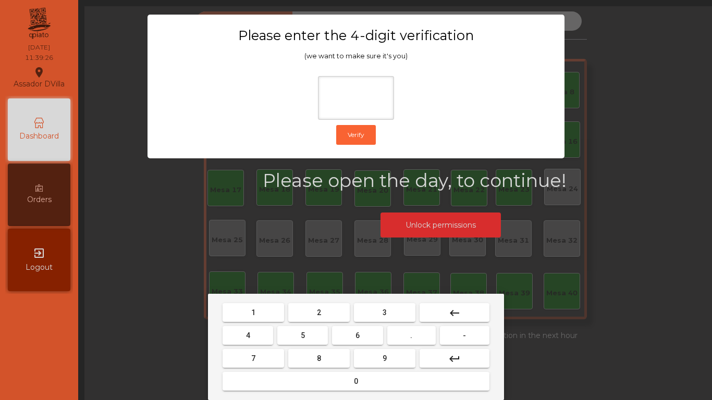
click at [261, 323] on mat-keyboard-key "1" at bounding box center [254, 312] width 66 height 23
drag, startPoint x: 266, startPoint y: 320, endPoint x: 357, endPoint y: 359, distance: 99.5
click at [271, 321] on button "1" at bounding box center [254, 312] width 62 height 19
drag, startPoint x: 365, startPoint y: 361, endPoint x: 297, endPoint y: 350, distance: 68.7
click at [365, 361] on button "9" at bounding box center [385, 358] width 62 height 19
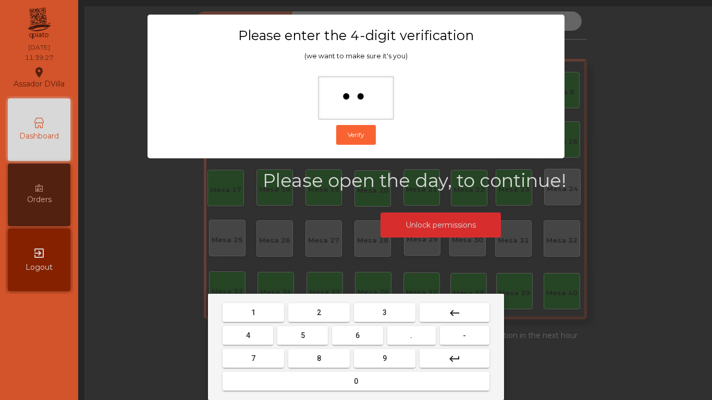
drag, startPoint x: 246, startPoint y: 337, endPoint x: 281, endPoint y: 357, distance: 40.2
click at [247, 337] on span "4" at bounding box center [248, 336] width 4 height 8
click at [352, 376] on button "0" at bounding box center [356, 381] width 267 height 19
type input "****"
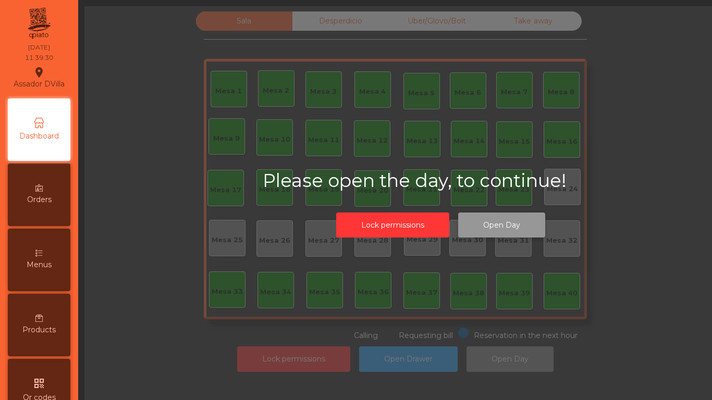
click at [540, 235] on button "Open Day" at bounding box center [501, 226] width 87 height 26
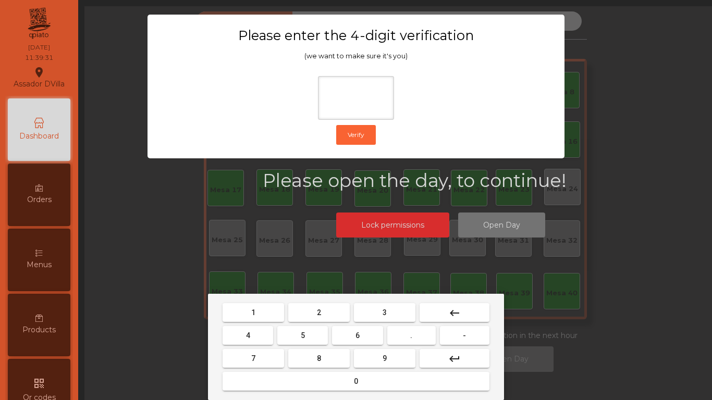
click at [262, 319] on button "1" at bounding box center [254, 312] width 62 height 19
click at [374, 355] on button "9" at bounding box center [385, 358] width 62 height 19
click at [244, 336] on button "4" at bounding box center [248, 335] width 51 height 19
click at [259, 382] on button "0" at bounding box center [356, 381] width 267 height 19
type input "****"
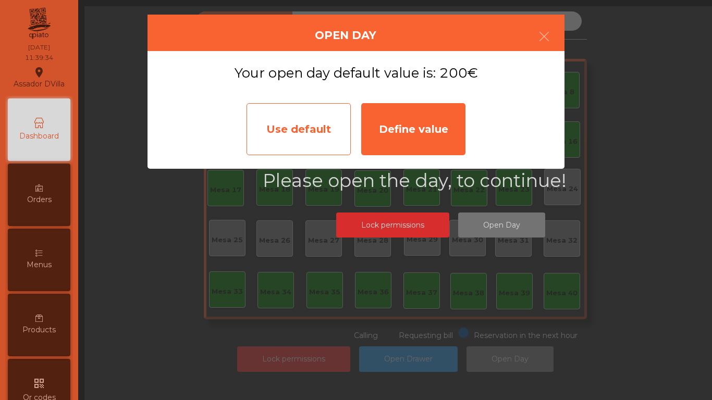
click at [328, 135] on div "Use default" at bounding box center [299, 129] width 104 height 52
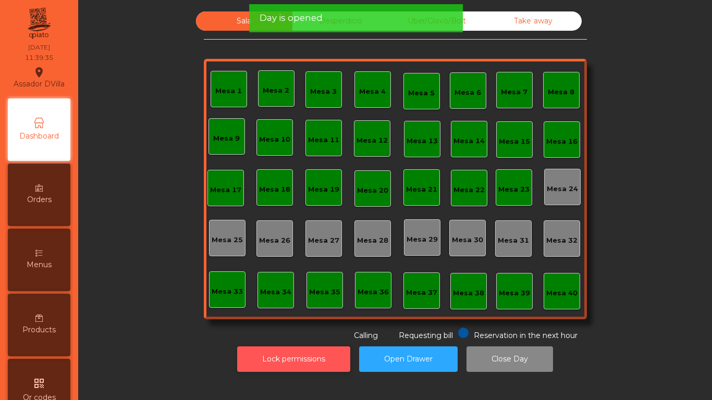
click at [280, 352] on button "Lock permissions" at bounding box center [293, 360] width 113 height 26
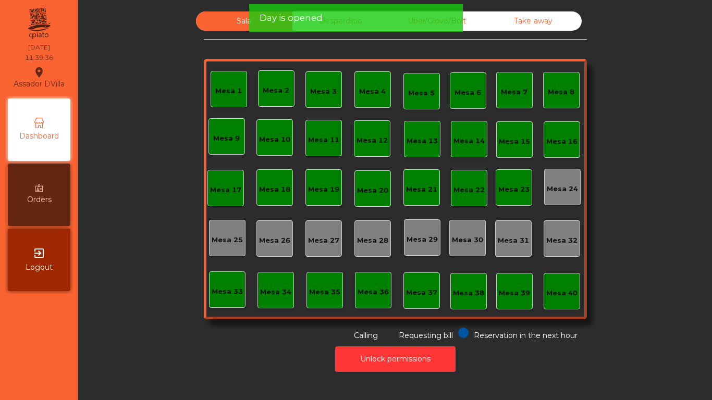
click at [207, 353] on div "Unlock permissions" at bounding box center [395, 359] width 606 height 36
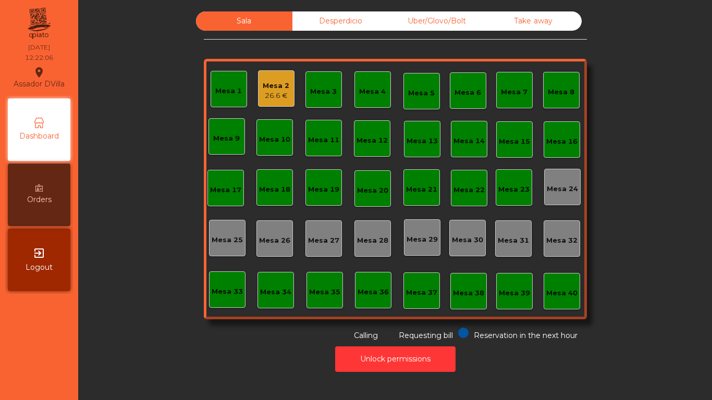
click at [263, 90] on div "Mesa 2" at bounding box center [276, 86] width 27 height 10
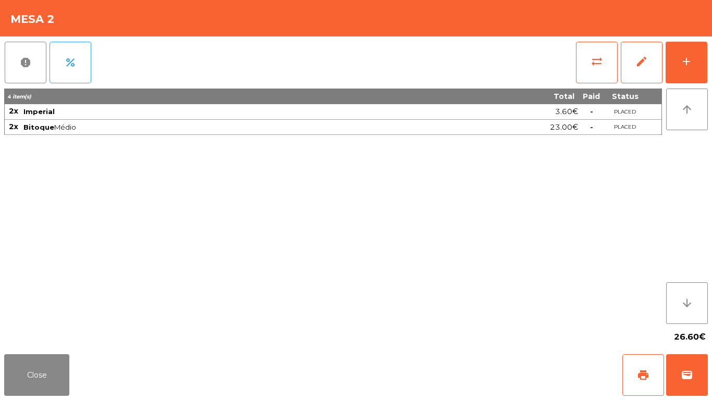
click at [21, 345] on div "26.60€" at bounding box center [356, 337] width 704 height 26
click at [39, 354] on button "Close" at bounding box center [36, 375] width 65 height 42
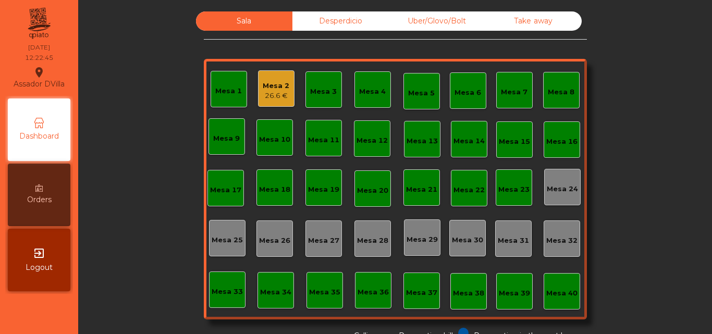
drag, startPoint x: 670, startPoint y: 154, endPoint x: 562, endPoint y: 151, distance: 107.9
click at [670, 154] on div "Sala Desperdicio Uber/Glovo/Bolt Take away Mesa 1 Mesa 2 26.6 € Mesa 3 Mesa 4 M…" at bounding box center [395, 176] width 606 height 330
click at [36, 263] on span "Logout" at bounding box center [39, 267] width 27 height 11
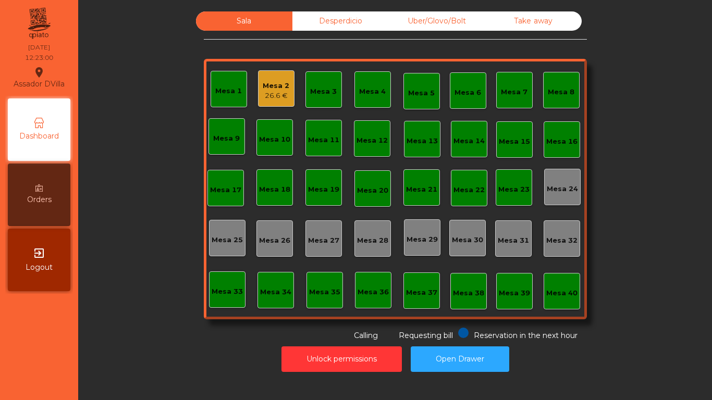
click at [674, 232] on div "Sala Desperdicio Uber/Glovo/Bolt Take away Mesa 1 Mesa 2 26.6 € Mesa 3 Mesa 4 M…" at bounding box center [395, 176] width 606 height 330
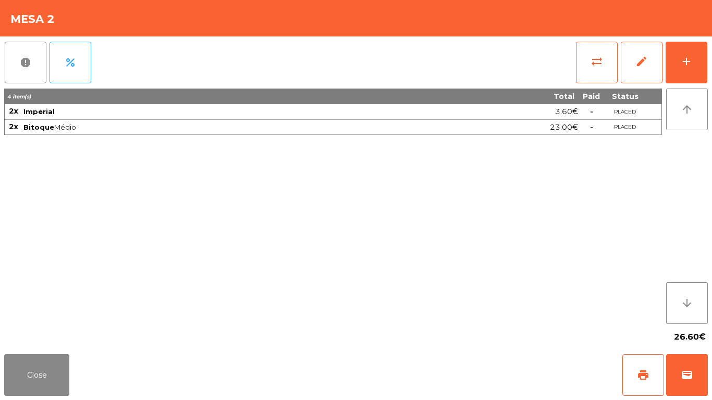
click at [712, 60] on div "report percent sync_alt edit add 4 item(s) Total Paid Status 2x Imperial 3.60€ …" at bounding box center [356, 193] width 712 height 314
click at [705, 65] on button "add" at bounding box center [687, 63] width 42 height 42
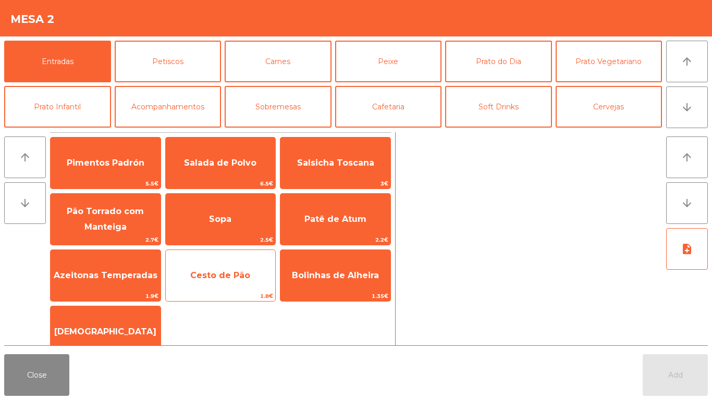
click at [226, 273] on span "Cesto de Pão" at bounding box center [220, 276] width 60 height 10
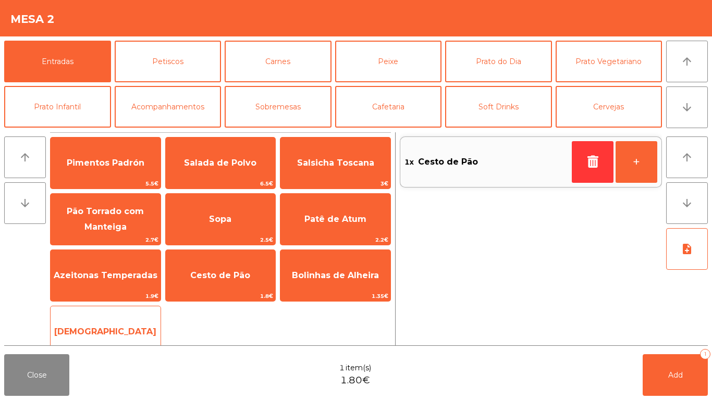
click at [118, 327] on span "[DEMOGRAPHIC_DATA]" at bounding box center [105, 332] width 102 height 10
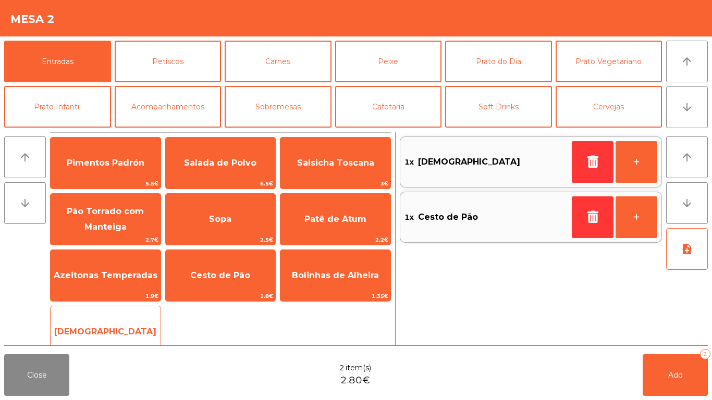
click at [117, 313] on div "Manteiga 1€" at bounding box center [105, 332] width 111 height 52
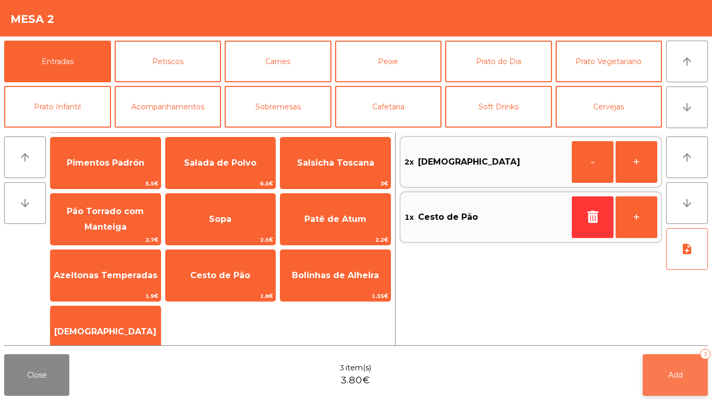
click at [703, 334] on button "Add 3" at bounding box center [675, 375] width 65 height 42
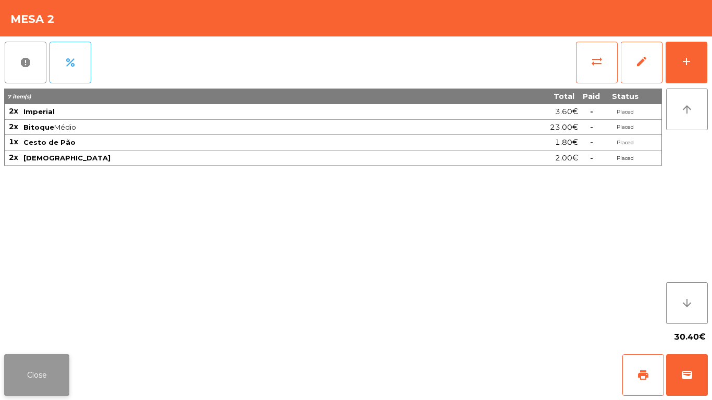
click at [54, 334] on button "Close" at bounding box center [36, 375] width 65 height 42
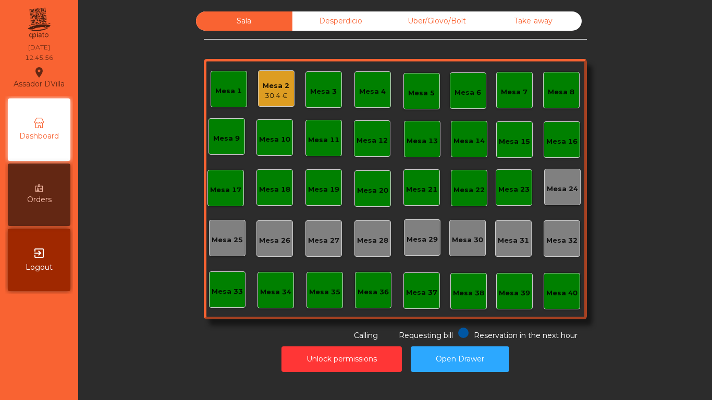
click at [272, 91] on div "30.4 €" at bounding box center [276, 96] width 27 height 10
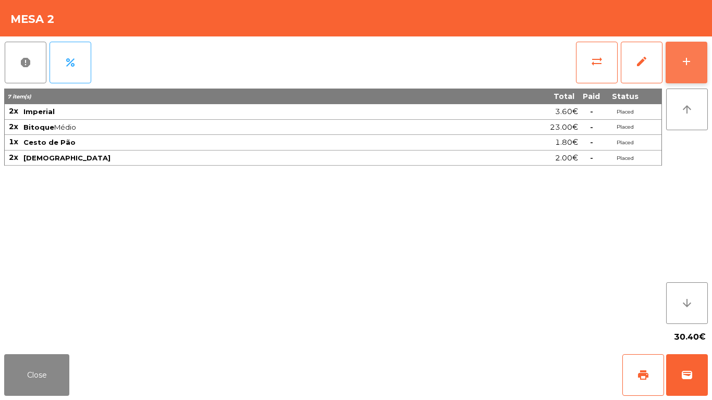
click at [707, 63] on button "add" at bounding box center [687, 63] width 42 height 42
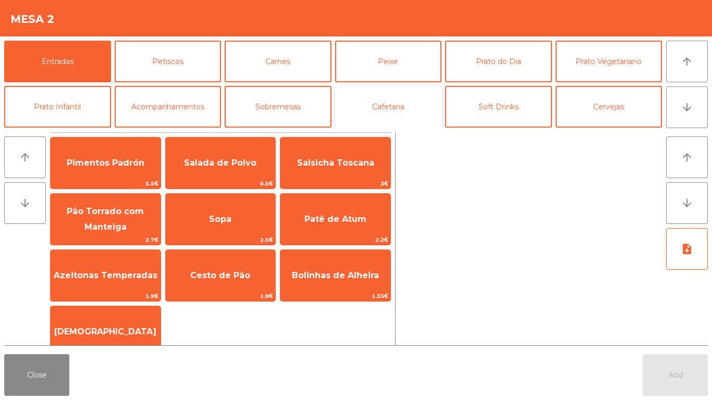
click at [385, 113] on button "Cafetaria" at bounding box center [388, 107] width 107 height 42
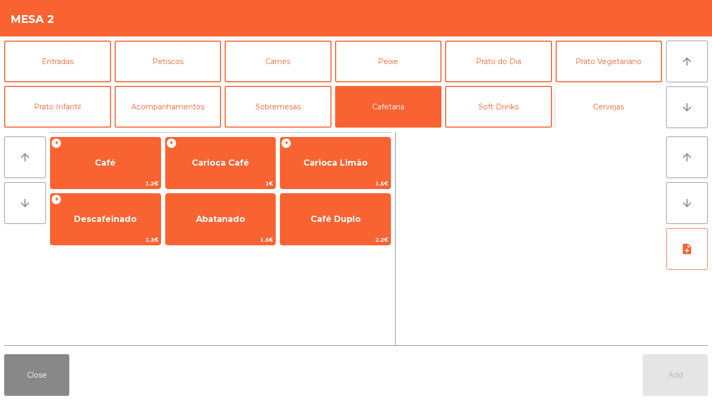
click at [611, 106] on button "Cervejas" at bounding box center [609, 107] width 107 height 42
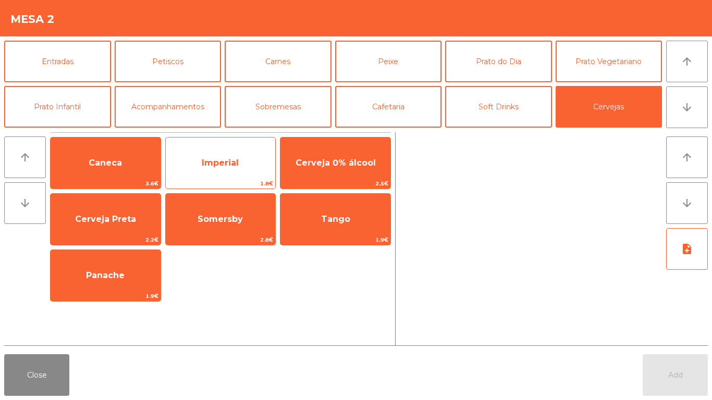
click at [239, 163] on span "Imperial" at bounding box center [221, 163] width 110 height 28
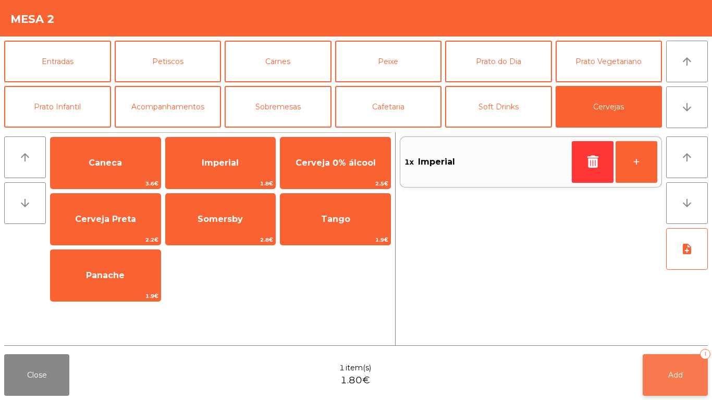
click at [678, 334] on span "Add" at bounding box center [675, 375] width 15 height 9
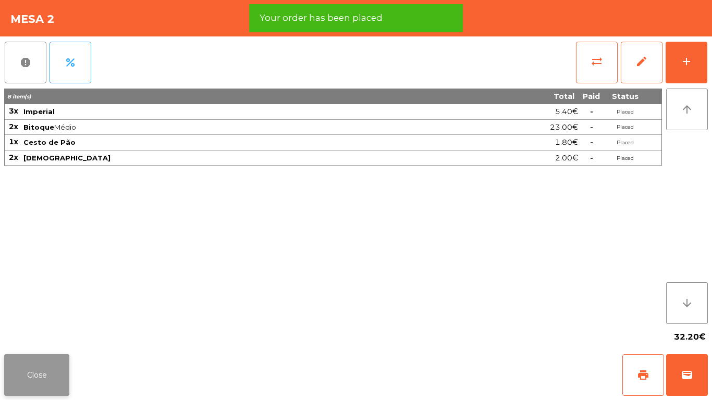
click at [43, 334] on button "Close" at bounding box center [36, 375] width 65 height 42
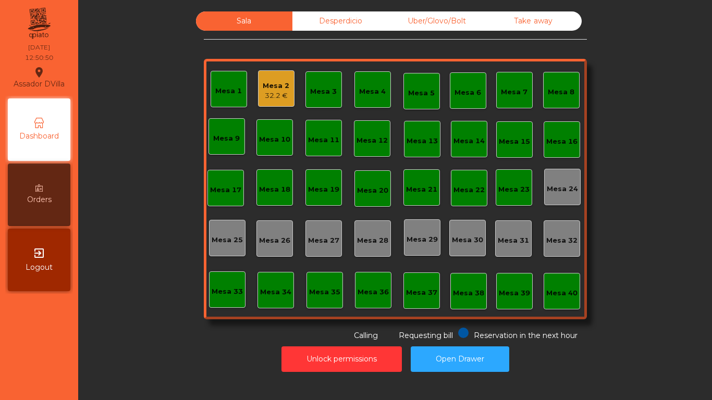
click at [274, 88] on div "Mesa 2" at bounding box center [276, 86] width 27 height 10
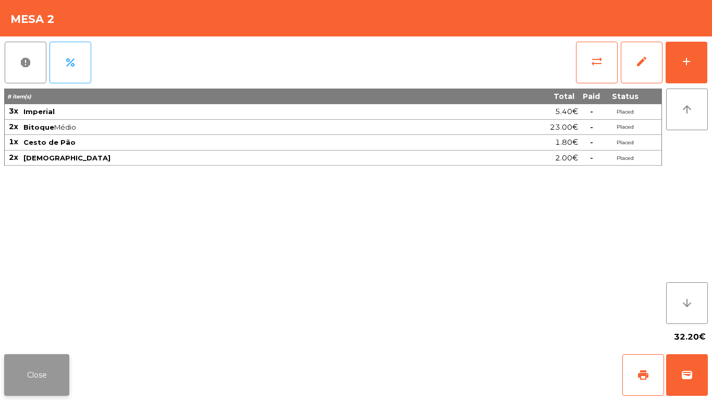
click at [48, 334] on button "Close" at bounding box center [36, 375] width 65 height 42
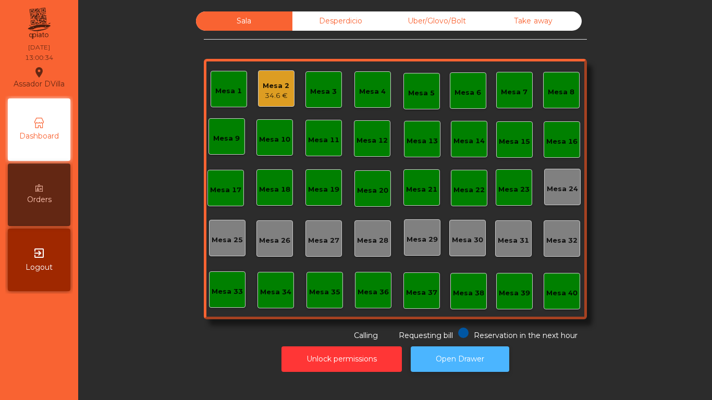
click at [471, 334] on button "Open Drawer" at bounding box center [460, 360] width 99 height 26
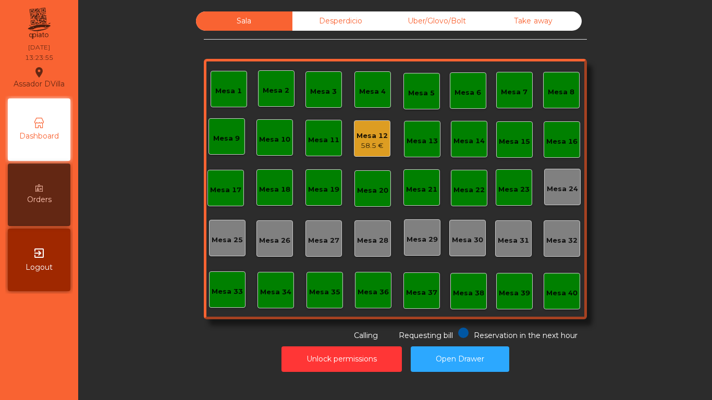
click at [420, 89] on div "Mesa 5" at bounding box center [421, 93] width 27 height 10
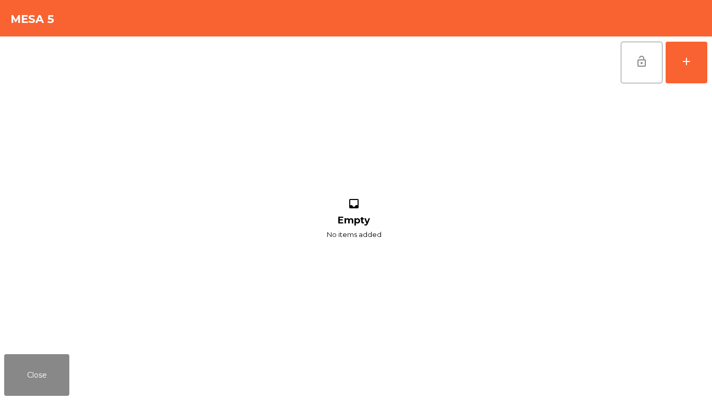
click at [712, 66] on div "lock_open add inbox Empty No items added" at bounding box center [356, 193] width 712 height 314
click at [702, 58] on button "add" at bounding box center [687, 63] width 42 height 42
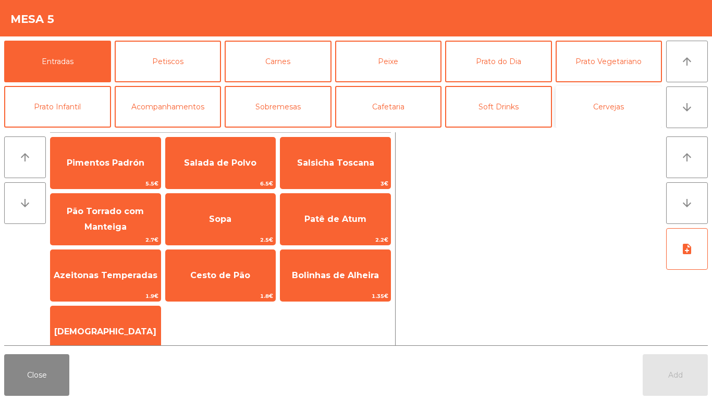
click at [607, 107] on button "Cervejas" at bounding box center [609, 107] width 107 height 42
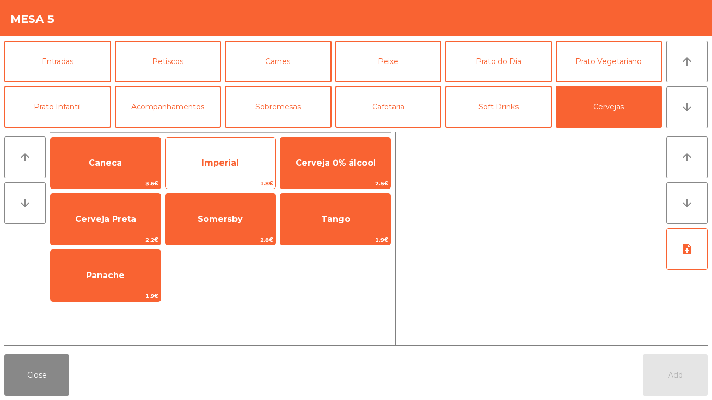
click at [215, 173] on span "Imperial" at bounding box center [221, 163] width 110 height 28
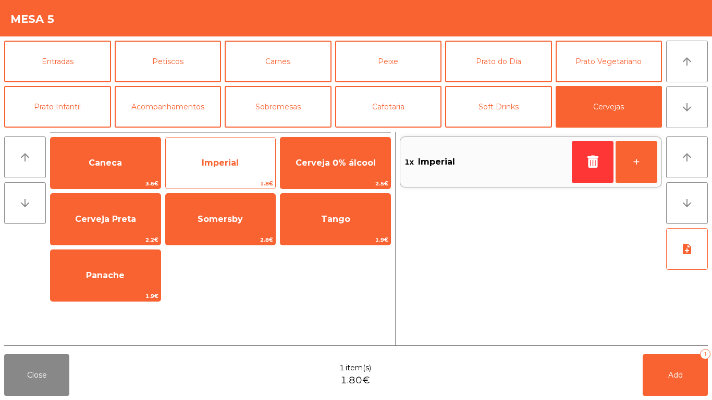
click at [229, 165] on span "Imperial" at bounding box center [220, 163] width 37 height 10
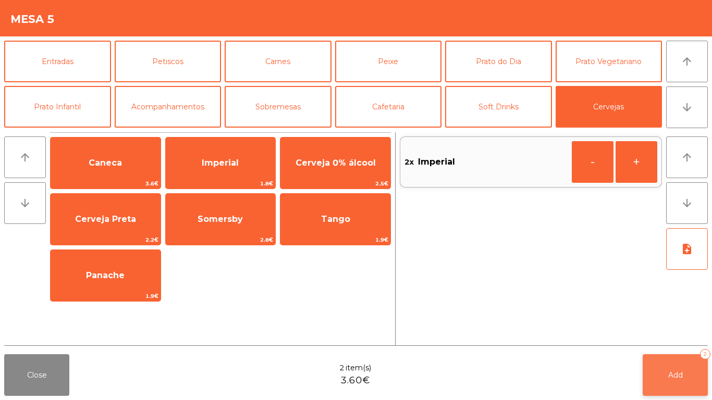
click at [662, 334] on button "Add 2" at bounding box center [675, 375] width 65 height 42
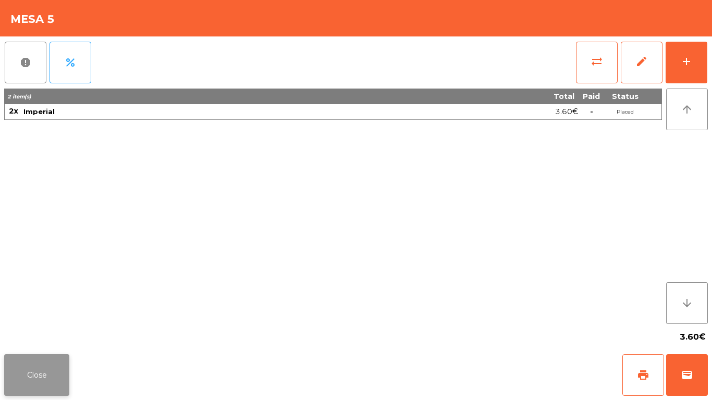
click at [28, 334] on button "Close" at bounding box center [36, 375] width 65 height 42
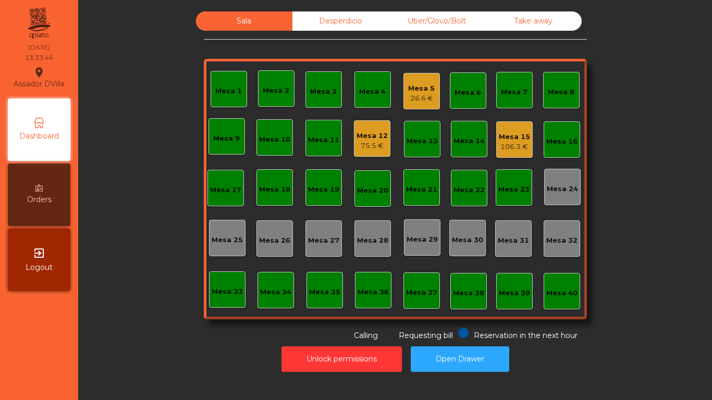
click at [360, 135] on div "Mesa 12" at bounding box center [372, 136] width 31 height 10
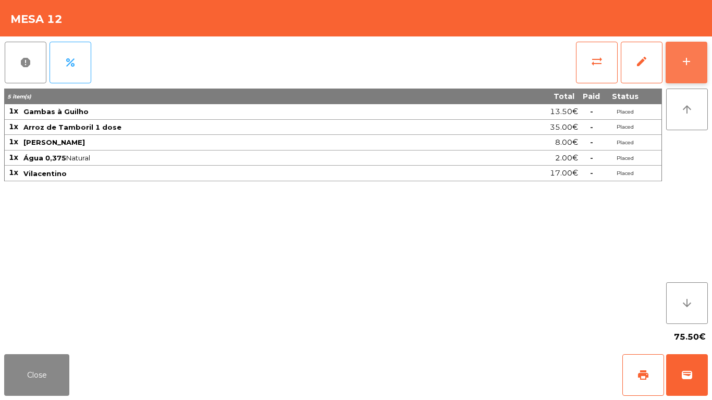
click at [676, 56] on button "add" at bounding box center [687, 63] width 42 height 42
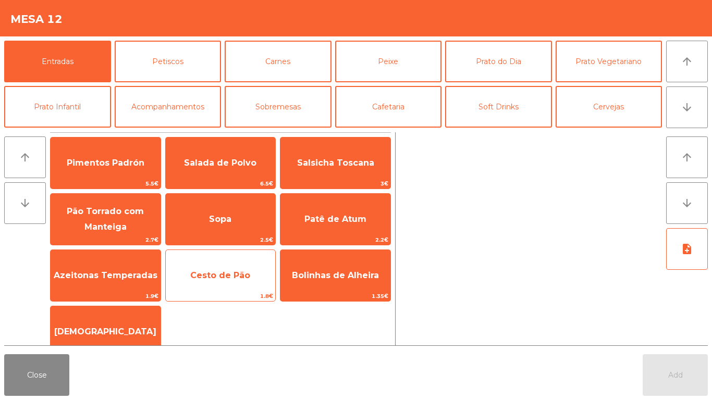
click at [223, 259] on div "Cesto de Pão 1.8€" at bounding box center [220, 276] width 111 height 52
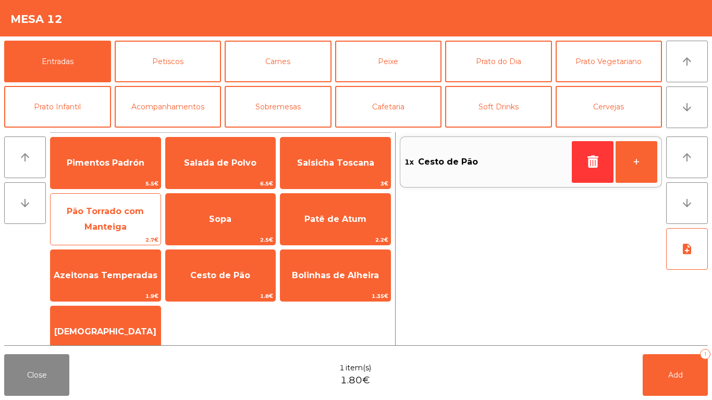
click at [116, 217] on span "Pão Torrado com Manteiga" at bounding box center [106, 220] width 110 height 44
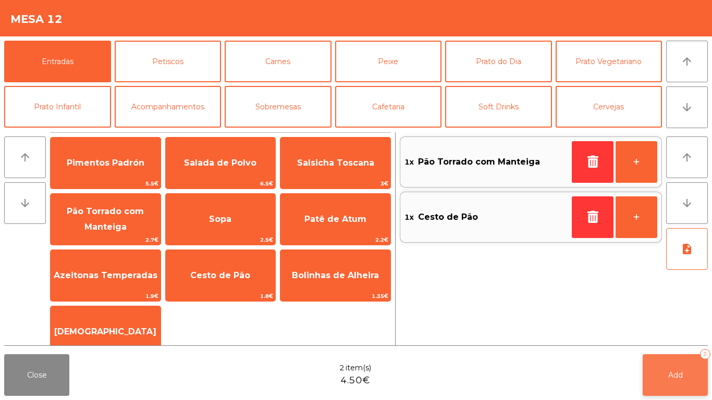
click at [655, 334] on button "Add 2" at bounding box center [675, 375] width 65 height 42
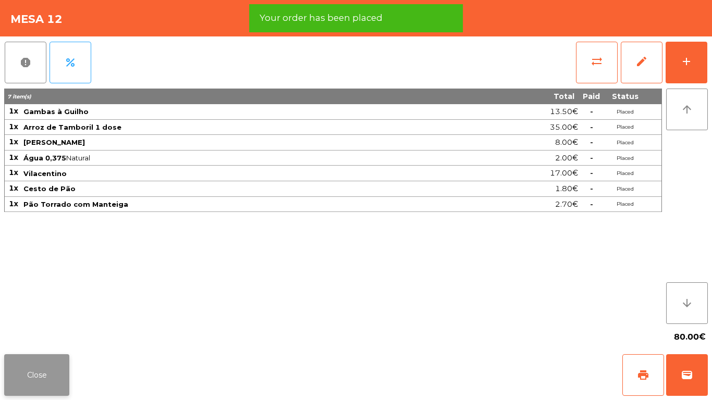
click at [37, 334] on button "Close" at bounding box center [36, 375] width 65 height 42
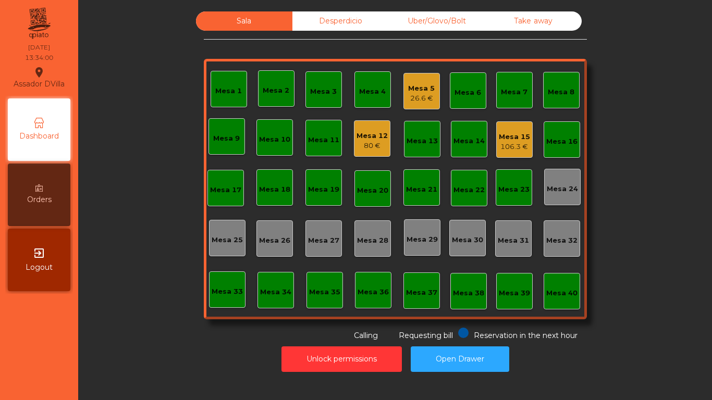
click at [413, 97] on div "26.6 €" at bounding box center [421, 98] width 27 height 10
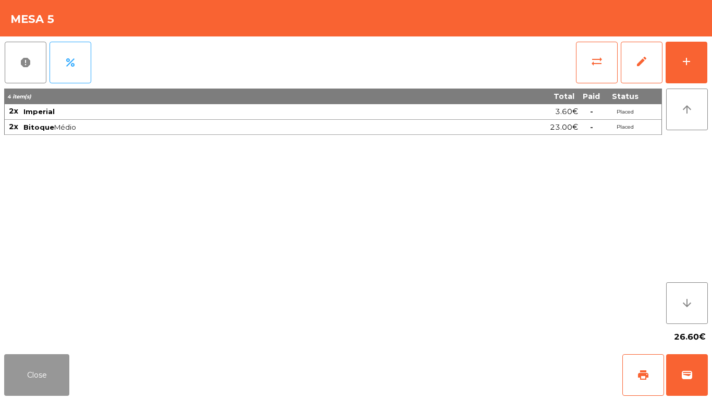
click at [33, 334] on button "Close" at bounding box center [36, 375] width 65 height 42
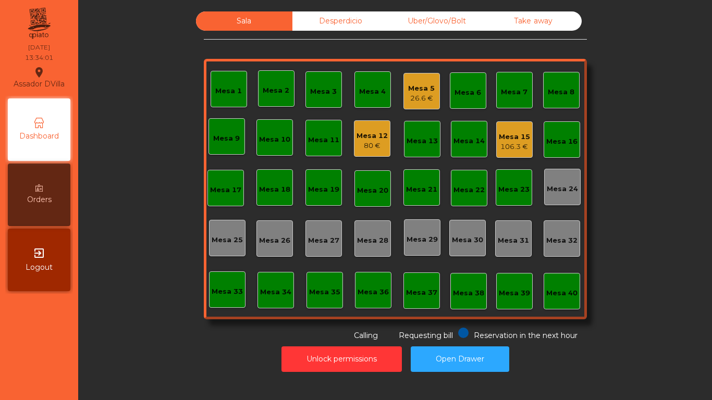
click at [163, 303] on div "Sala Desperdicio Uber/Glovo/Bolt Take away Mesa 1 Mesa 2 Mesa 3 Mesa 4 Mesa 5 2…" at bounding box center [395, 176] width 606 height 330
click at [511, 141] on div "Mesa 15" at bounding box center [514, 137] width 31 height 10
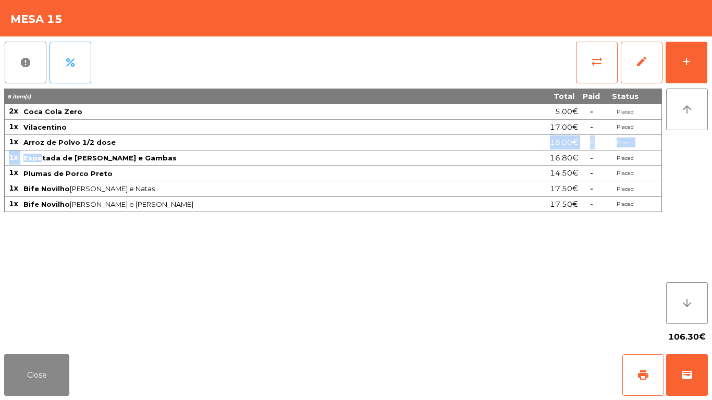
drag, startPoint x: 111, startPoint y: 142, endPoint x: 40, endPoint y: 163, distance: 73.8
click at [40, 163] on tbody "2x Coca Cola Zero 5.00€ - Placed 1x Vilacentino 17.00€ - Placed 1x Arroz de Pol…" at bounding box center [333, 158] width 657 height 108
click at [40, 334] on button "Close" at bounding box center [36, 375] width 65 height 42
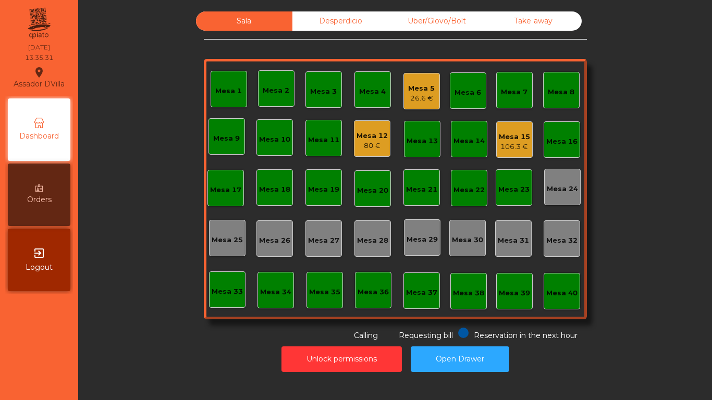
click at [378, 145] on div "80 €" at bounding box center [372, 146] width 31 height 10
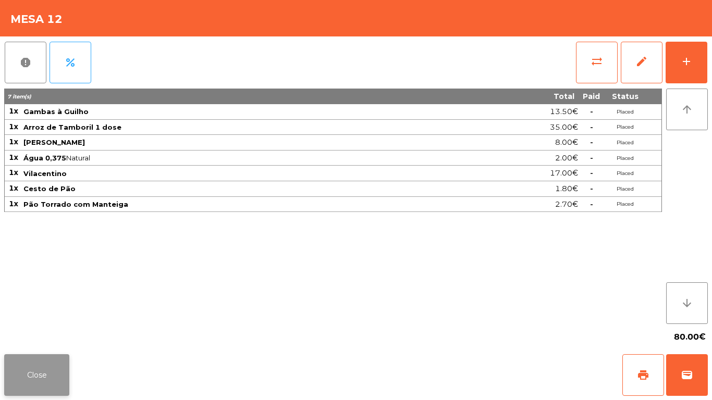
click at [31, 334] on button "Close" at bounding box center [36, 375] width 65 height 42
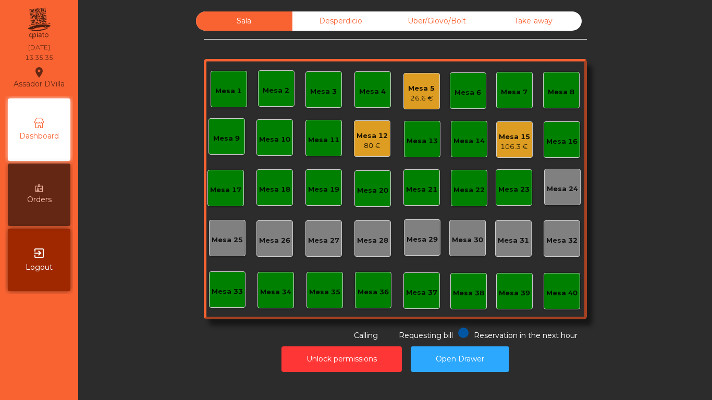
click at [148, 302] on div "Sala Desperdicio Uber/Glovo/Bolt Take away Mesa 1 Mesa 2 Mesa 3 Mesa 4 Mesa 5 2…" at bounding box center [395, 176] width 606 height 330
click at [426, 99] on div "30.3 €" at bounding box center [421, 98] width 27 height 10
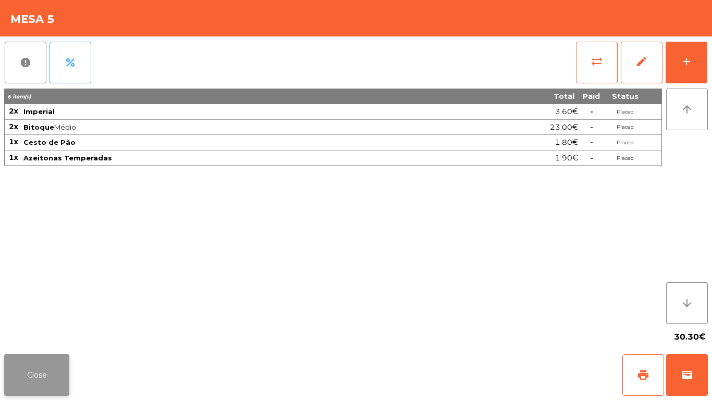
click at [52, 334] on button "Close" at bounding box center [36, 375] width 65 height 42
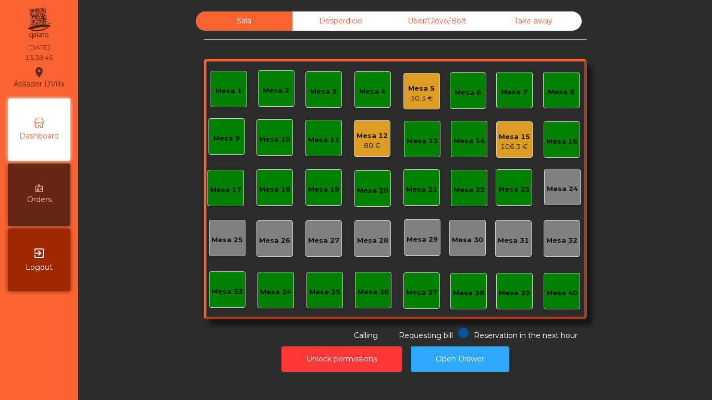
click at [361, 134] on div "Mesa 12" at bounding box center [372, 136] width 31 height 10
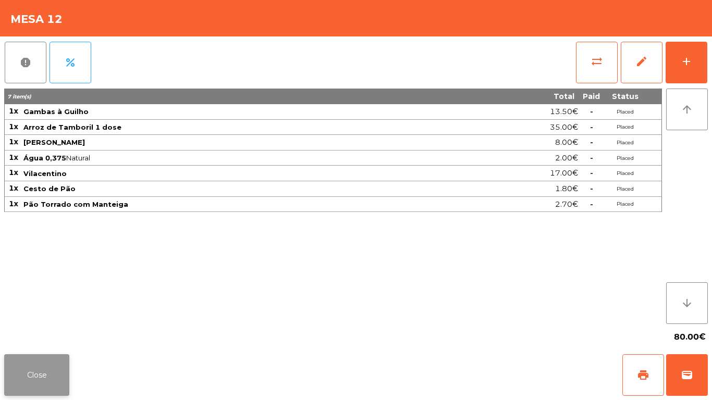
click at [31, 334] on button "Close" at bounding box center [36, 375] width 65 height 42
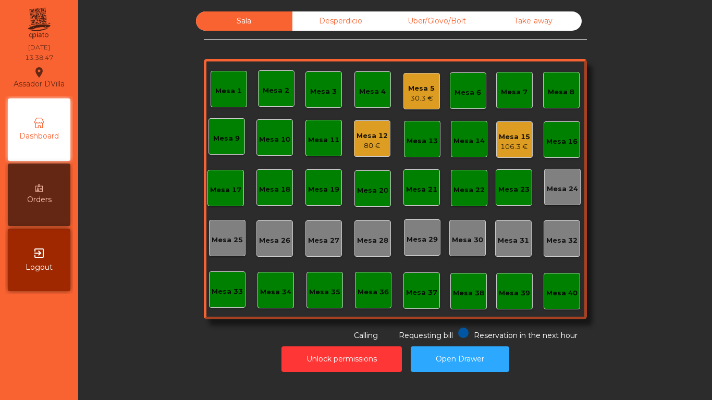
click at [381, 133] on div "Mesa 12" at bounding box center [372, 136] width 31 height 10
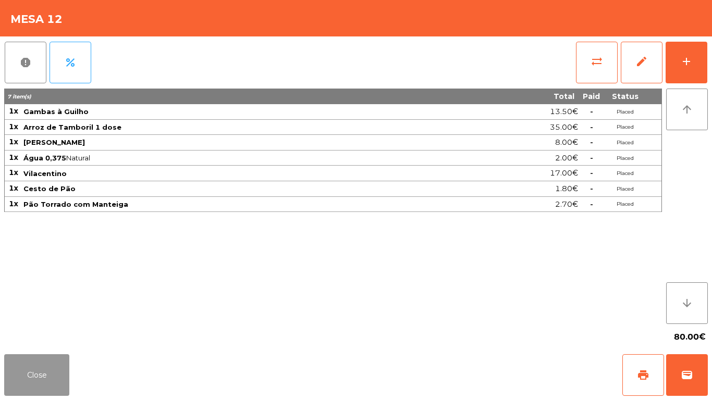
drag, startPoint x: 25, startPoint y: 378, endPoint x: 188, endPoint y: 326, distance: 172.0
click at [25, 334] on button "Close" at bounding box center [36, 375] width 65 height 42
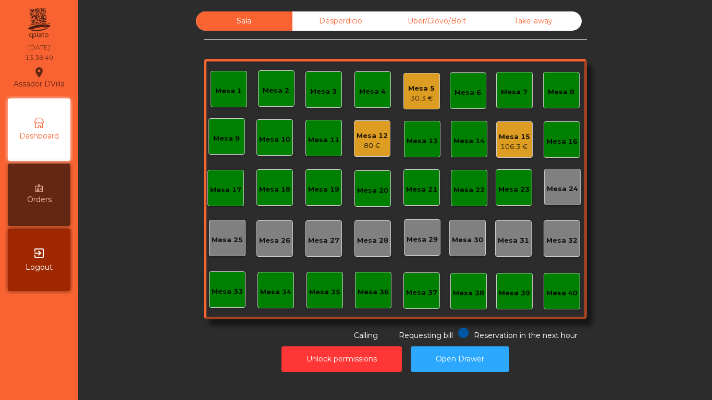
click at [412, 95] on div "30.3 €" at bounding box center [421, 98] width 27 height 10
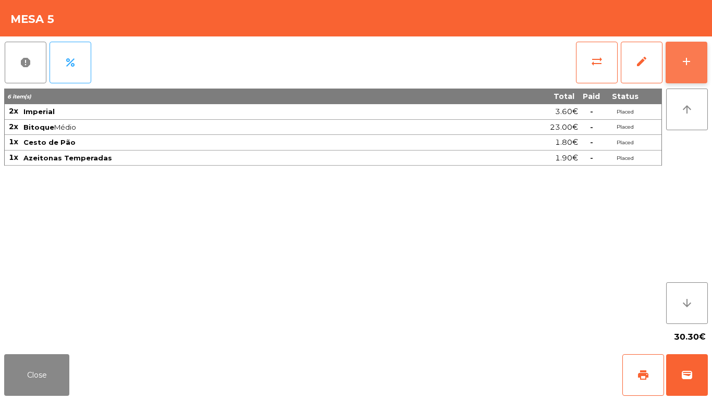
click at [689, 59] on div "add" at bounding box center [686, 61] width 13 height 13
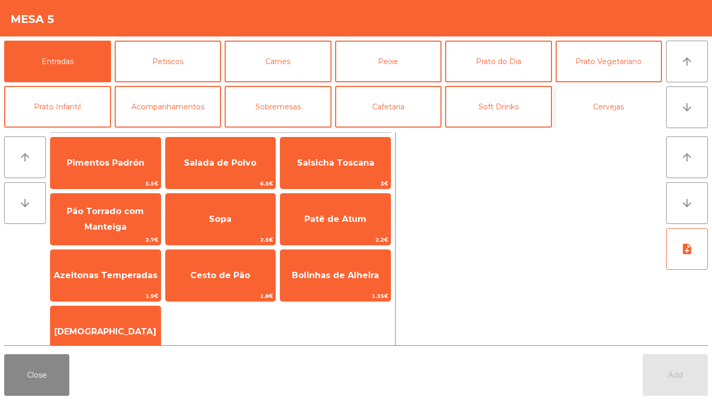
click at [628, 114] on button "Cervejas" at bounding box center [609, 107] width 107 height 42
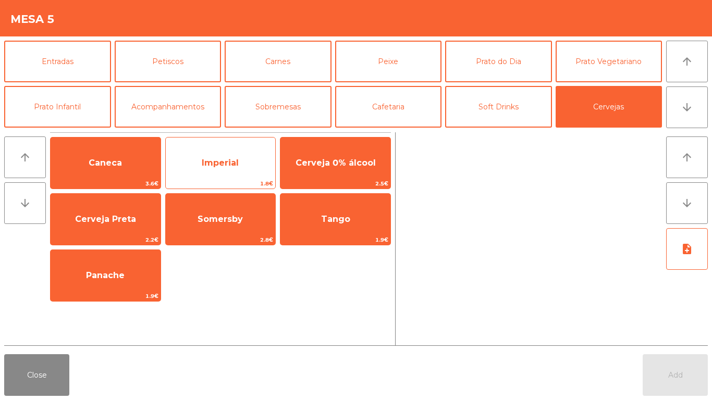
click at [229, 169] on span "Imperial" at bounding box center [221, 163] width 110 height 28
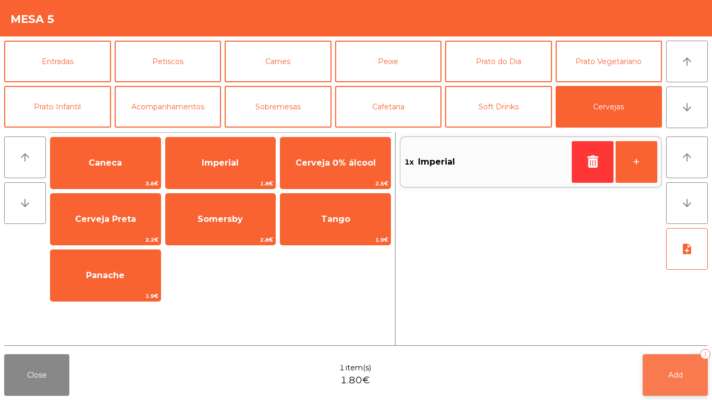
click at [694, 334] on button "Add 1" at bounding box center [675, 375] width 65 height 42
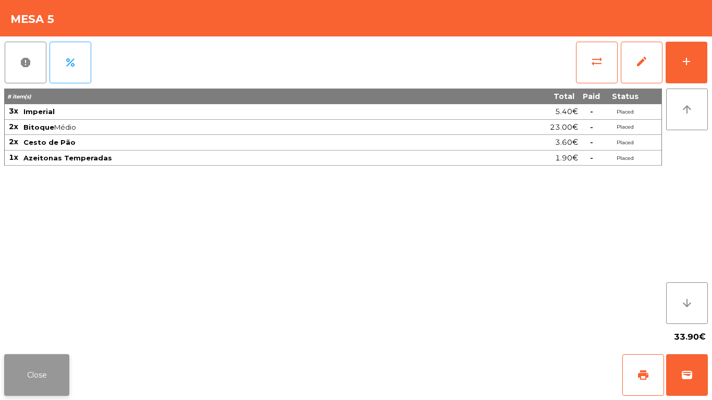
click at [43, 334] on button "Close" at bounding box center [36, 375] width 65 height 42
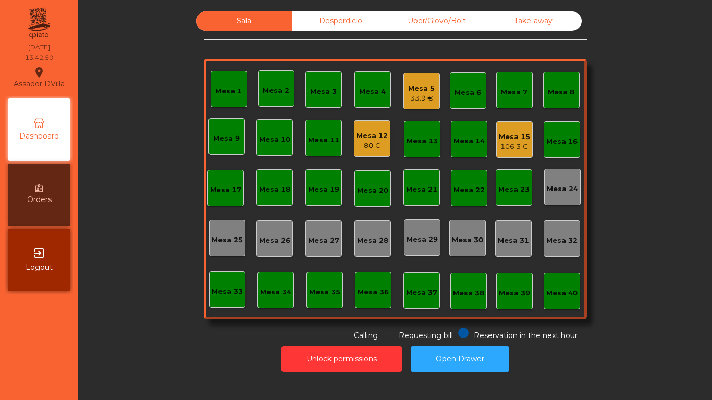
click at [362, 134] on div "Mesa 12" at bounding box center [372, 136] width 31 height 10
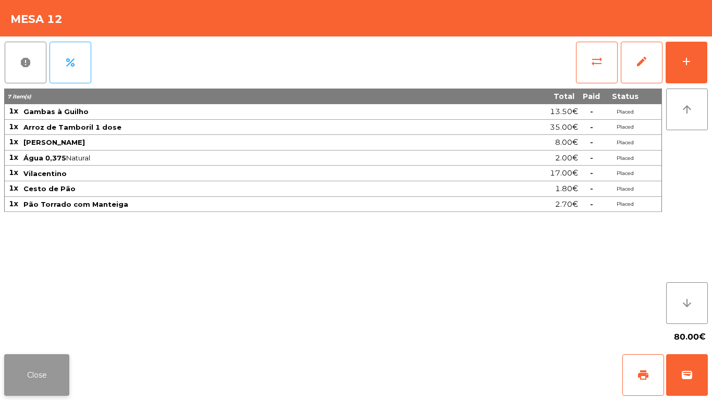
click at [38, 334] on button "Close" at bounding box center [36, 375] width 65 height 42
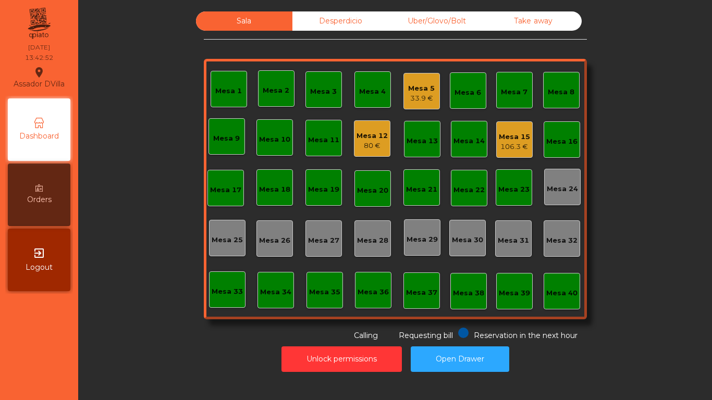
click at [411, 94] on div "33.9 €" at bounding box center [421, 98] width 27 height 10
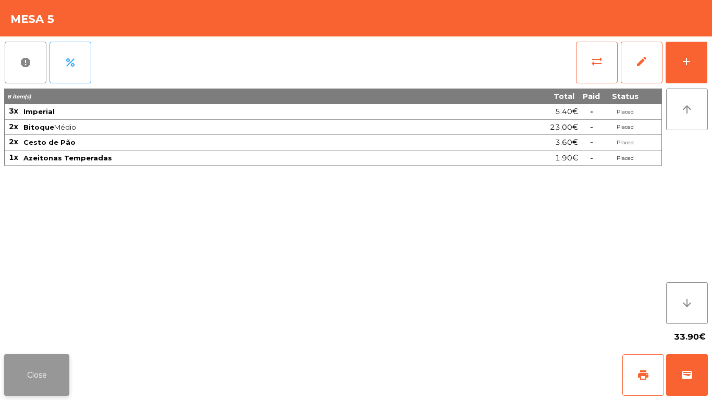
click at [37, 334] on button "Close" at bounding box center [36, 375] width 65 height 42
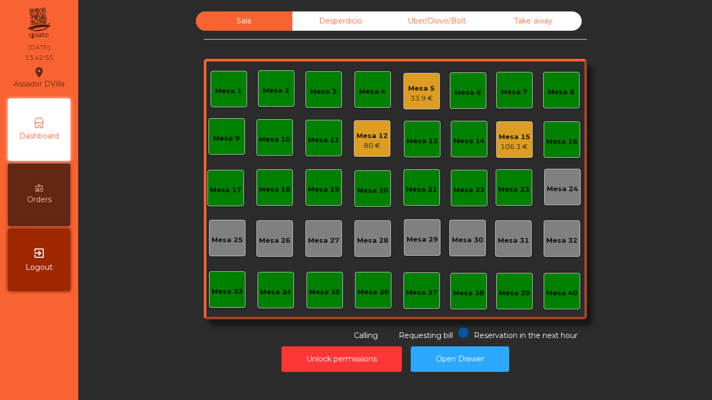
click at [518, 146] on div "106.3 €" at bounding box center [514, 147] width 31 height 10
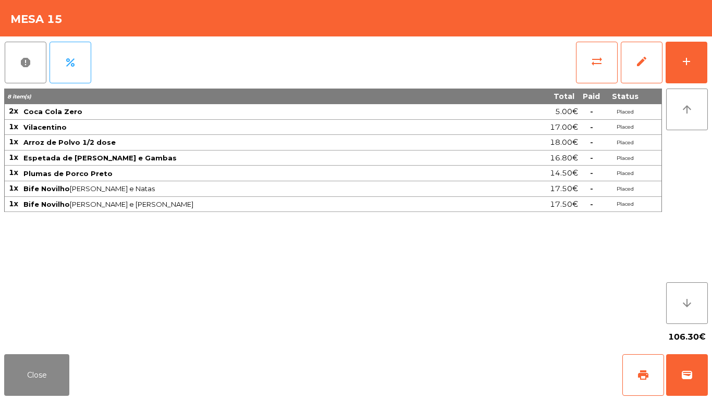
click at [25, 323] on div "8 item(s) Total Paid Status 2x Coca Cola Zero 5.00€ - Placed 1x Vilacentino 17.…" at bounding box center [333, 207] width 658 height 236
click at [35, 334] on button "Close" at bounding box center [36, 375] width 65 height 42
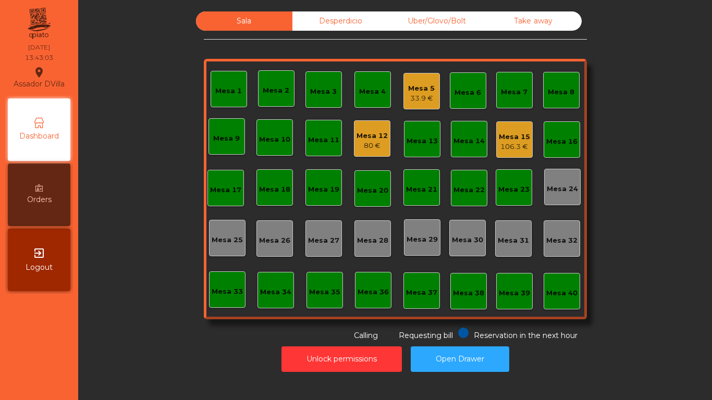
click at [517, 146] on div "106.3 €" at bounding box center [514, 147] width 31 height 10
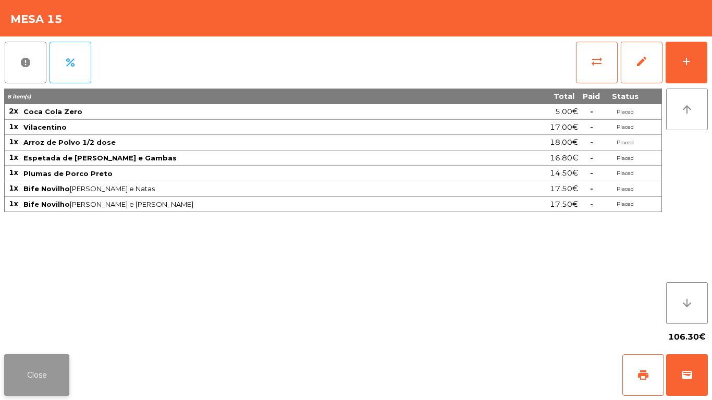
click at [33, 334] on button "Close" at bounding box center [36, 375] width 65 height 42
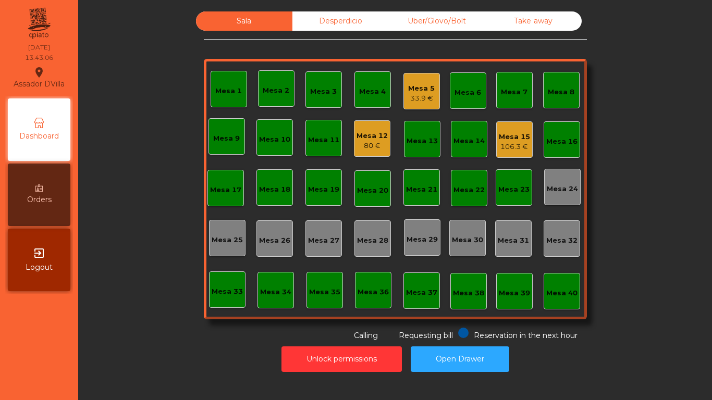
click at [513, 147] on div "106.3 €" at bounding box center [514, 147] width 31 height 10
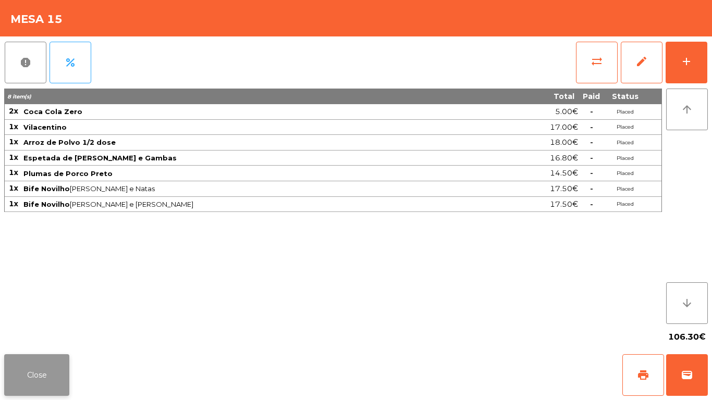
click at [33, 334] on button "Close" at bounding box center [36, 375] width 65 height 42
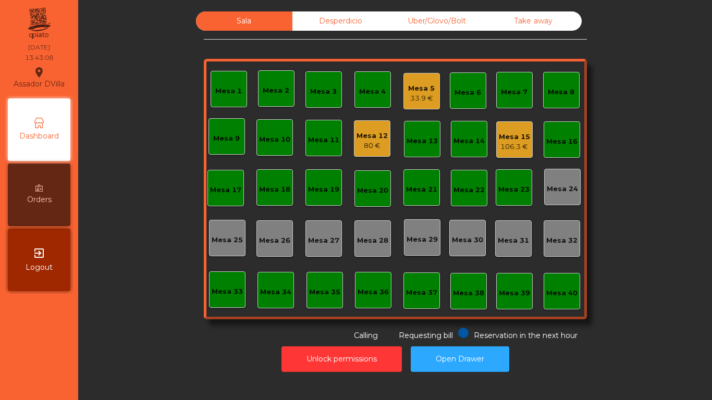
click at [517, 149] on div "106.3 €" at bounding box center [514, 147] width 31 height 10
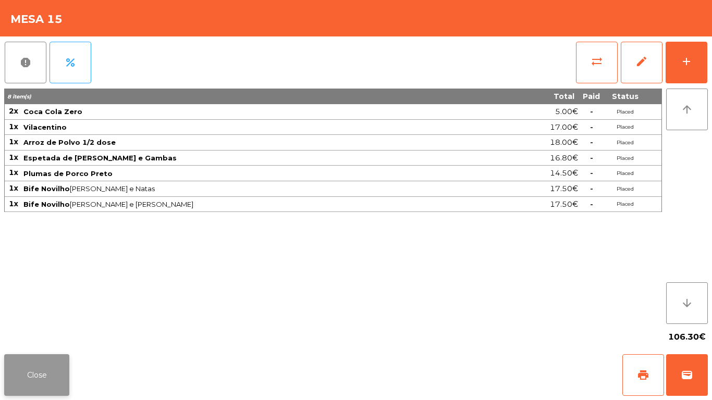
click at [31, 334] on button "Close" at bounding box center [36, 375] width 65 height 42
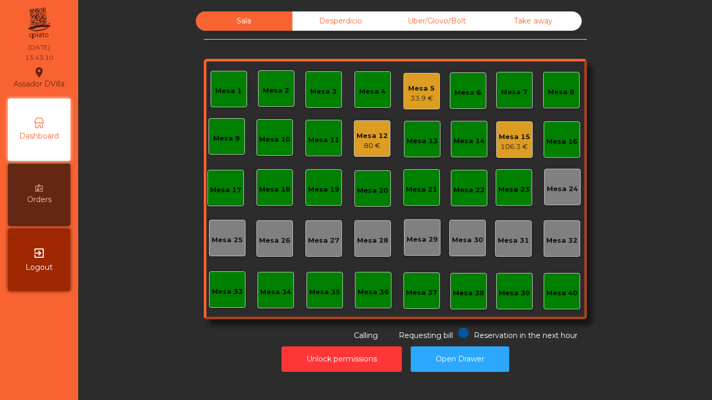
click at [357, 141] on div "80 €" at bounding box center [372, 146] width 31 height 10
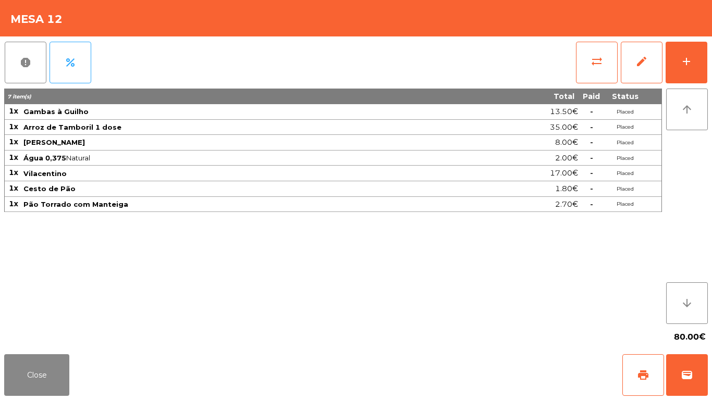
click at [422, 172] on span "Vilacentino" at bounding box center [240, 173] width 435 height 8
click at [32, 334] on button "Close" at bounding box center [36, 375] width 65 height 42
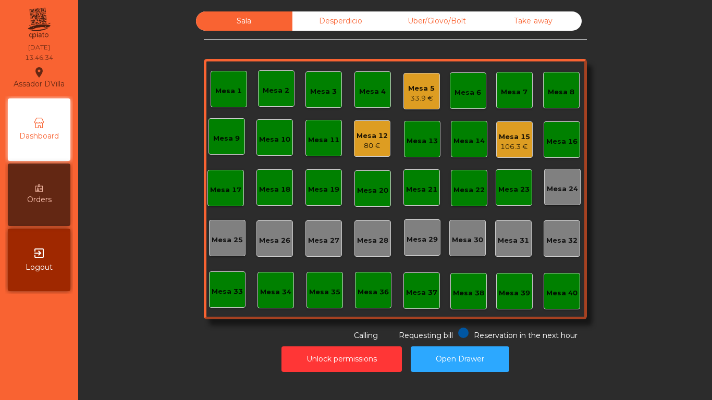
click at [416, 81] on div "Mesa 5 33.9 €" at bounding box center [421, 91] width 27 height 25
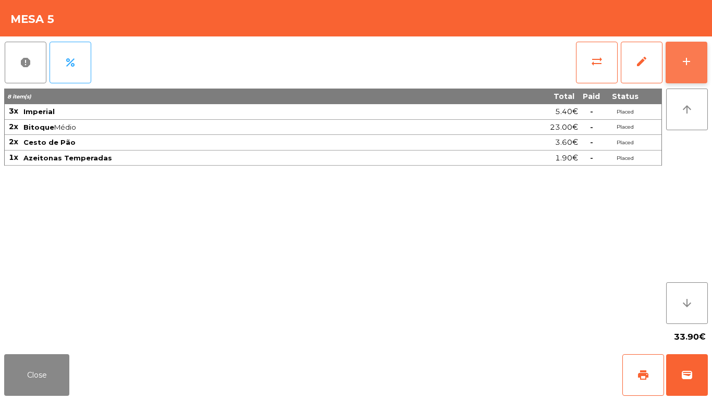
click at [696, 69] on button "add" at bounding box center [687, 63] width 42 height 42
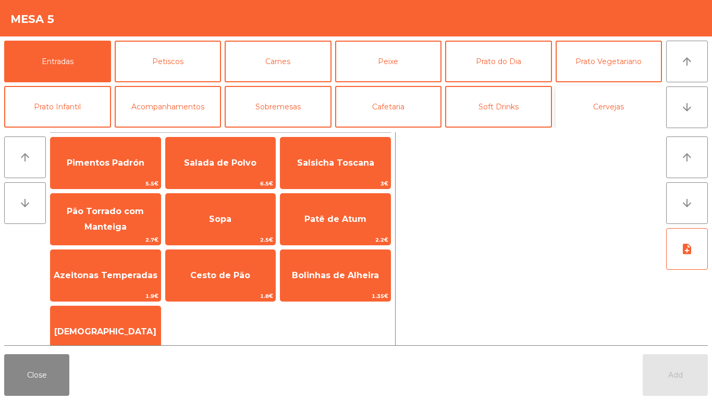
click at [592, 111] on button "Cervejas" at bounding box center [609, 107] width 107 height 42
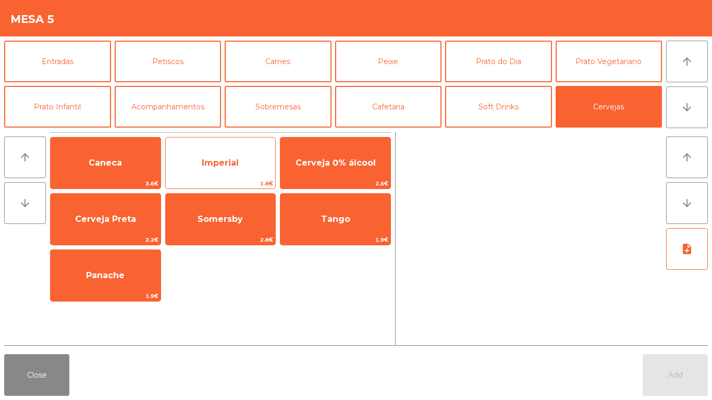
click at [201, 167] on span "Imperial" at bounding box center [221, 163] width 110 height 28
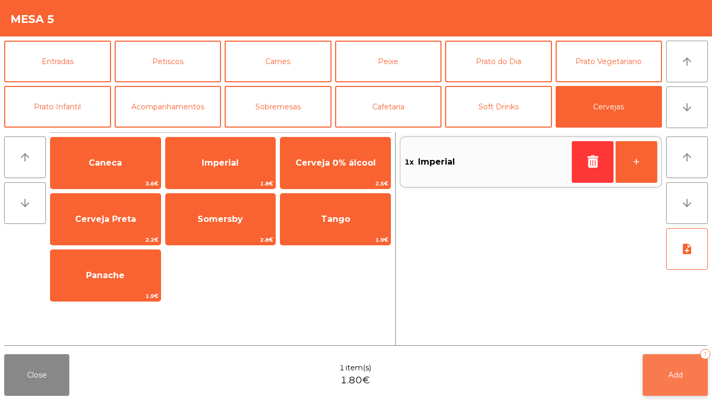
click at [643, 334] on button "Add 1" at bounding box center [675, 375] width 65 height 42
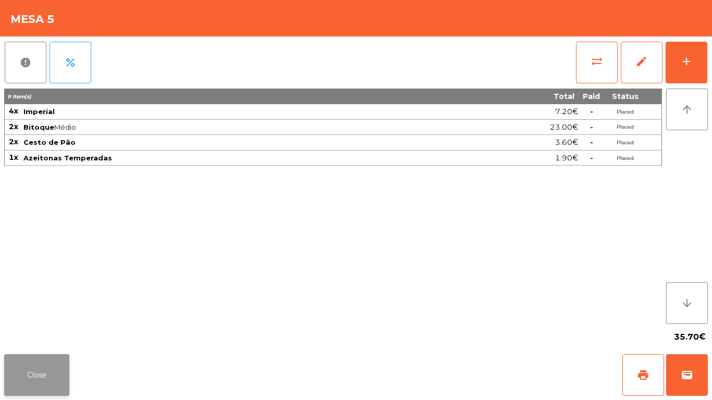
click at [39, 334] on button "Close" at bounding box center [36, 375] width 65 height 42
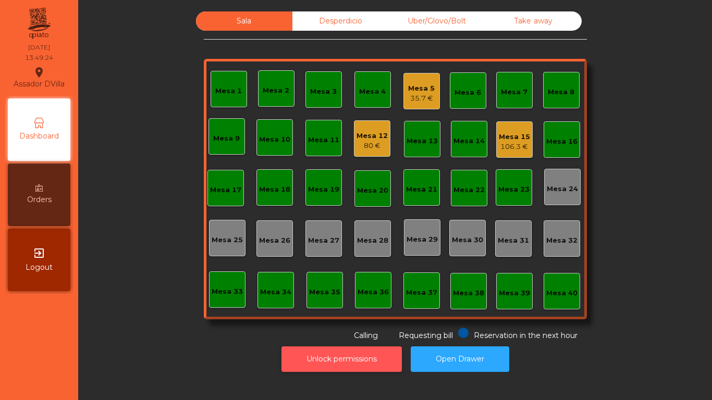
click at [316, 334] on button "Unlock permissions" at bounding box center [342, 360] width 120 height 26
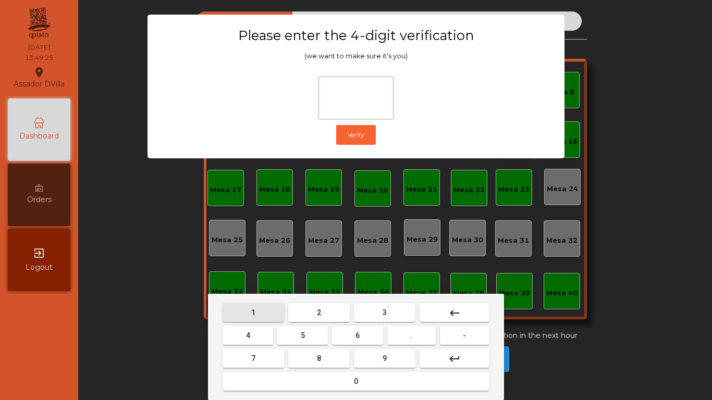
click at [262, 307] on button "1" at bounding box center [254, 312] width 62 height 19
drag, startPoint x: 388, startPoint y: 362, endPoint x: 304, endPoint y: 348, distance: 85.7
click at [386, 334] on button "9" at bounding box center [385, 358] width 62 height 19
click at [261, 334] on button "4" at bounding box center [248, 335] width 51 height 19
click at [327, 334] on button "0" at bounding box center [356, 381] width 267 height 19
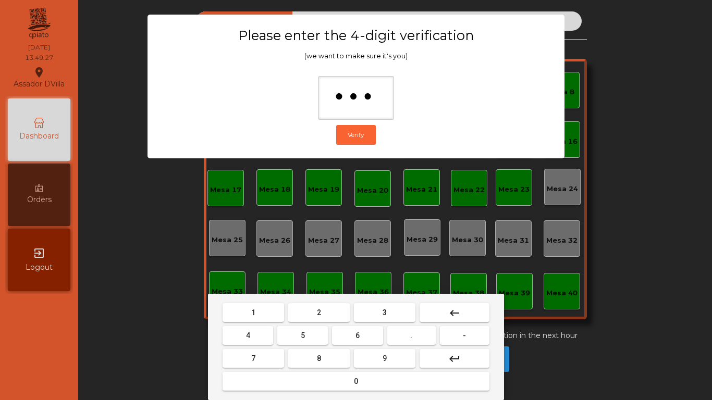
type input "****"
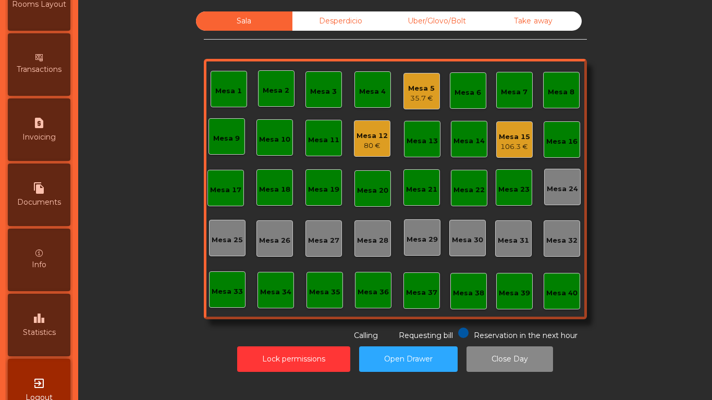
click at [33, 312] on div "leaderboard Statistics" at bounding box center [39, 325] width 63 height 63
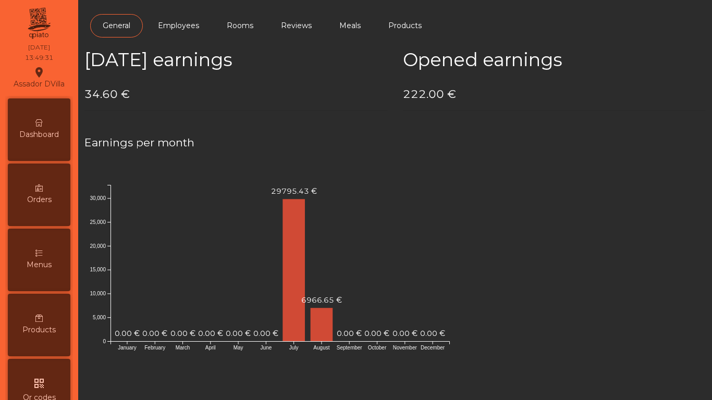
click at [63, 146] on div "Dashboard" at bounding box center [39, 130] width 63 height 63
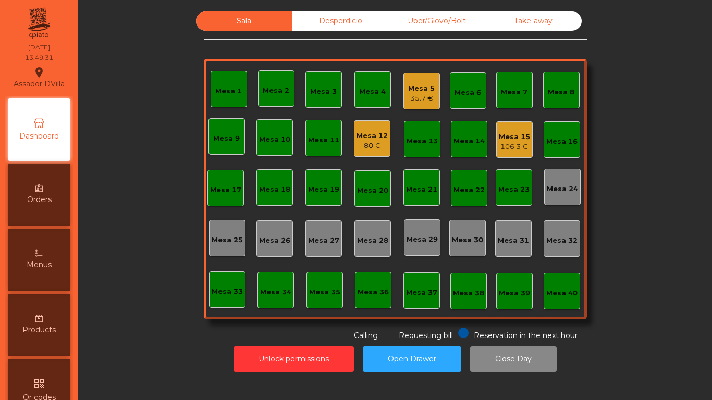
click at [311, 17] on div "Desperdicio" at bounding box center [340, 20] width 96 height 19
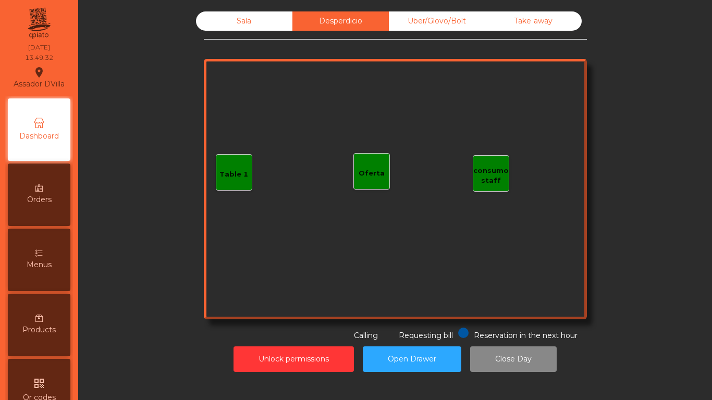
click at [459, 16] on div "Uber/Glovo/Bolt" at bounding box center [437, 20] width 96 height 19
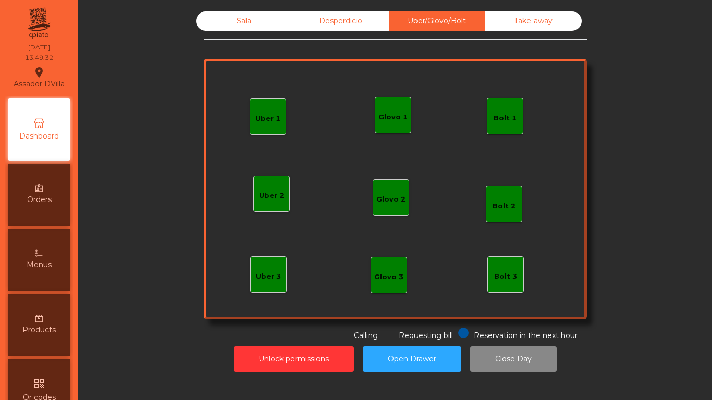
click at [518, 19] on div "Take away" at bounding box center [533, 20] width 96 height 19
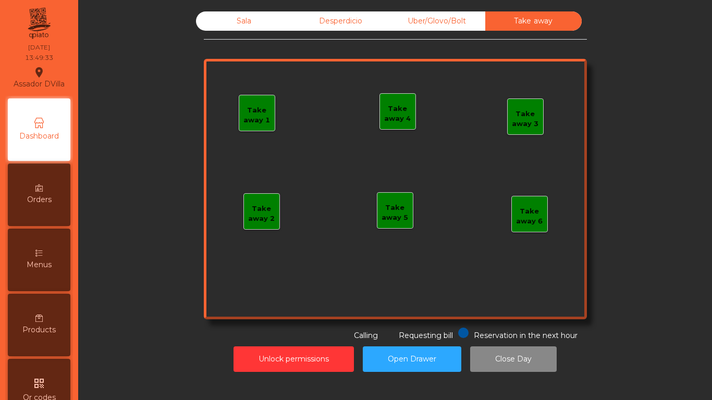
click at [197, 19] on div "Sala" at bounding box center [244, 20] width 96 height 19
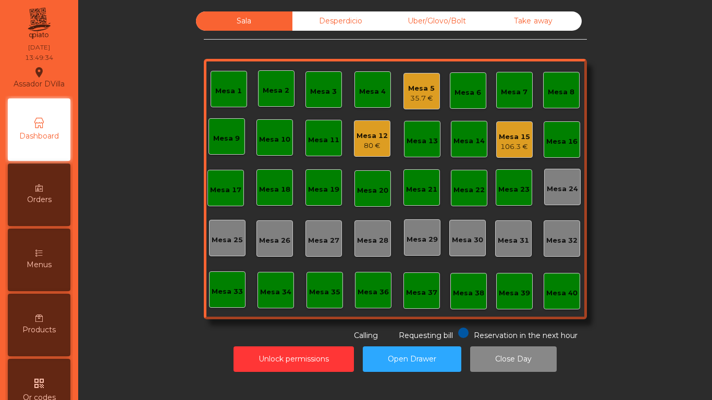
click at [248, 334] on div "Unlock permissions Open Drawer Close Day" at bounding box center [395, 359] width 606 height 36
click at [240, 334] on button "Unlock permissions" at bounding box center [294, 360] width 120 height 26
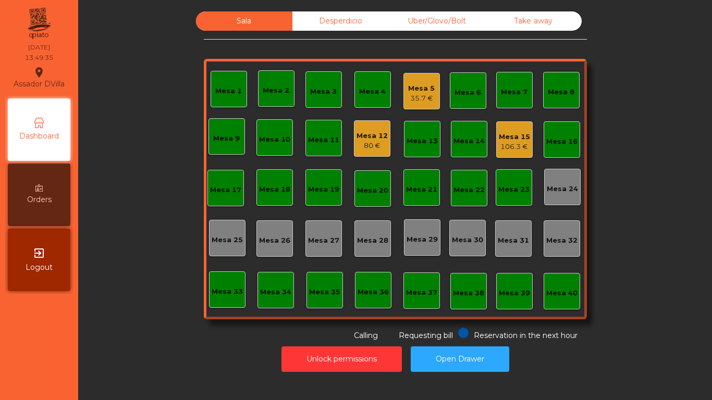
click at [172, 329] on div "Sala Desperdicio Uber/Glovo/Bolt Take away Mesa 1 Mesa 2 Mesa 3 Mesa 4 Mesa 5 3…" at bounding box center [395, 176] width 606 height 330
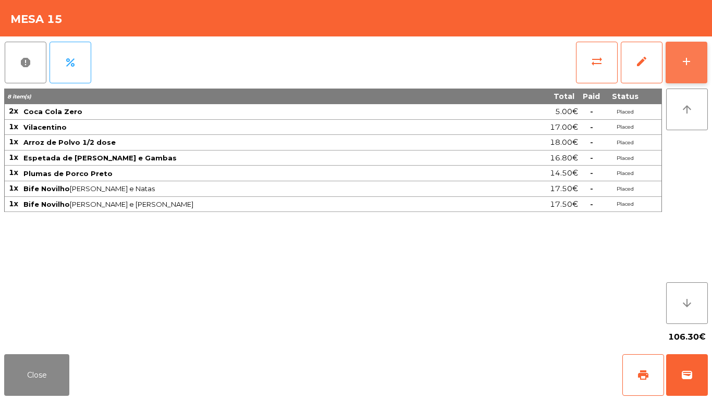
click at [707, 56] on button "add" at bounding box center [687, 63] width 42 height 42
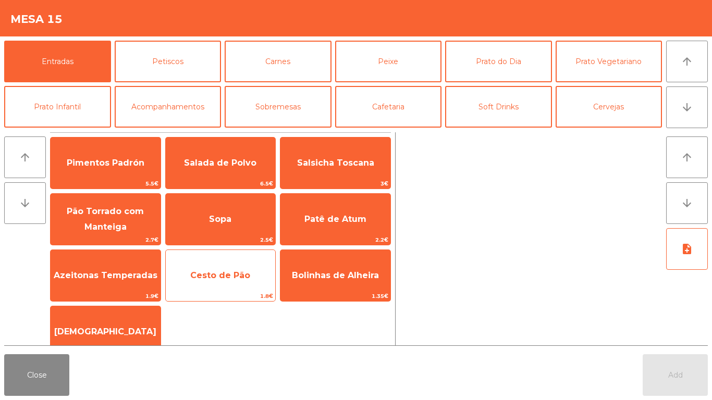
click at [216, 277] on span "Cesto de Pão" at bounding box center [220, 276] width 60 height 10
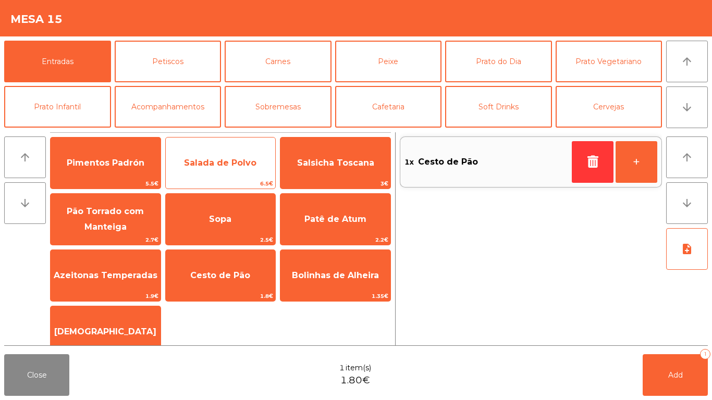
click at [224, 173] on span "Salada de Polvo" at bounding box center [221, 163] width 110 height 28
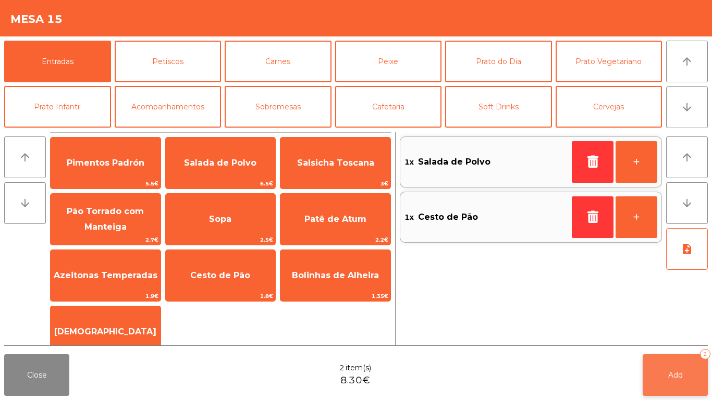
click at [663, 334] on button "Add 2" at bounding box center [675, 375] width 65 height 42
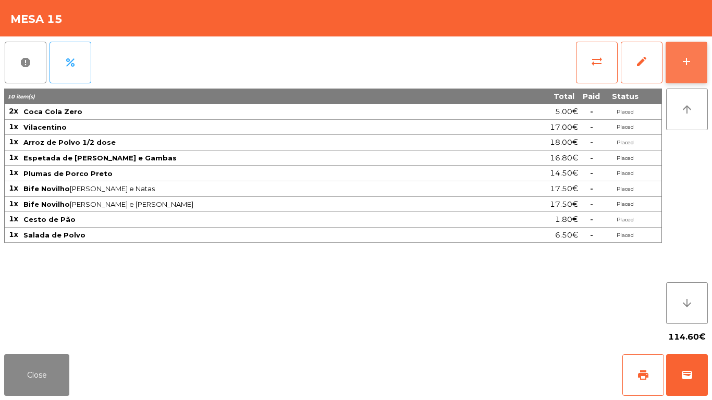
click at [693, 63] on button "add" at bounding box center [687, 63] width 42 height 42
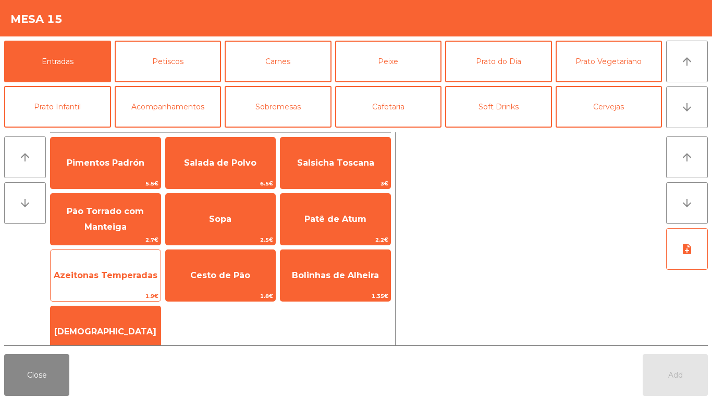
click at [82, 272] on span "Azeitonas Temperadas" at bounding box center [106, 276] width 104 height 10
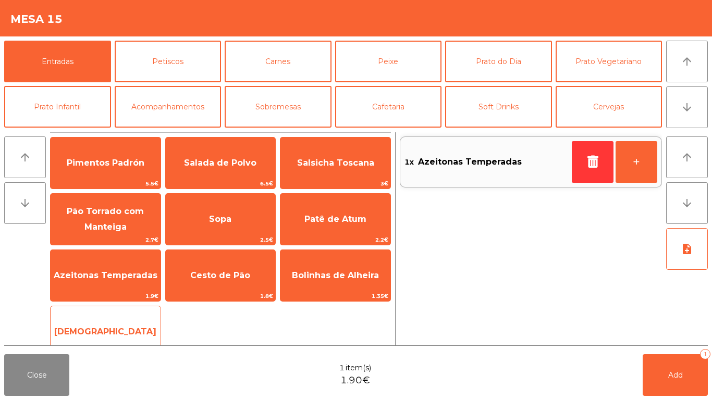
click at [115, 322] on span "[DEMOGRAPHIC_DATA]" at bounding box center [106, 332] width 110 height 28
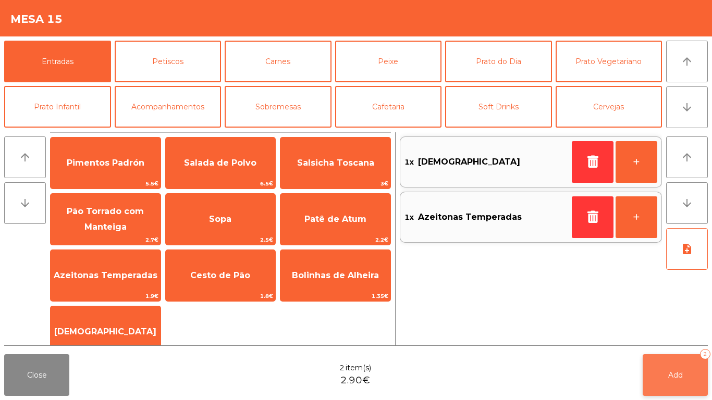
click at [661, 334] on button "Add 2" at bounding box center [675, 375] width 65 height 42
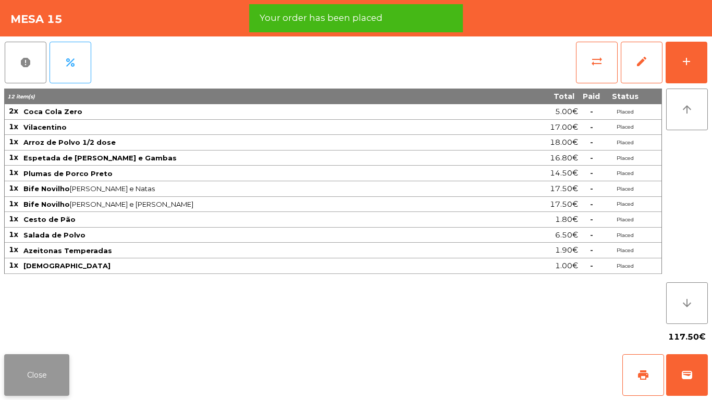
click at [33, 334] on button "Close" at bounding box center [36, 375] width 65 height 42
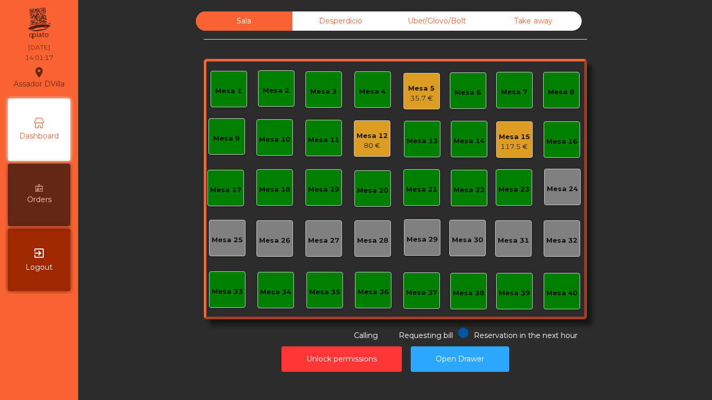
click at [359, 132] on div "Mesa 12" at bounding box center [372, 136] width 31 height 10
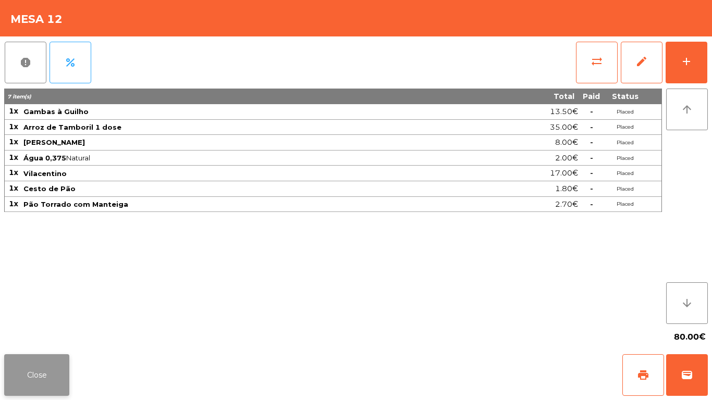
click at [32, 334] on button "Close" at bounding box center [36, 375] width 65 height 42
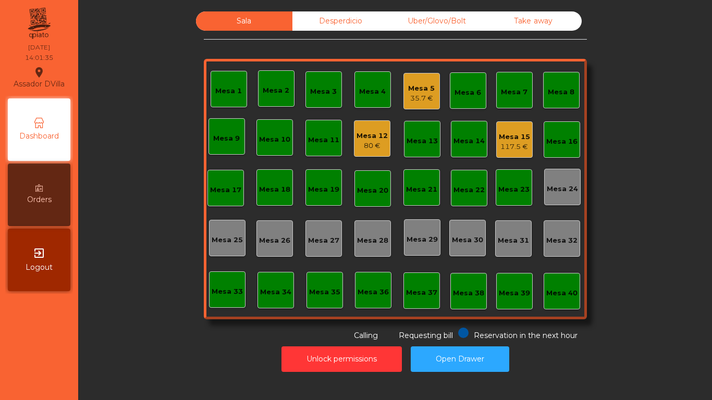
click at [366, 139] on div "Mesa 12" at bounding box center [372, 136] width 31 height 10
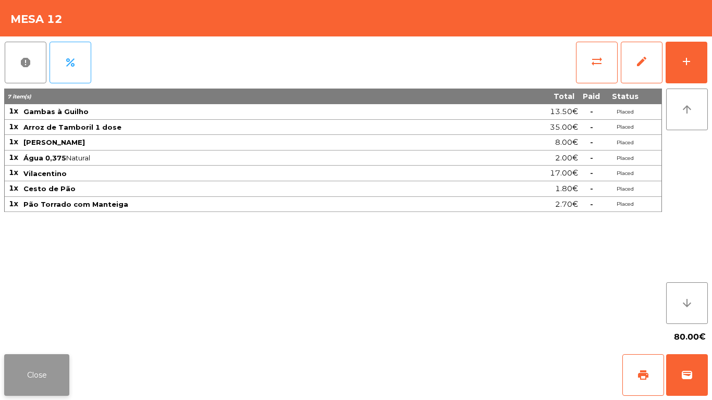
click at [27, 334] on button "Close" at bounding box center [36, 375] width 65 height 42
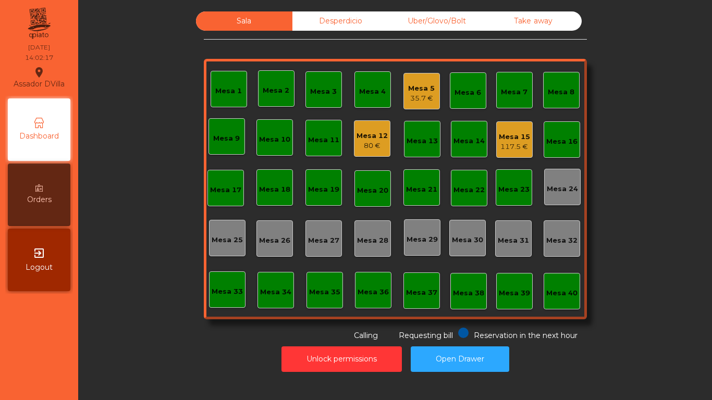
click at [417, 97] on div "35.7 €" at bounding box center [421, 98] width 27 height 10
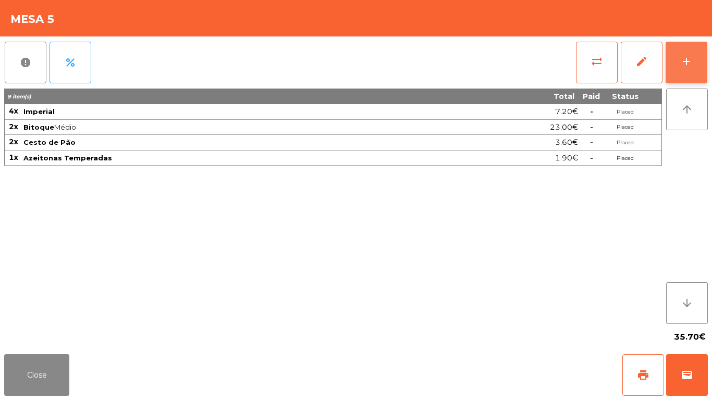
click at [692, 58] on div "add" at bounding box center [686, 61] width 13 height 13
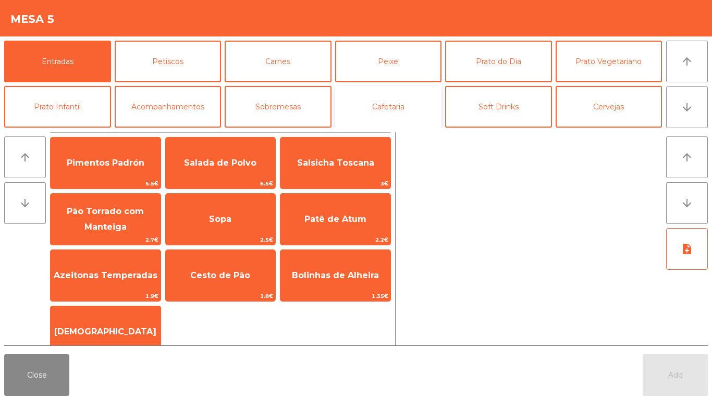
click at [403, 109] on button "Cafetaria" at bounding box center [388, 107] width 107 height 42
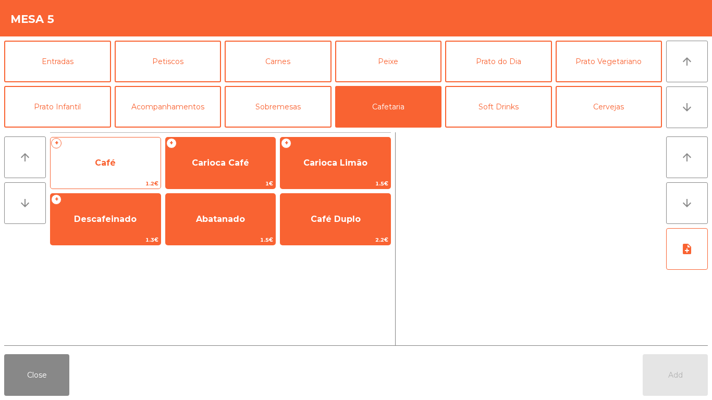
click at [124, 158] on span "Café" at bounding box center [106, 163] width 110 height 28
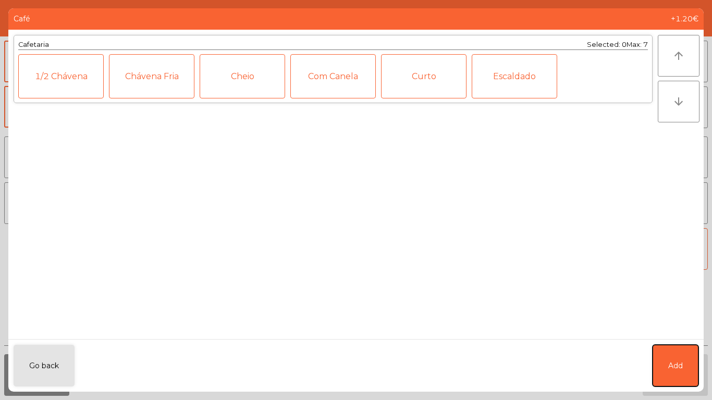
click at [684, 334] on button "Add" at bounding box center [676, 366] width 46 height 42
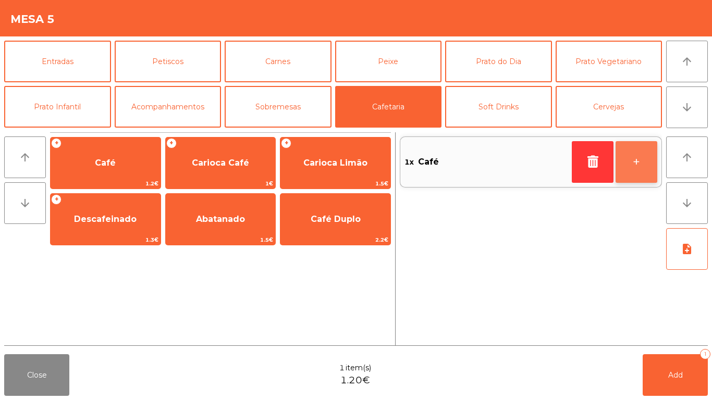
click at [633, 165] on button "+" at bounding box center [637, 162] width 42 height 42
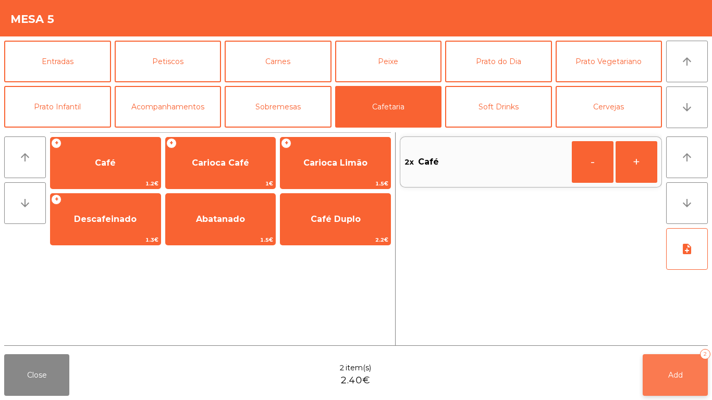
click at [686, 334] on button "Add 2" at bounding box center [675, 375] width 65 height 42
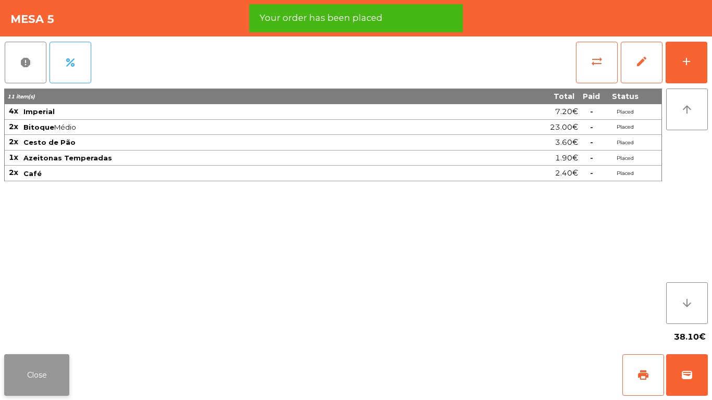
click at [6, 334] on button "Close" at bounding box center [36, 375] width 65 height 42
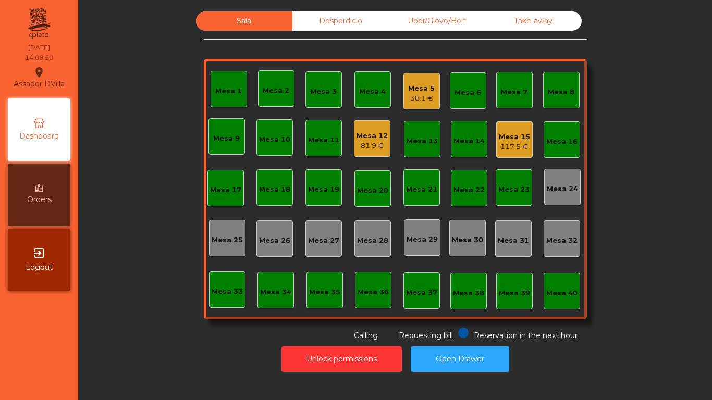
click at [415, 103] on div "38.1 €" at bounding box center [421, 98] width 27 height 10
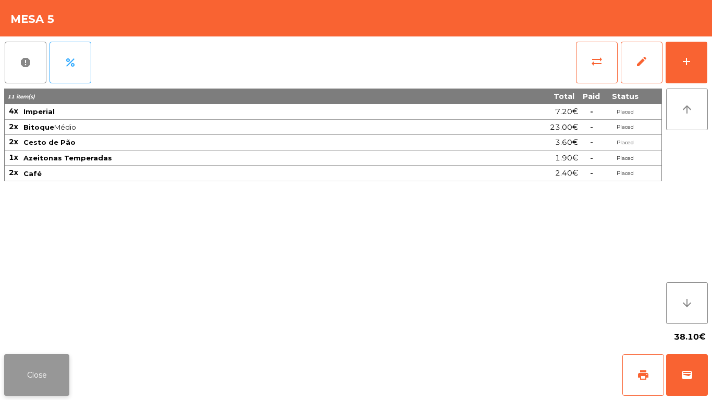
click at [50, 334] on button "Close" at bounding box center [36, 375] width 65 height 42
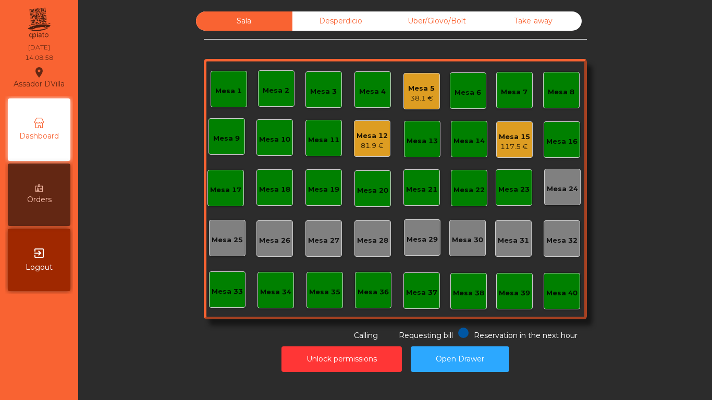
click at [526, 139] on div "Mesa 15 117.5 €" at bounding box center [514, 139] width 36 height 36
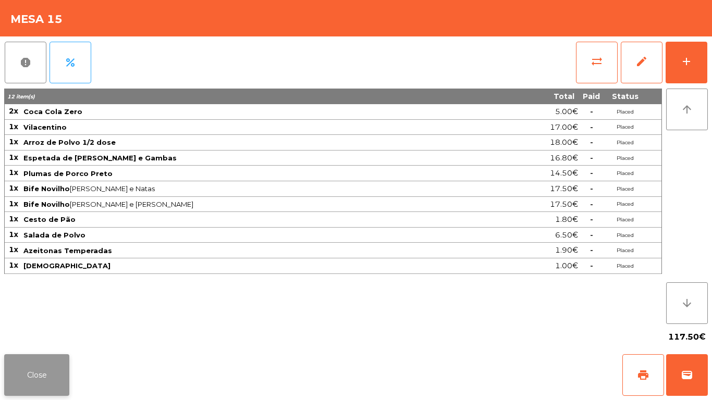
click at [50, 334] on button "Close" at bounding box center [36, 375] width 65 height 42
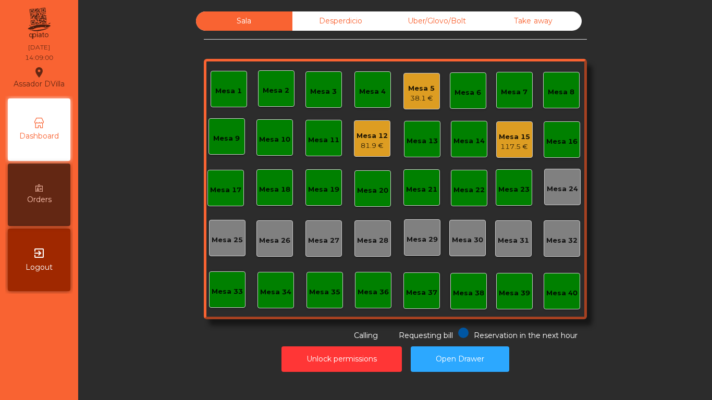
click at [190, 334] on div "Unlock permissions Open Drawer" at bounding box center [395, 359] width 606 height 36
click at [508, 127] on div "Mesa 15 117.5 €" at bounding box center [514, 139] width 36 height 36
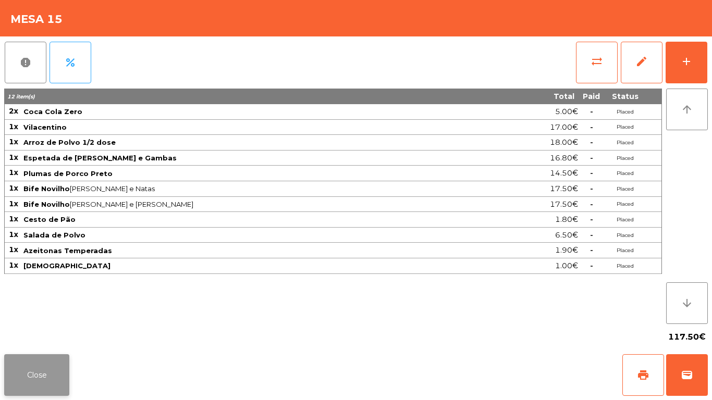
click at [44, 334] on button "Close" at bounding box center [36, 375] width 65 height 42
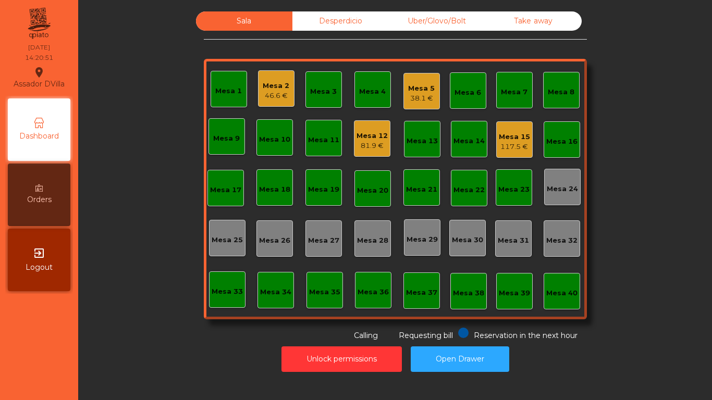
click at [376, 153] on div "Mesa 12 81.9 €" at bounding box center [372, 138] width 36 height 36
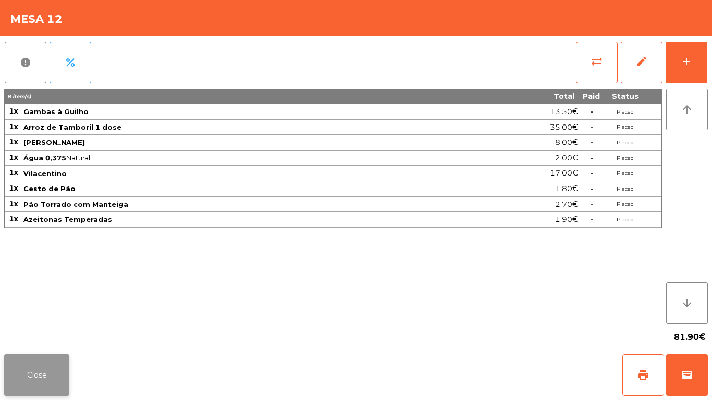
click at [38, 334] on button "Close" at bounding box center [36, 375] width 65 height 42
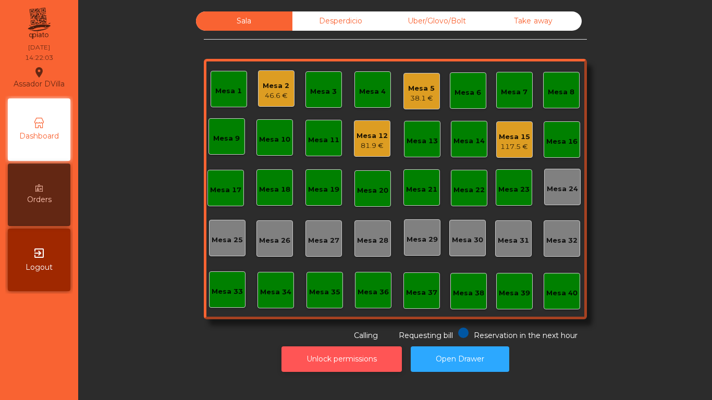
click at [380, 334] on button "Unlock permissions" at bounding box center [342, 360] width 120 height 26
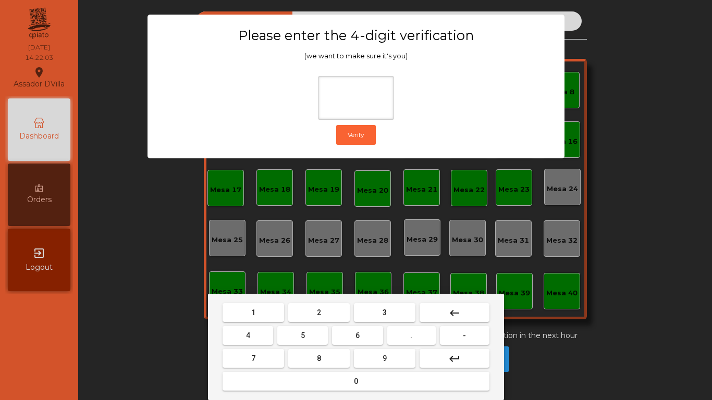
click at [266, 320] on button "1" at bounding box center [254, 312] width 62 height 19
click at [382, 334] on button "9" at bounding box center [385, 358] width 62 height 19
click at [248, 334] on span "4" at bounding box center [248, 336] width 4 height 8
click at [295, 334] on button "0" at bounding box center [356, 381] width 267 height 19
type input "****"
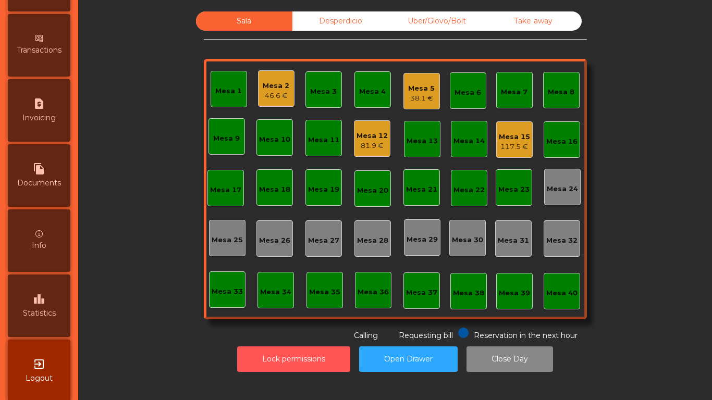
scroll to position [551, 0]
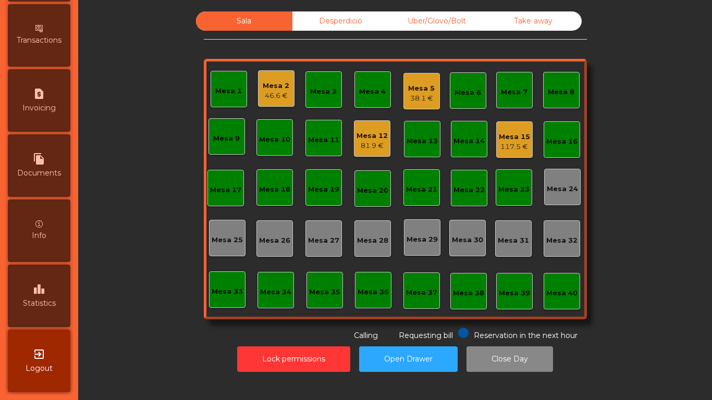
click at [52, 288] on div "leaderboard Statistics" at bounding box center [39, 296] width 63 height 63
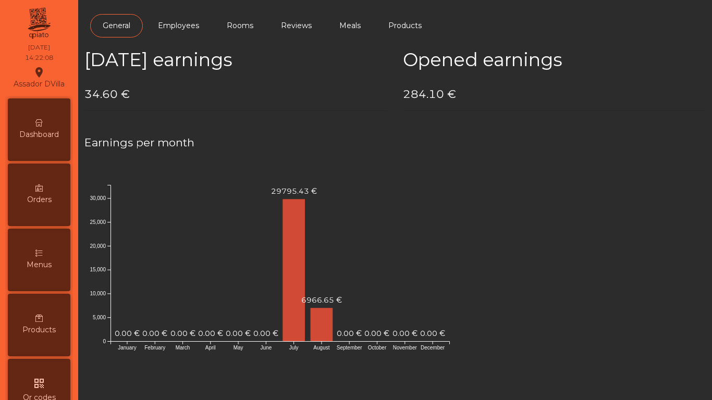
click at [55, 127] on div "Dashboard" at bounding box center [39, 130] width 63 height 63
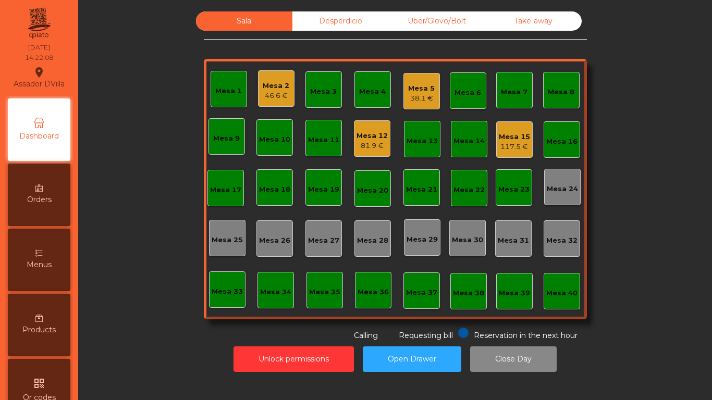
click at [346, 20] on div "Desperdicio" at bounding box center [340, 20] width 96 height 19
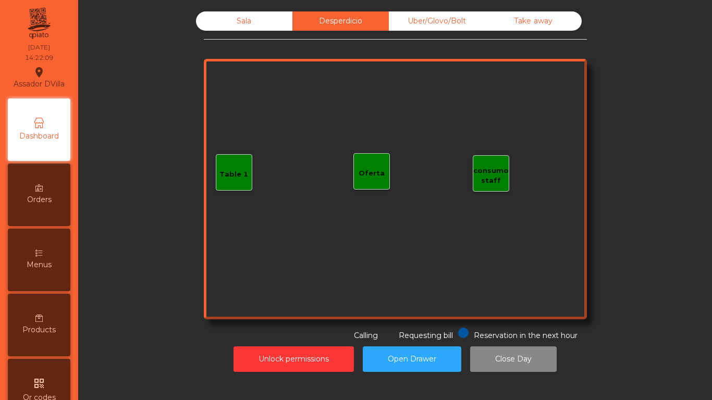
click at [249, 26] on div "Sala" at bounding box center [244, 20] width 96 height 19
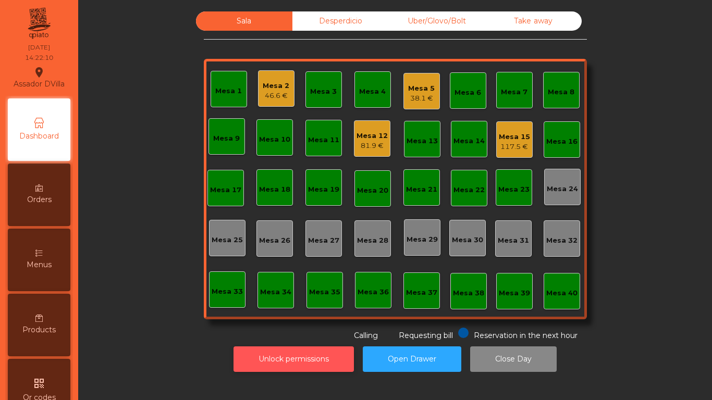
click at [251, 334] on button "Unlock permissions" at bounding box center [294, 360] width 120 height 26
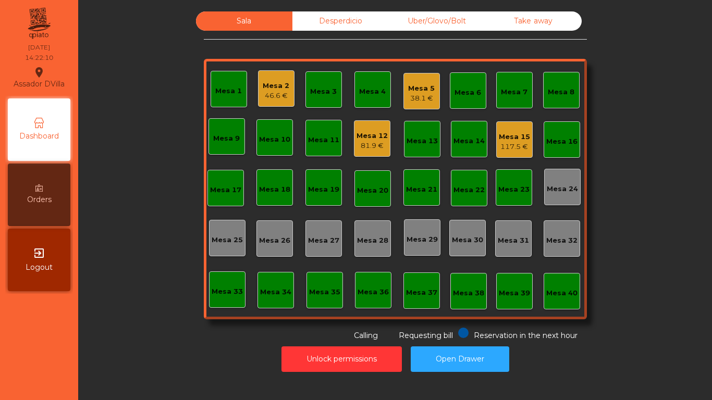
click at [228, 334] on div "Unlock permissions Open Drawer" at bounding box center [395, 359] width 606 height 36
click at [524, 149] on div "117.5 €" at bounding box center [514, 147] width 31 height 10
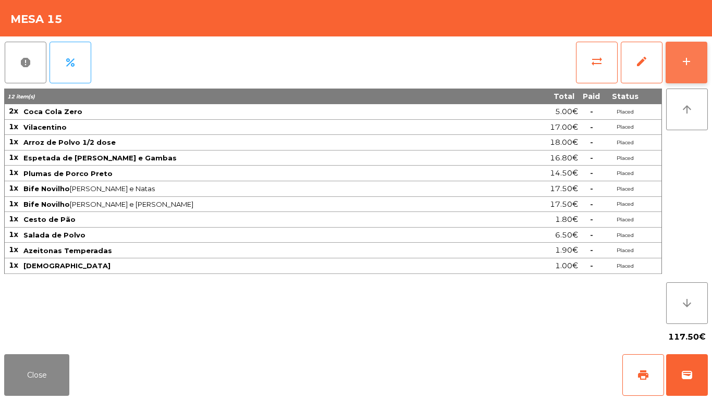
click at [693, 60] on button "add" at bounding box center [687, 63] width 42 height 42
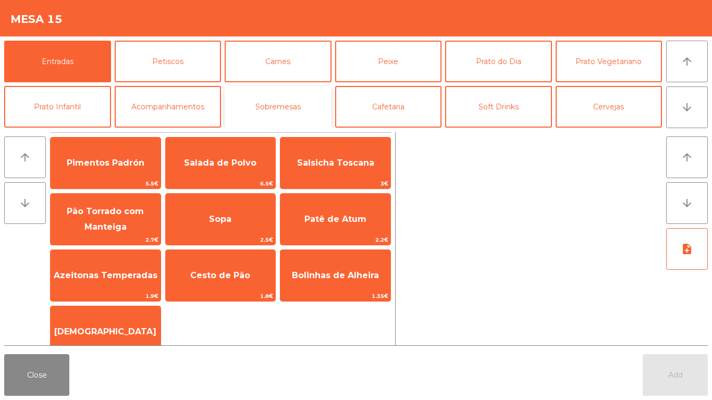
click at [301, 102] on button "Sobremesas" at bounding box center [278, 107] width 107 height 42
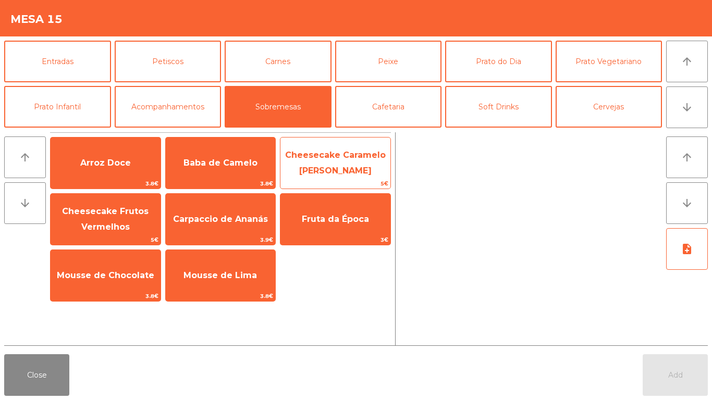
click at [350, 162] on span "Cheesecake Caramelo Salgado" at bounding box center [335, 163] width 110 height 44
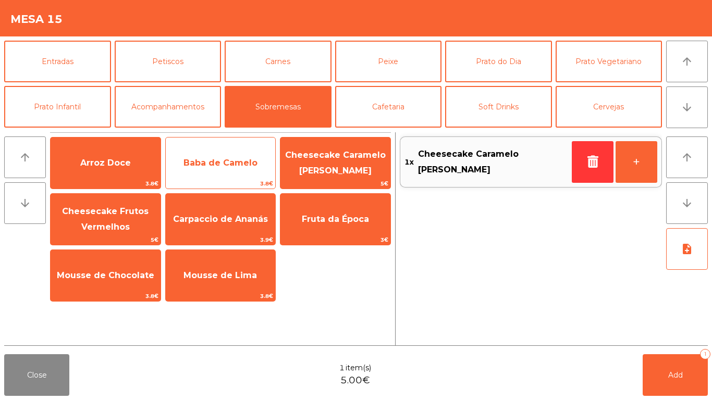
click at [234, 163] on span "Baba de Camelo" at bounding box center [221, 163] width 74 height 10
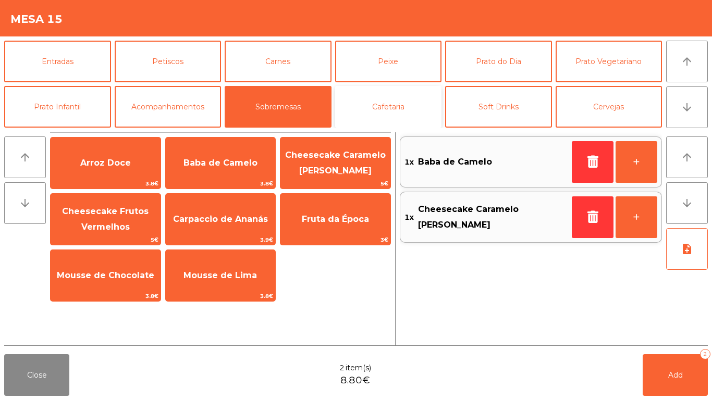
click at [400, 102] on button "Cafetaria" at bounding box center [388, 107] width 107 height 42
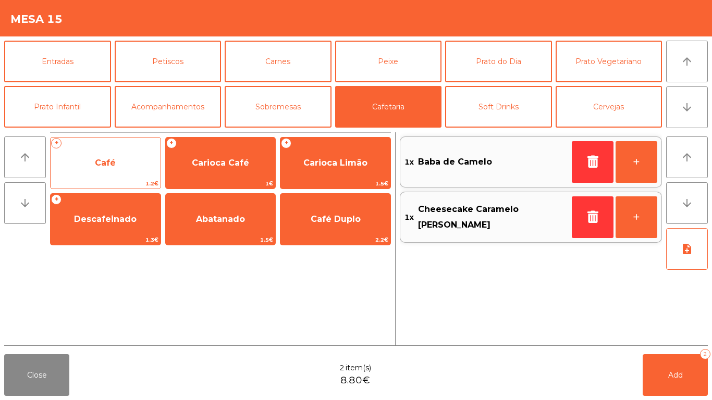
click at [107, 161] on span "Café" at bounding box center [105, 163] width 21 height 10
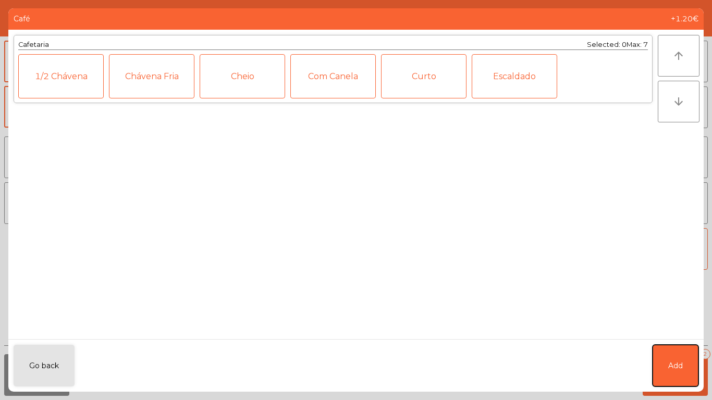
click at [686, 334] on button "Add" at bounding box center [676, 366] width 46 height 42
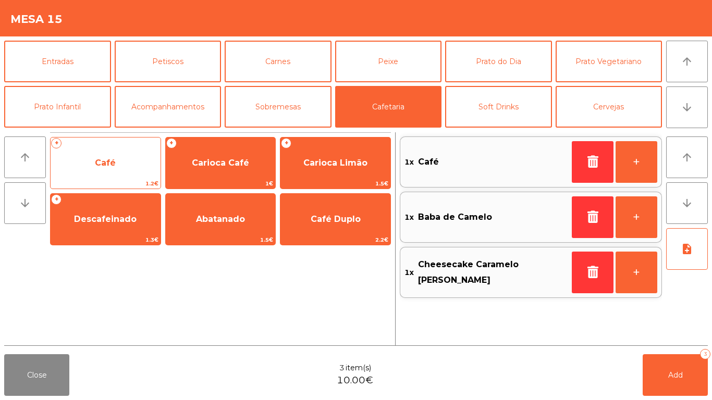
click at [123, 170] on span "Café" at bounding box center [106, 163] width 110 height 28
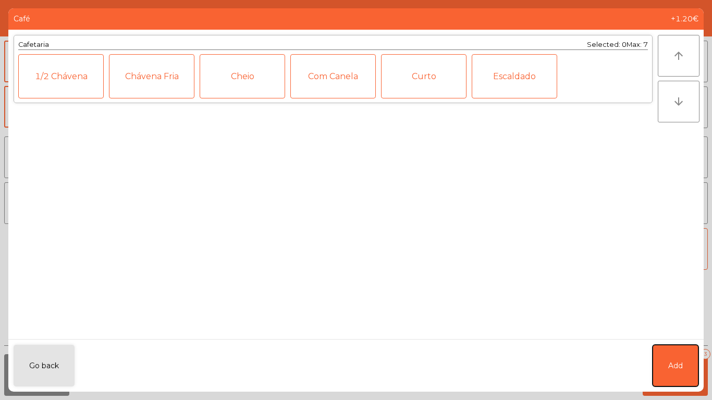
click at [675, 334] on span "Add" at bounding box center [675, 366] width 15 height 11
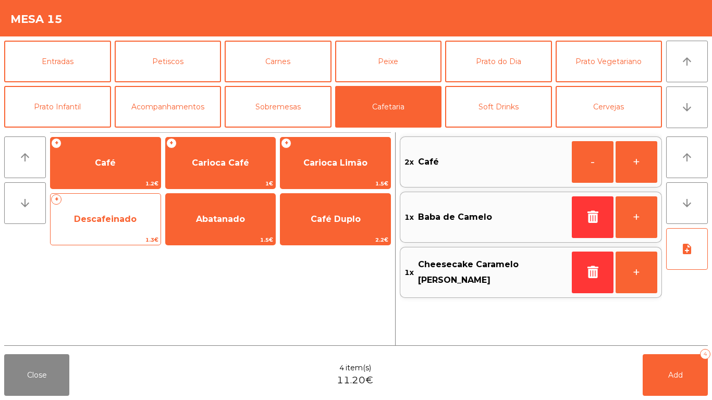
click at [128, 205] on span "Descafeinado" at bounding box center [106, 219] width 110 height 28
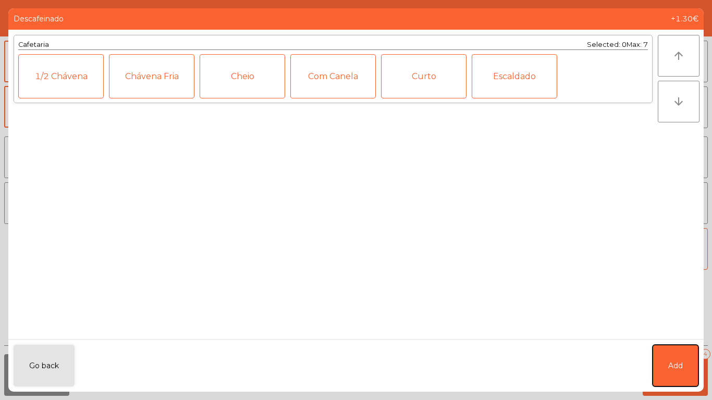
click at [675, 334] on button "Add" at bounding box center [676, 366] width 46 height 42
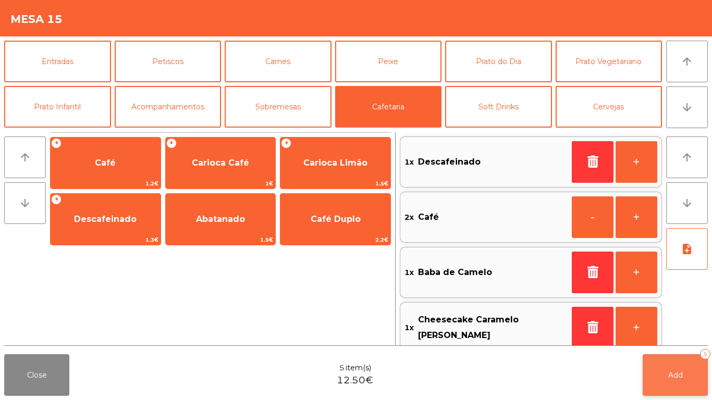
click at [690, 334] on button "Add 5" at bounding box center [675, 375] width 65 height 42
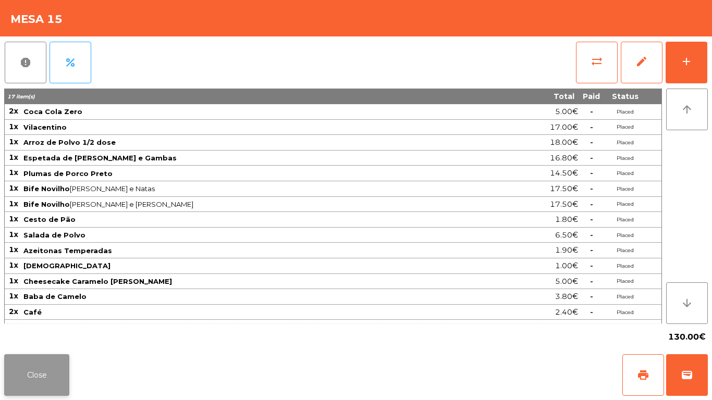
click at [40, 334] on button "Close" at bounding box center [36, 375] width 65 height 42
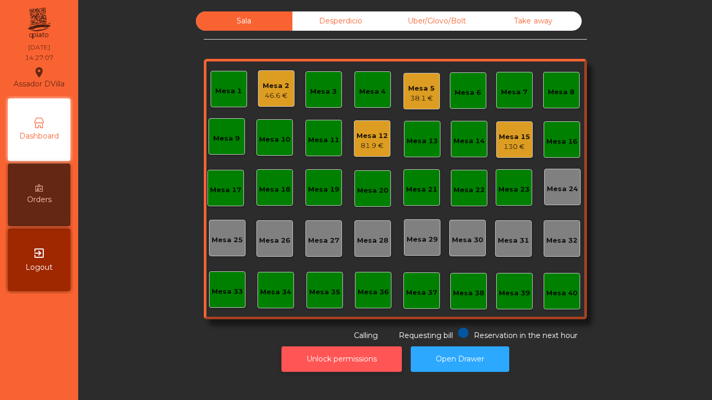
click at [318, 334] on button "Unlock permissions" at bounding box center [342, 360] width 120 height 26
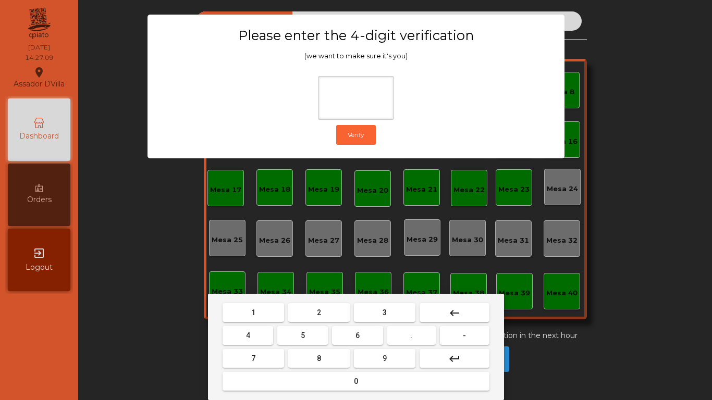
click at [253, 312] on span "1" at bounding box center [253, 313] width 4 height 8
click at [385, 334] on span "9" at bounding box center [385, 358] width 4 height 8
type input "**"
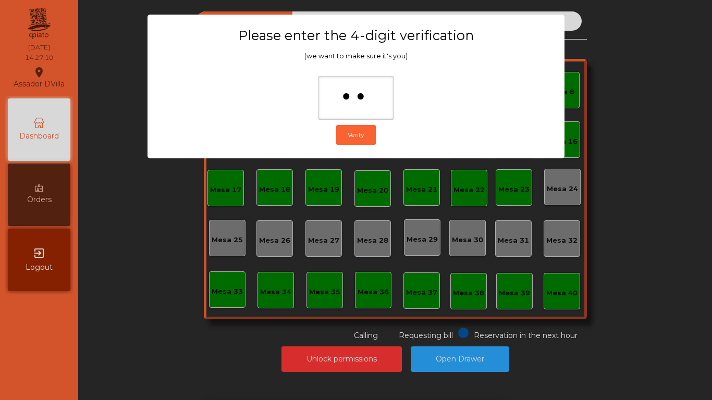
click at [135, 319] on div "1 2 3 keyboard_backspace 4 5 6 . - 7 8 9 keyboard_return 0" at bounding box center [356, 347] width 712 height 106
click at [157, 316] on div "1 2 3 keyboard_backspace 4 5 6 . - 7 8 9 keyboard_return 0" at bounding box center [356, 347] width 712 height 106
click at [183, 334] on ngb-modal-window "Please enter the 4-digit verification (we want to make sure it's you) ** Verify" at bounding box center [356, 200] width 677 height 400
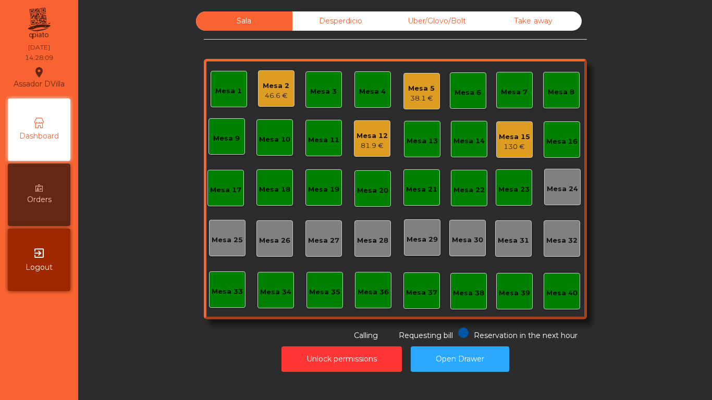
click at [221, 334] on div "Unlock permissions Open Drawer" at bounding box center [395, 359] width 606 height 36
click at [366, 144] on div "81.9 €" at bounding box center [372, 146] width 31 height 10
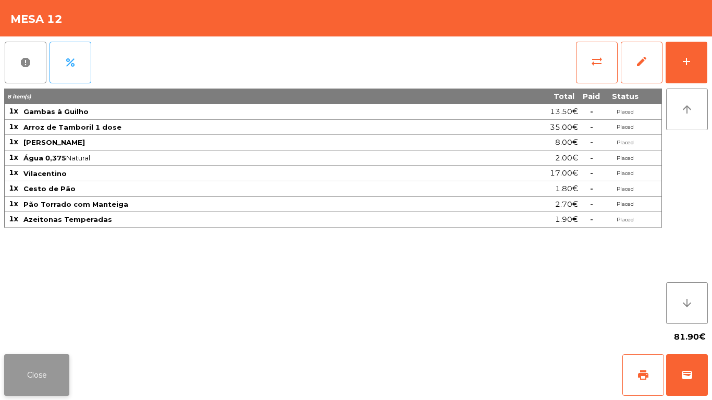
click at [53, 334] on button "Close" at bounding box center [36, 375] width 65 height 42
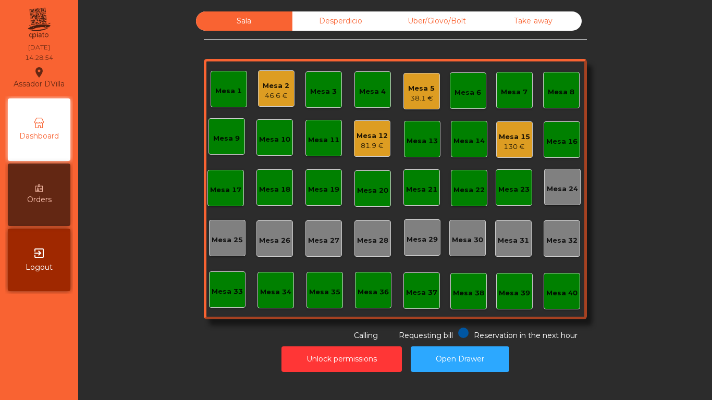
click at [419, 103] on div "38.1 €" at bounding box center [421, 98] width 27 height 10
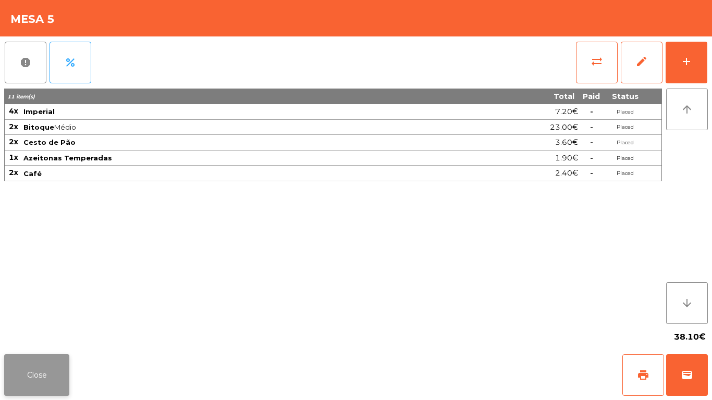
click at [55, 334] on button "Close" at bounding box center [36, 375] width 65 height 42
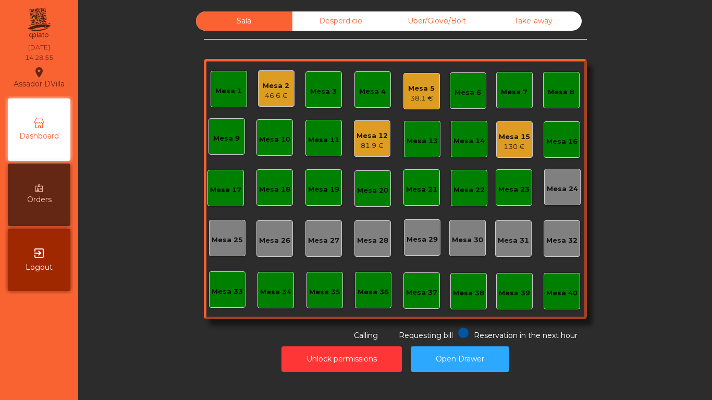
click at [120, 331] on div "Sala Desperdicio Uber/Glovo/Bolt Take away Mesa 1 Mesa 2 46.6 € Mesa 3 Mesa 4 M…" at bounding box center [395, 176] width 606 height 330
click at [362, 138] on div "Mesa 12" at bounding box center [372, 136] width 31 height 10
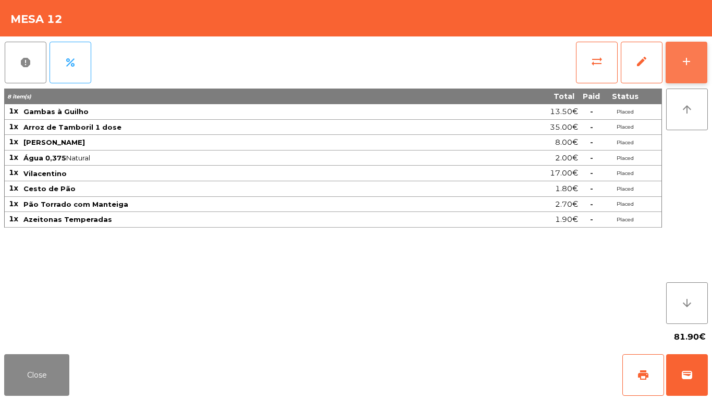
click at [680, 59] on button "add" at bounding box center [687, 63] width 42 height 42
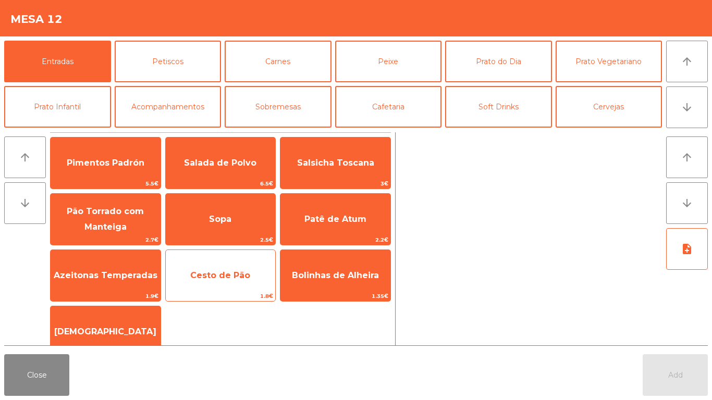
click at [252, 264] on span "Cesto de Pão" at bounding box center [221, 276] width 110 height 28
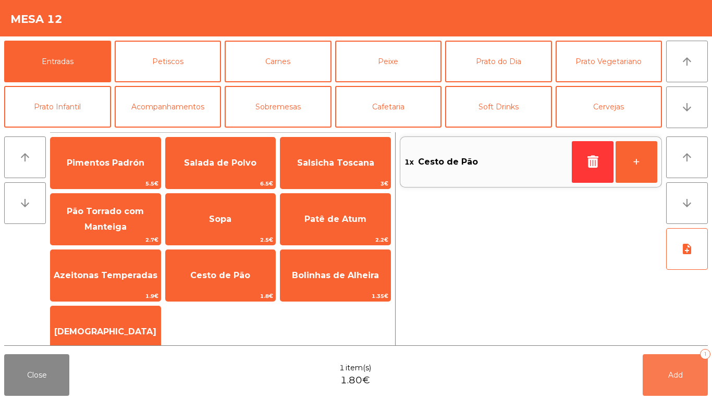
drag, startPoint x: 675, startPoint y: 373, endPoint x: 391, endPoint y: 339, distance: 285.6
click at [672, 334] on span "Add" at bounding box center [675, 375] width 15 height 9
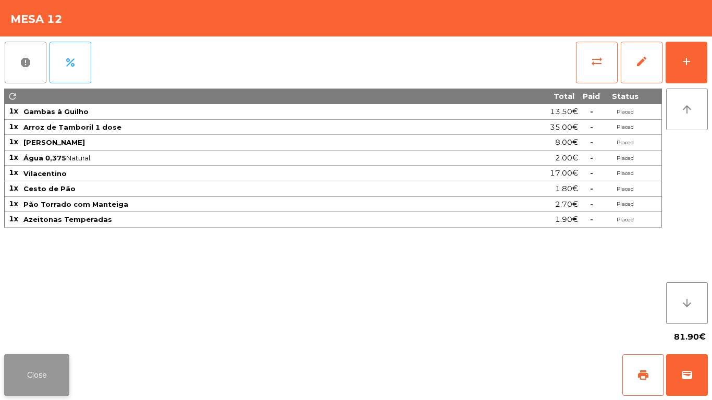
click at [45, 334] on button "Close" at bounding box center [36, 375] width 65 height 42
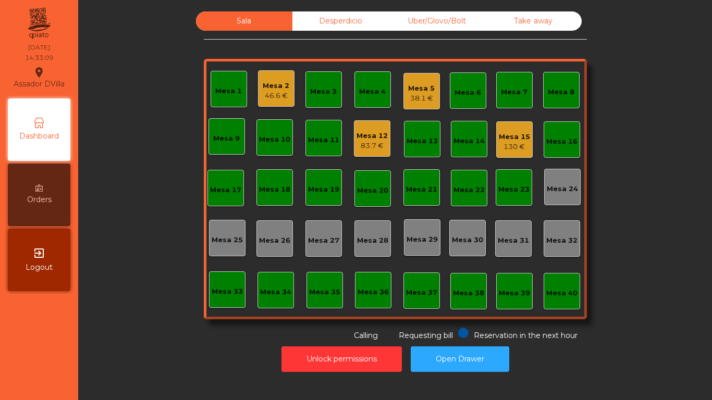
click at [357, 132] on div "Mesa 12" at bounding box center [372, 136] width 31 height 10
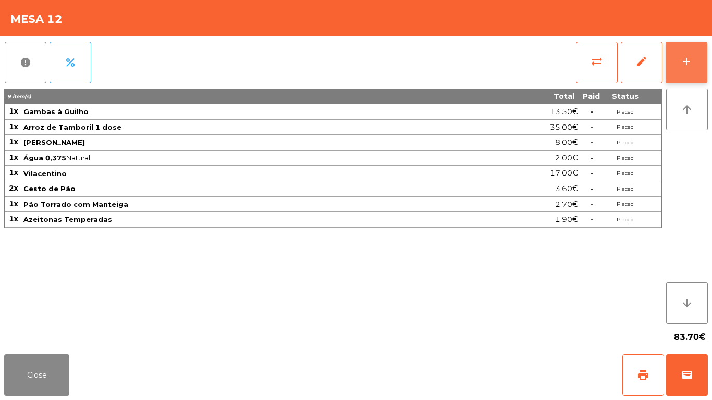
click at [694, 63] on button "add" at bounding box center [687, 63] width 42 height 42
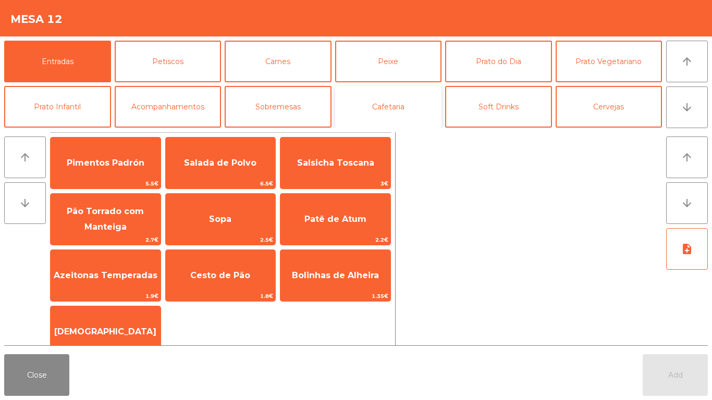
click at [369, 104] on button "Cafetaria" at bounding box center [388, 107] width 107 height 42
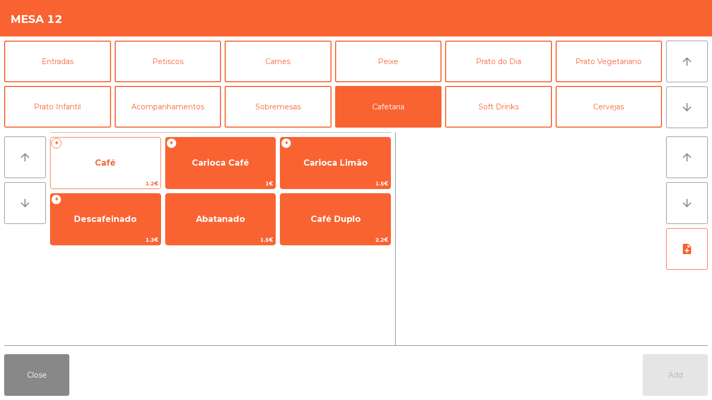
click at [102, 157] on span "Café" at bounding box center [106, 163] width 110 height 28
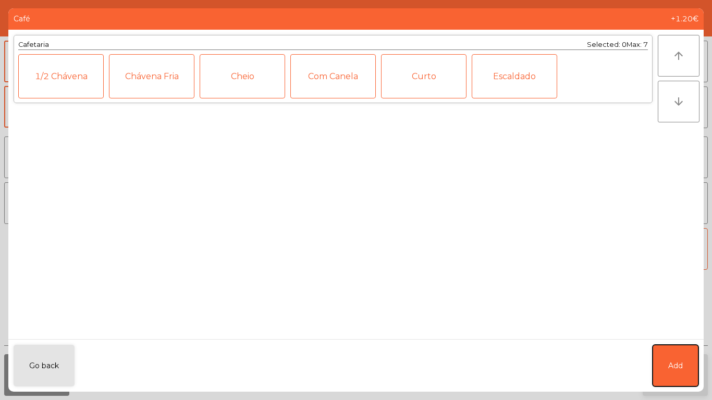
click at [669, 334] on button "Add" at bounding box center [676, 366] width 46 height 42
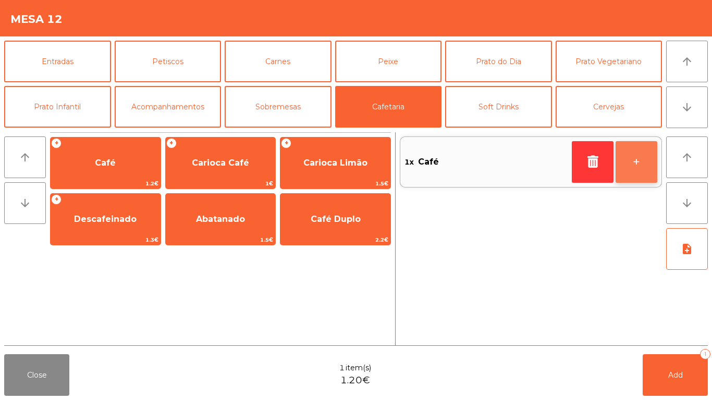
click at [628, 175] on button "+" at bounding box center [637, 162] width 42 height 42
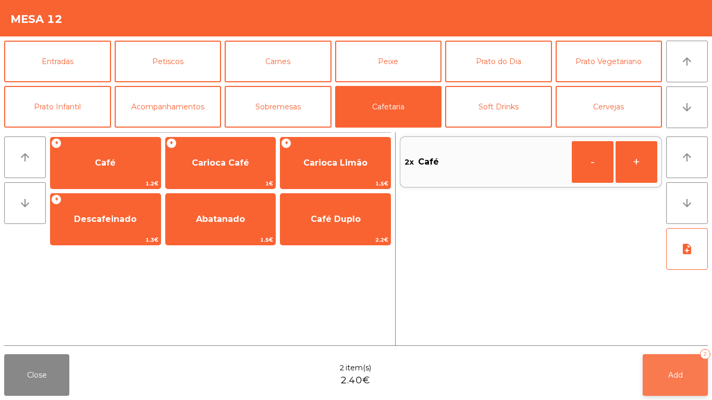
click at [674, 334] on span "Add" at bounding box center [675, 375] width 15 height 9
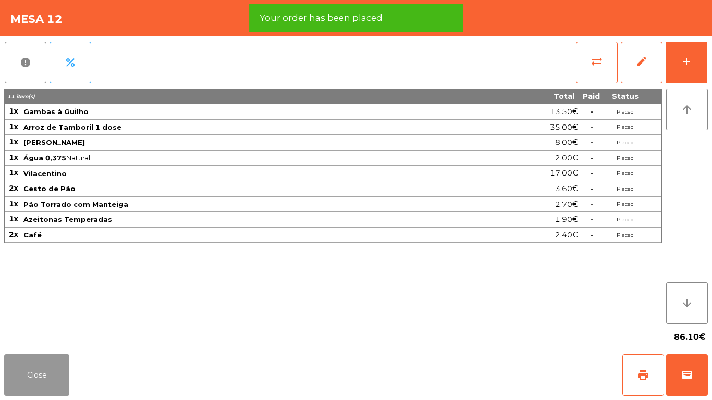
drag, startPoint x: 38, startPoint y: 357, endPoint x: 141, endPoint y: 108, distance: 269.0
click at [41, 334] on div "Close print wallet" at bounding box center [356, 375] width 712 height 50
click at [13, 334] on button "Close" at bounding box center [36, 375] width 65 height 42
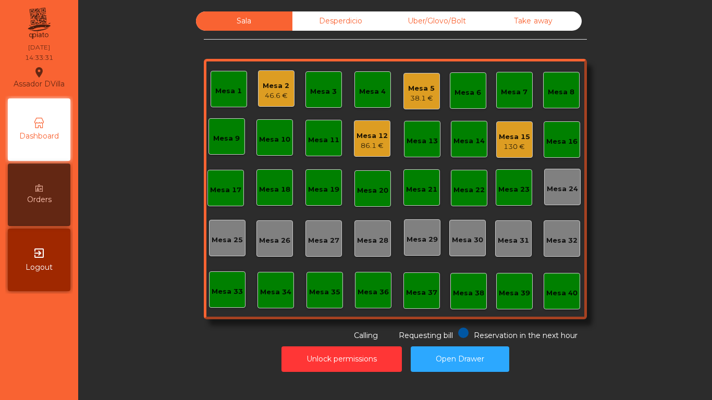
click at [376, 28] on div "Desperdicio" at bounding box center [340, 20] width 96 height 19
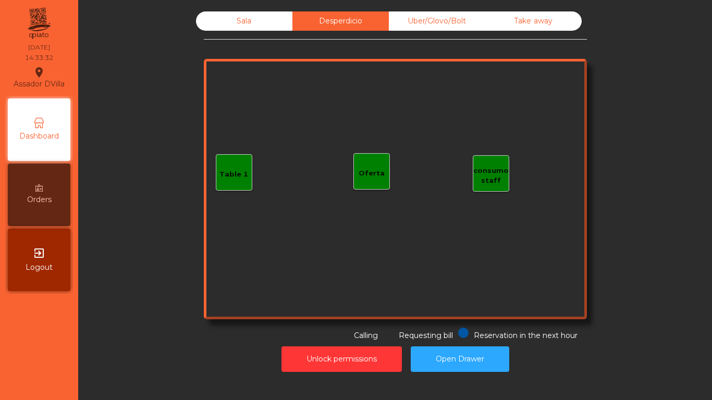
click at [349, 188] on div "Table 1 consumo staff Oferta" at bounding box center [395, 189] width 383 height 261
click at [369, 180] on div "Oferta" at bounding box center [371, 171] width 36 height 36
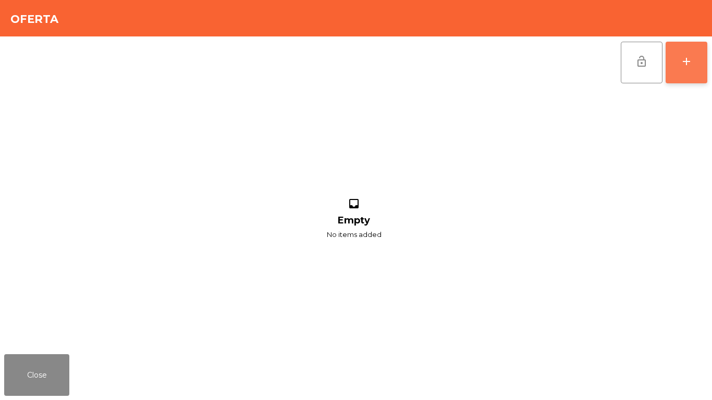
click at [680, 76] on button "add" at bounding box center [687, 63] width 42 height 42
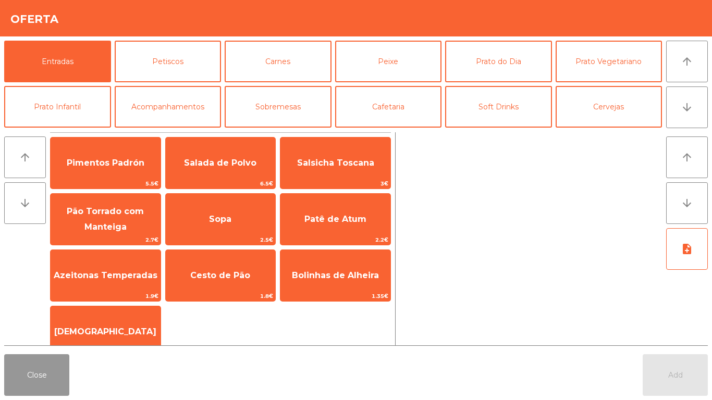
drag, startPoint x: 50, startPoint y: 383, endPoint x: 66, endPoint y: 370, distance: 21.2
click at [50, 334] on button "Close" at bounding box center [36, 375] width 65 height 42
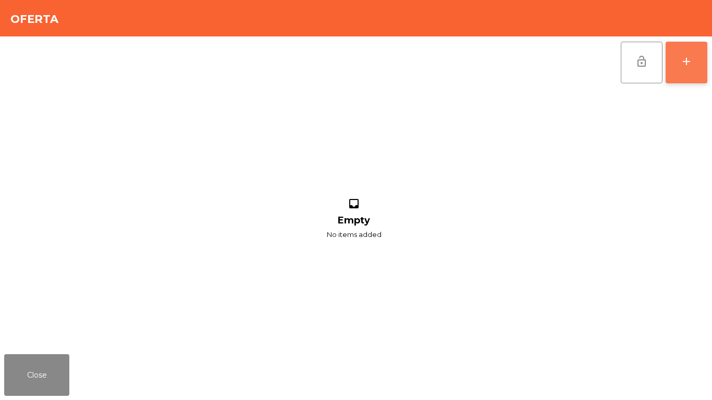
click at [701, 56] on button "add" at bounding box center [687, 63] width 42 height 42
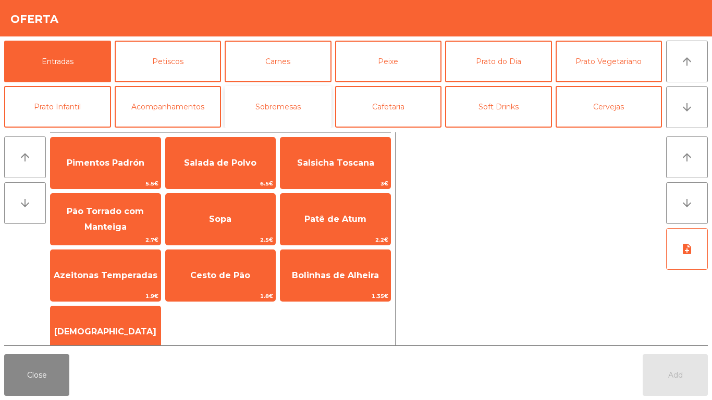
click at [277, 112] on button "Sobremesas" at bounding box center [278, 107] width 107 height 42
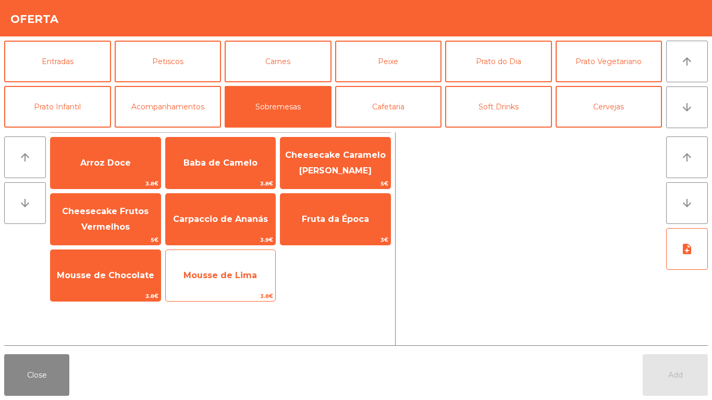
click at [258, 283] on span "Mousse de Lima" at bounding box center [221, 276] width 110 height 28
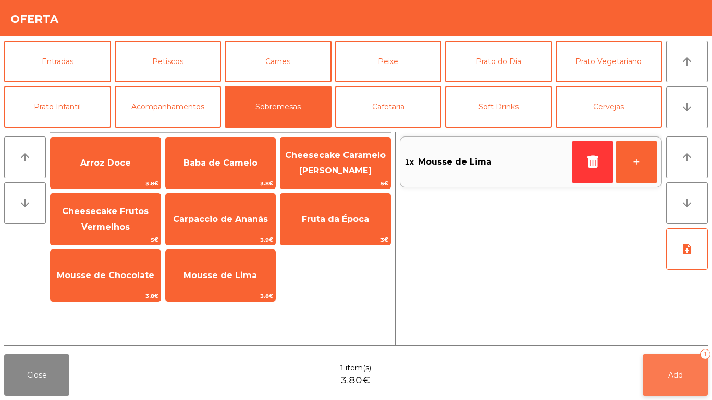
click at [677, 334] on span "Add" at bounding box center [675, 375] width 15 height 9
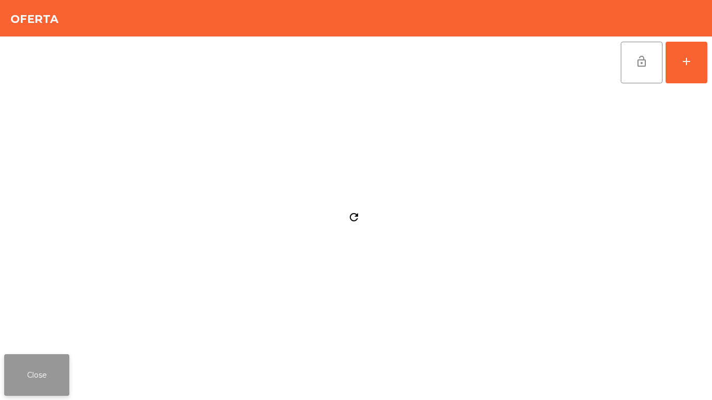
click at [33, 334] on button "Close" at bounding box center [36, 375] width 65 height 42
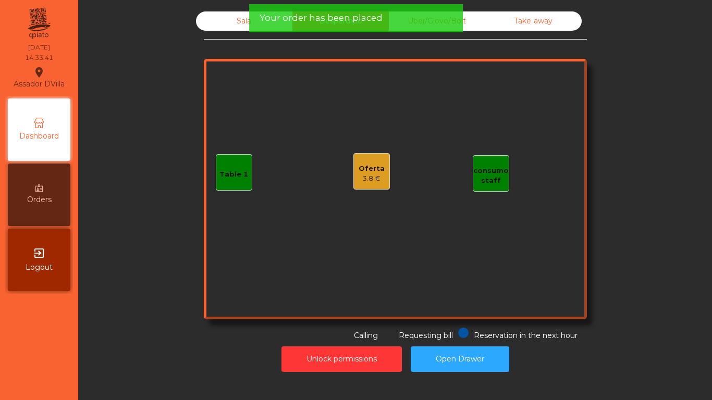
drag, startPoint x: 222, startPoint y: 26, endPoint x: 210, endPoint y: 54, distance: 30.4
click at [223, 26] on div "Sala" at bounding box center [244, 20] width 96 height 19
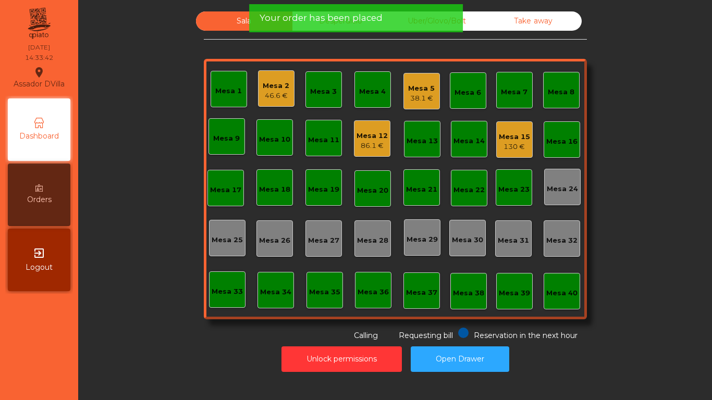
click at [166, 123] on div "Sala Desperdicio Uber/Glovo/Bolt Take away Mesa 1 Mesa 2 46.6 € Mesa 3 Mesa 4 M…" at bounding box center [395, 176] width 606 height 330
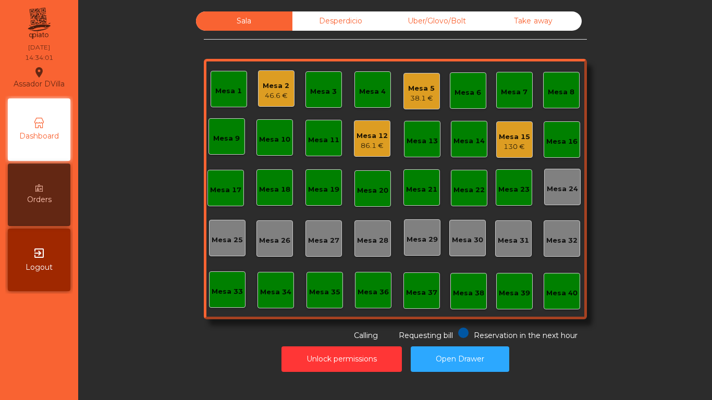
click at [271, 97] on div "46.6 €" at bounding box center [276, 96] width 27 height 10
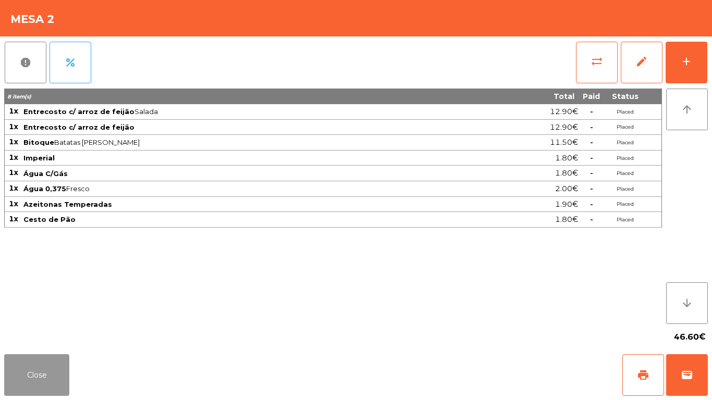
click at [63, 334] on button "Close" at bounding box center [36, 375] width 65 height 42
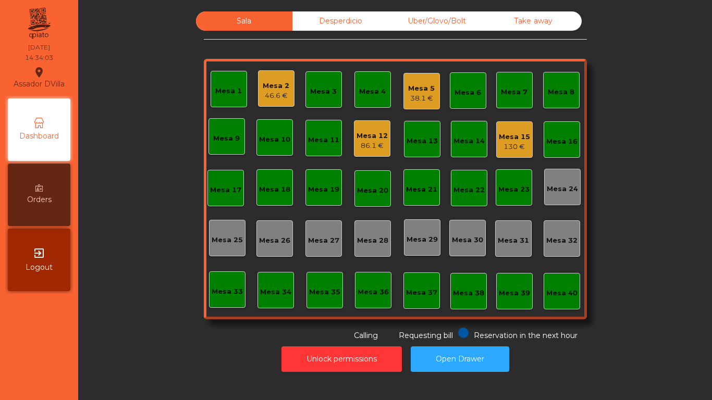
click at [421, 78] on div "Mesa 5 38.1 €" at bounding box center [421, 91] width 36 height 36
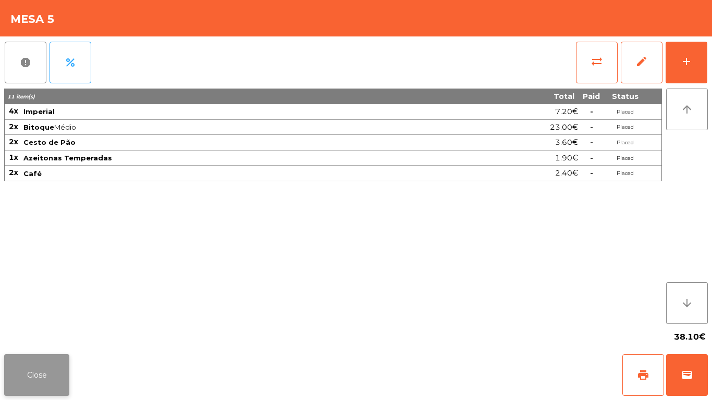
click at [39, 334] on button "Close" at bounding box center [36, 375] width 65 height 42
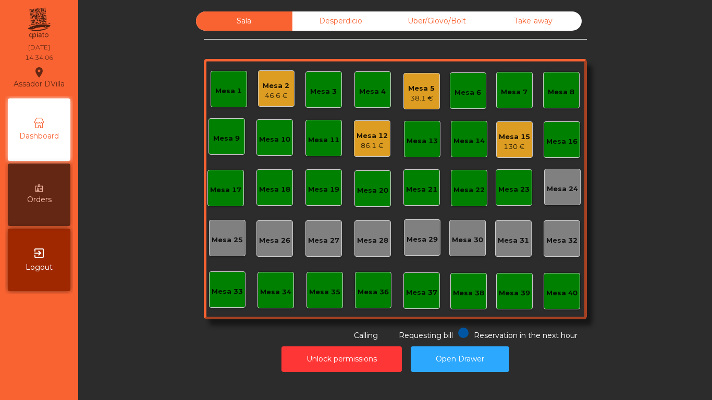
click at [499, 151] on div "130 €" at bounding box center [514, 147] width 31 height 10
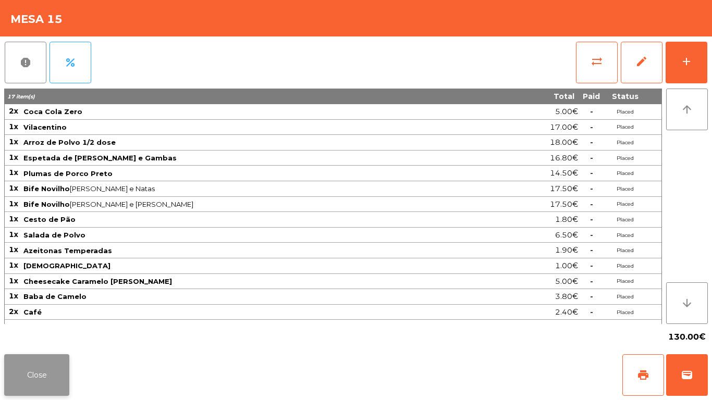
click at [21, 334] on button "Close" at bounding box center [36, 375] width 65 height 42
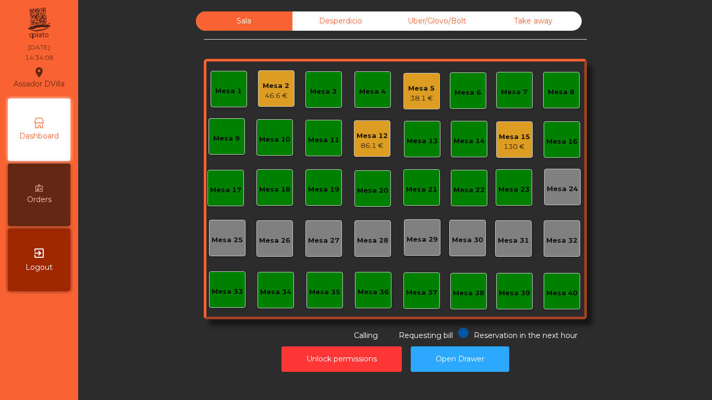
click at [269, 92] on div "46.6 €" at bounding box center [276, 96] width 27 height 10
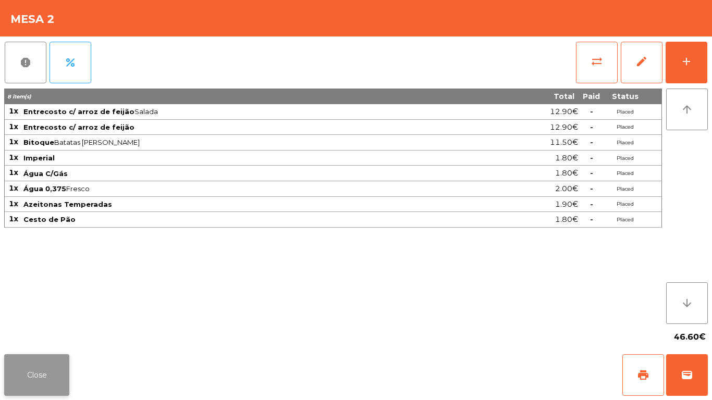
click at [51, 334] on button "Close" at bounding box center [36, 375] width 65 height 42
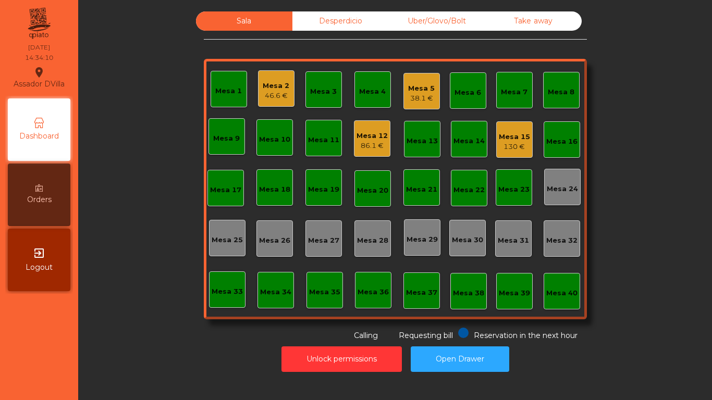
click at [148, 326] on div "Sala Desperdicio Uber/Glovo/Bolt Take away Mesa 1 Mesa 2 46.6 € Mesa 3 Mesa 4 M…" at bounding box center [395, 176] width 606 height 330
click at [361, 131] on div "Mesa 12" at bounding box center [372, 136] width 31 height 10
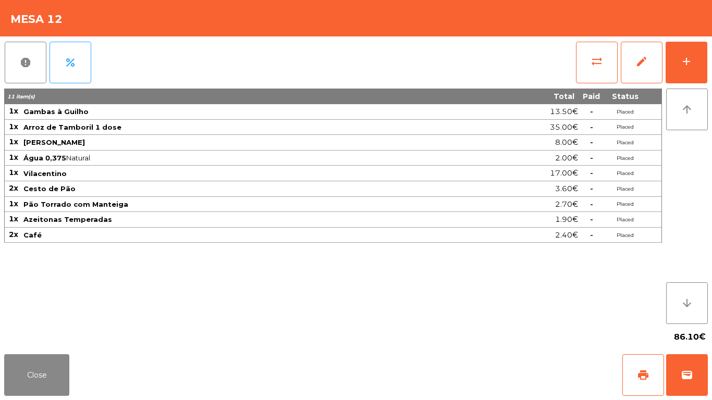
click at [712, 65] on div "report percent sync_alt edit add 11 item(s) Total Paid Status 1x Gambas à Guilh…" at bounding box center [356, 193] width 712 height 314
click at [41, 334] on button "Close" at bounding box center [36, 375] width 65 height 42
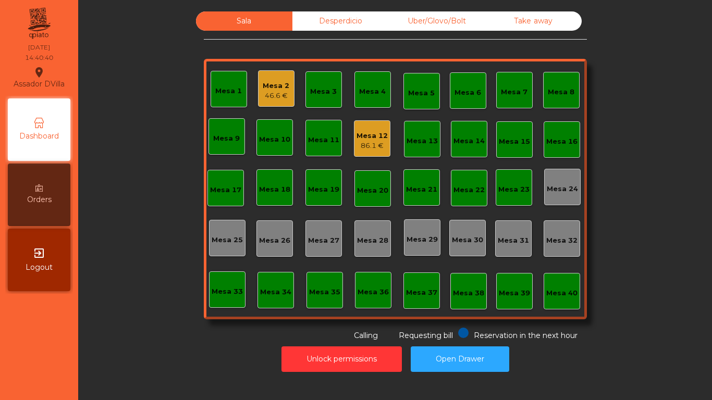
click at [343, 29] on div "Desperdicio" at bounding box center [340, 20] width 96 height 19
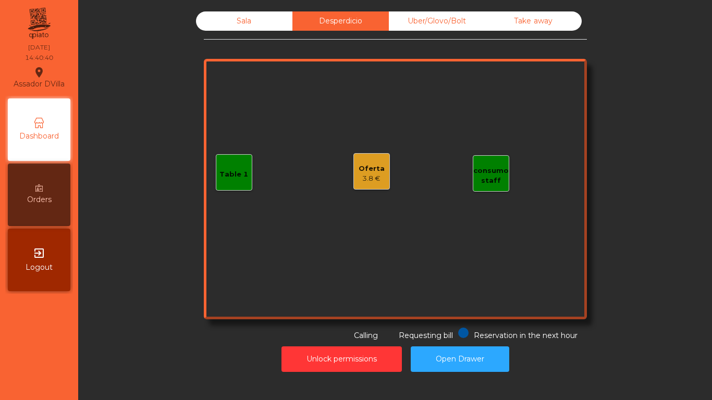
click at [366, 166] on div "Oferta" at bounding box center [372, 169] width 26 height 10
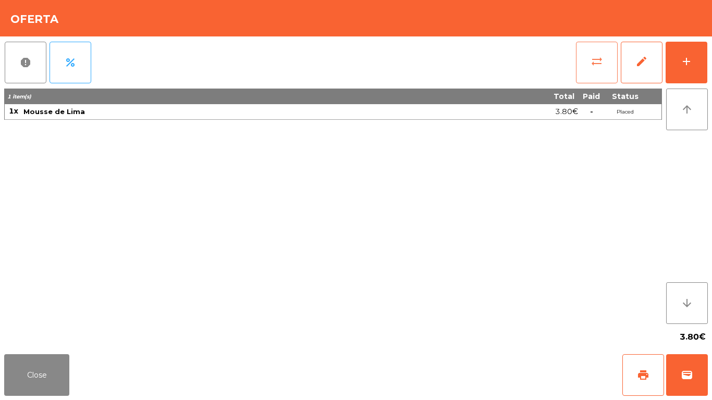
click at [614, 68] on button "sync_alt" at bounding box center [597, 63] width 42 height 42
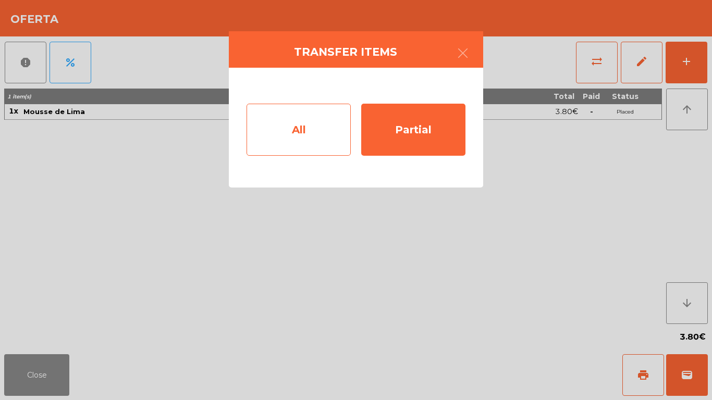
click at [297, 134] on div "All" at bounding box center [299, 130] width 104 height 52
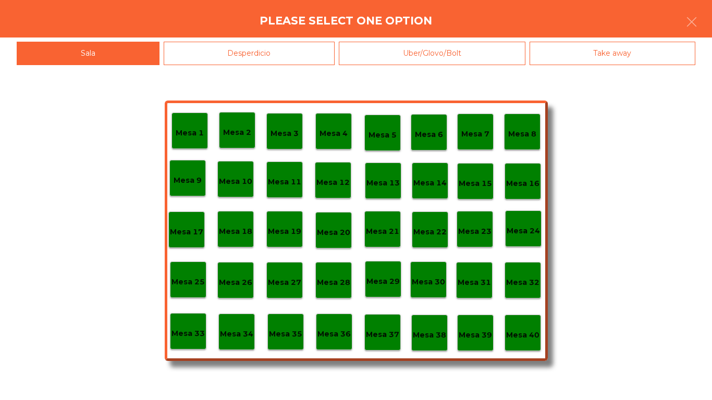
click at [326, 178] on p "Mesa 12" at bounding box center [332, 183] width 33 height 12
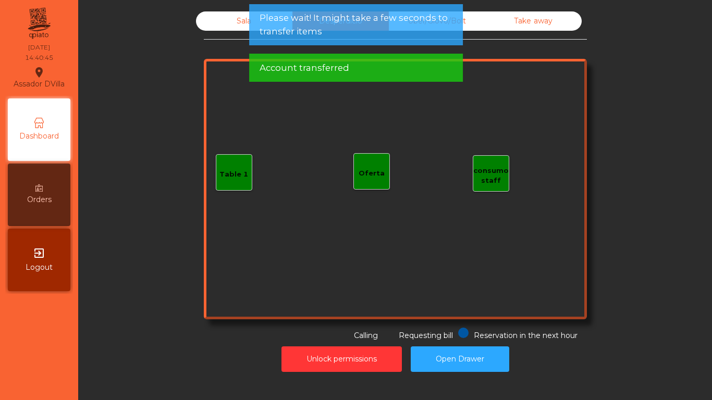
click at [212, 29] on div "Sala" at bounding box center [244, 20] width 96 height 19
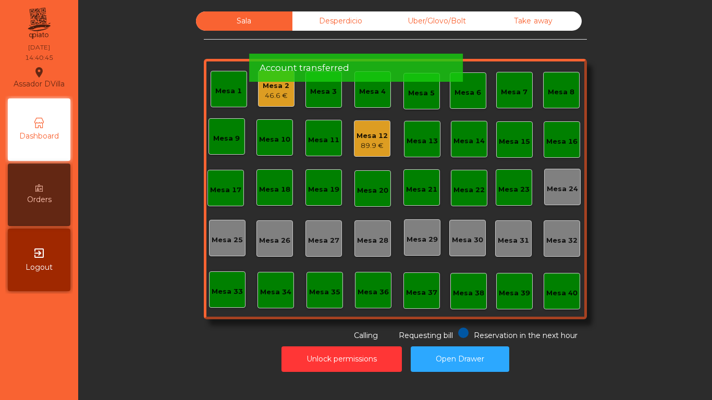
click at [140, 191] on div "Sala Desperdicio Uber/Glovo/Bolt Take away Mesa 1 Mesa 2 46.6 € Mesa 3 Mesa 4 M…" at bounding box center [395, 176] width 606 height 330
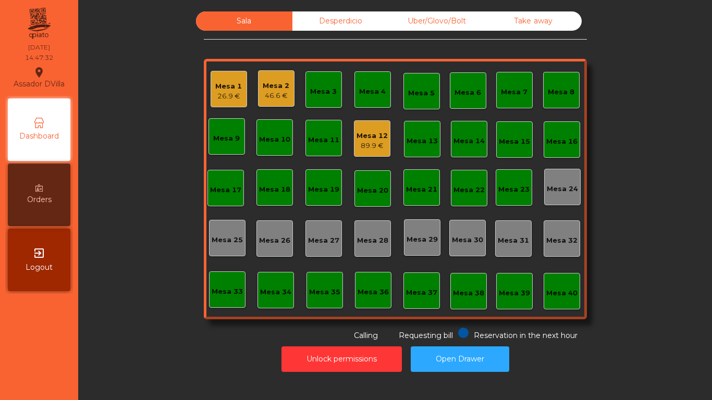
click at [226, 93] on div "26.9 €" at bounding box center [228, 96] width 27 height 10
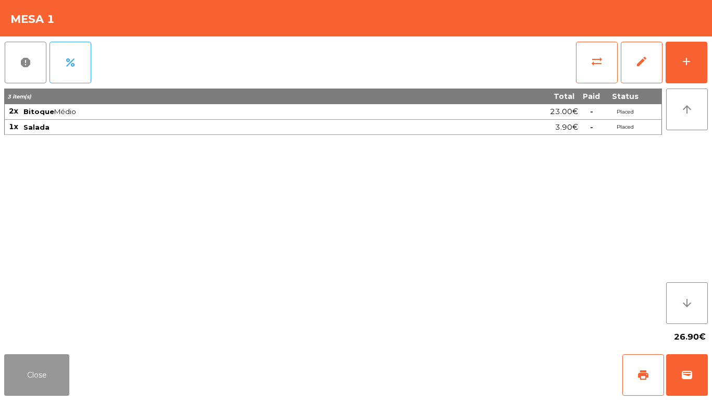
click at [42, 355] on button "Close" at bounding box center [36, 375] width 65 height 42
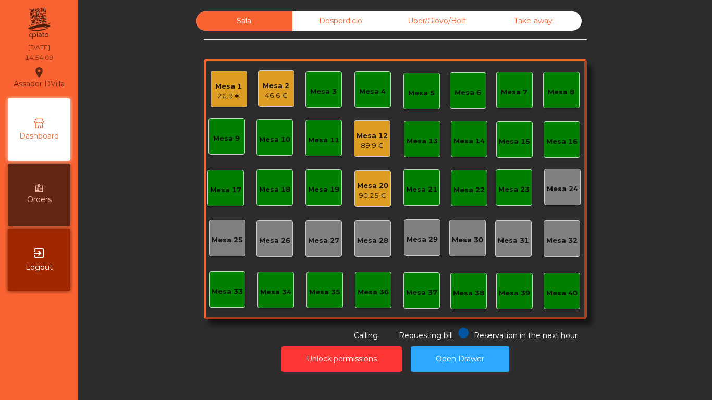
click at [276, 83] on div "Mesa 2" at bounding box center [276, 86] width 27 height 10
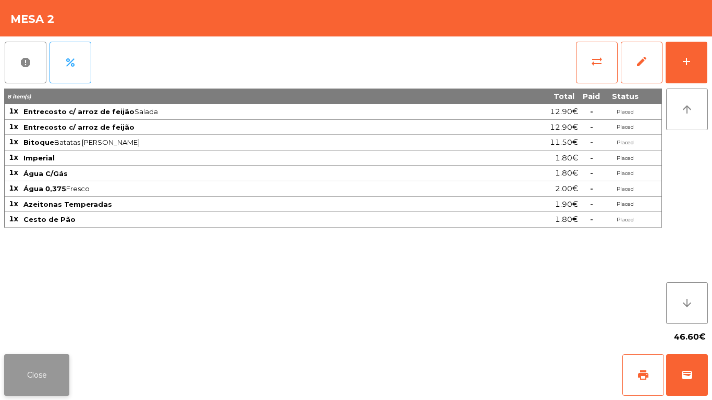
click at [38, 369] on button "Close" at bounding box center [36, 375] width 65 height 42
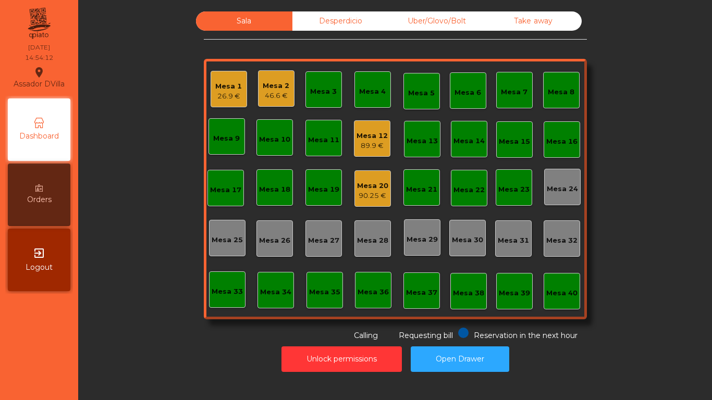
click at [378, 151] on div "89.9 €" at bounding box center [372, 146] width 31 height 10
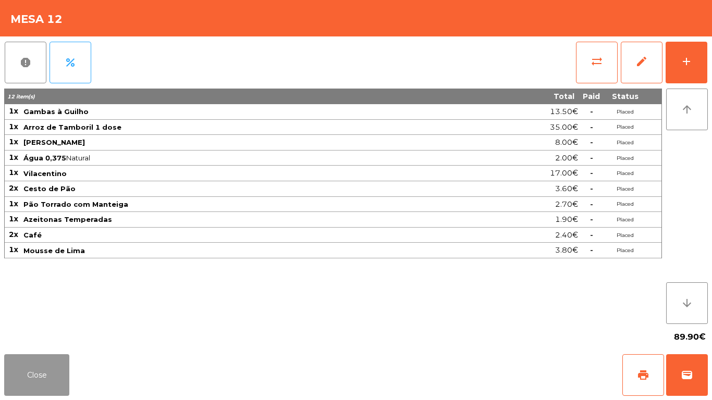
drag, startPoint x: 55, startPoint y: 369, endPoint x: 168, endPoint y: 333, distance: 118.9
click at [56, 370] on button "Close" at bounding box center [36, 375] width 65 height 42
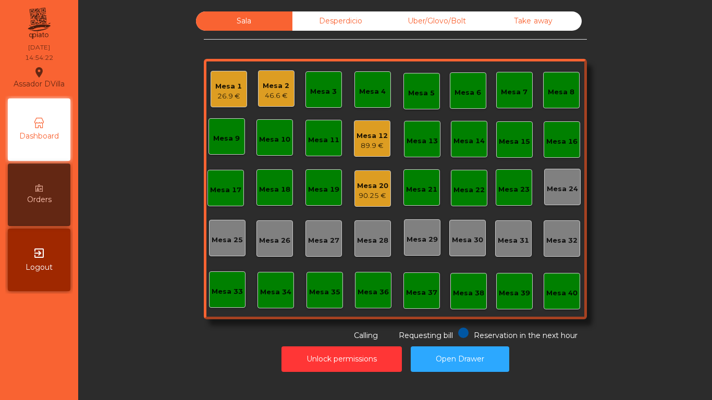
click at [368, 180] on div "Mesa 20 90.25 €" at bounding box center [372, 189] width 31 height 25
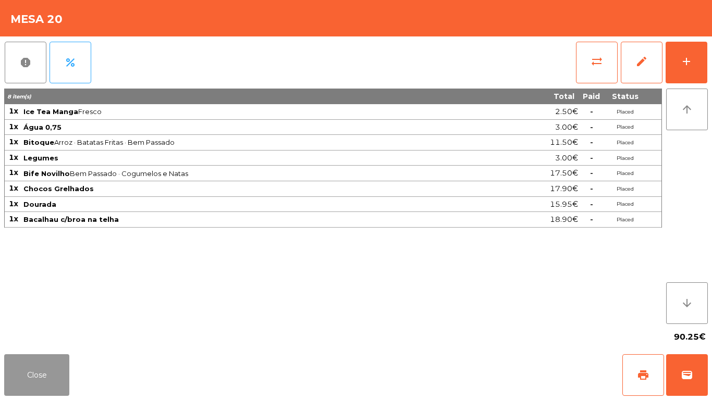
click at [17, 385] on button "Close" at bounding box center [36, 375] width 65 height 42
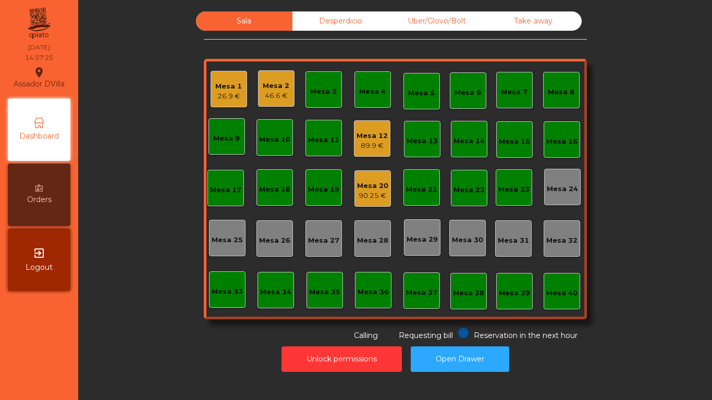
click at [222, 93] on div "26.9 €" at bounding box center [228, 96] width 27 height 10
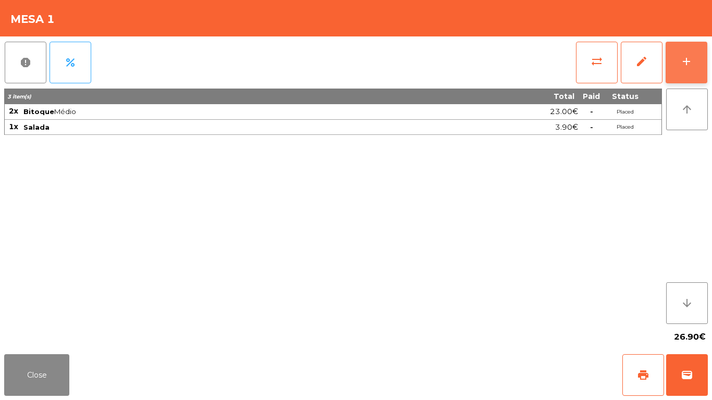
click at [690, 64] on div "add" at bounding box center [686, 61] width 13 height 13
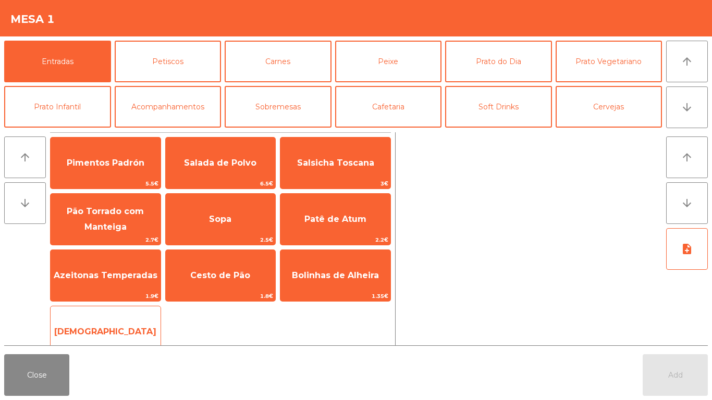
drag, startPoint x: 227, startPoint y: 276, endPoint x: 114, endPoint y: 330, distance: 125.9
click at [227, 276] on span "Cesto de Pão" at bounding box center [220, 276] width 60 height 10
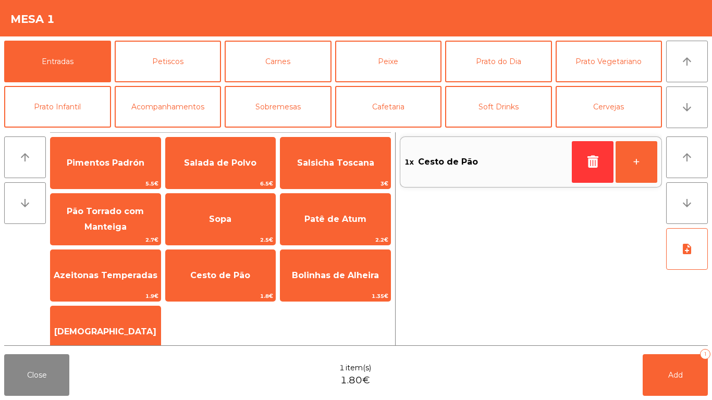
drag, startPoint x: 103, startPoint y: 335, endPoint x: 712, endPoint y: 400, distance: 612.3
click at [103, 336] on span "[DEMOGRAPHIC_DATA]" at bounding box center [105, 332] width 102 height 10
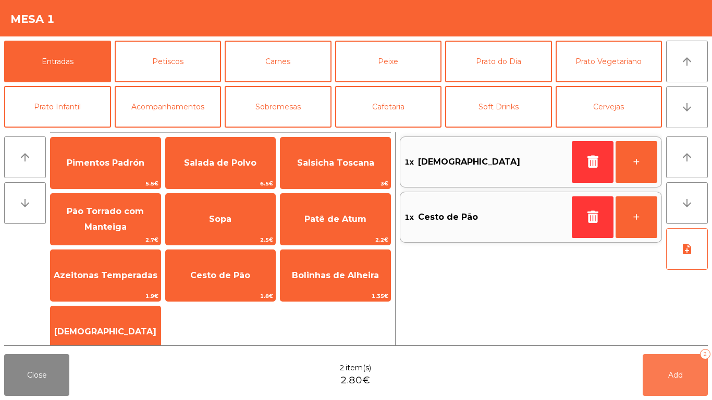
click at [689, 387] on button "Add 2" at bounding box center [675, 375] width 65 height 42
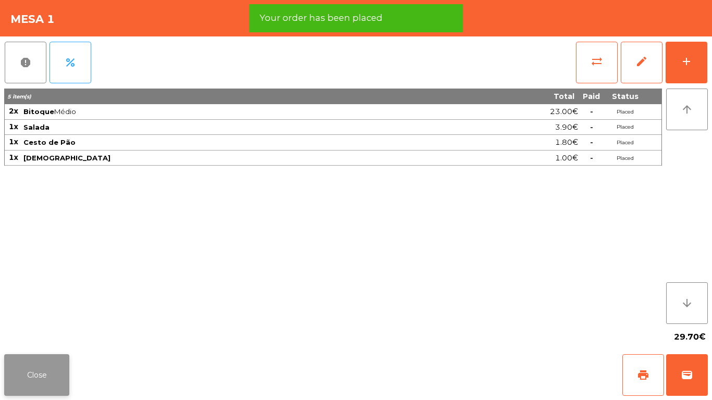
click at [46, 370] on button "Close" at bounding box center [36, 375] width 65 height 42
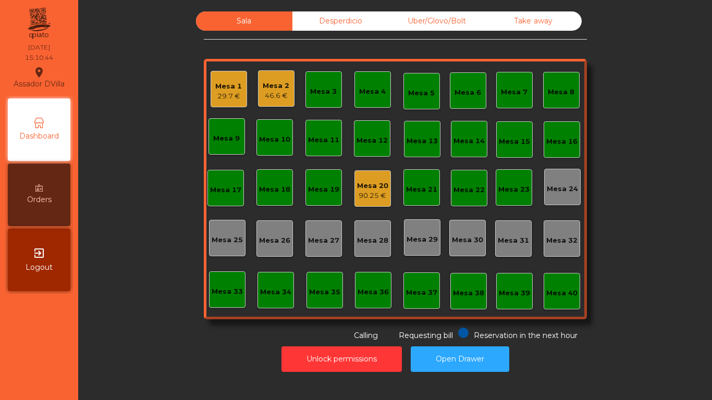
click at [282, 92] on div "46.6 €" at bounding box center [276, 96] width 27 height 10
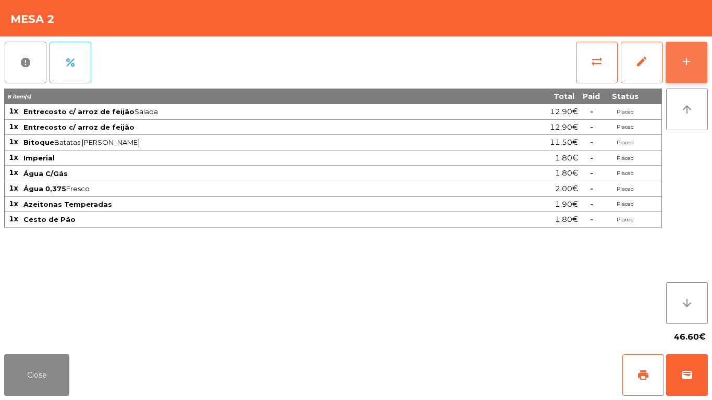
click at [704, 45] on button "add" at bounding box center [687, 63] width 42 height 42
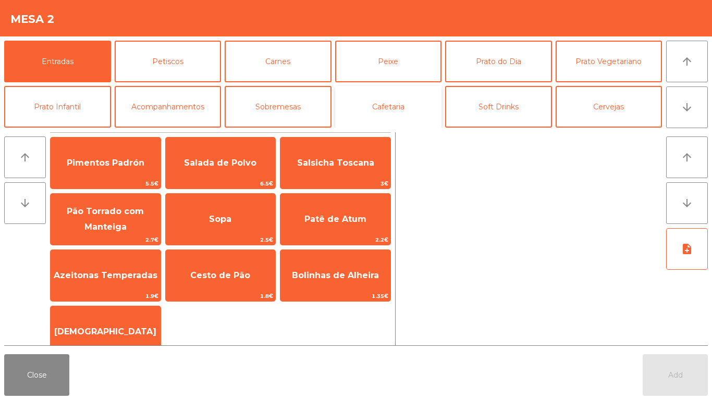
click at [398, 119] on button "Cafetaria" at bounding box center [388, 107] width 107 height 42
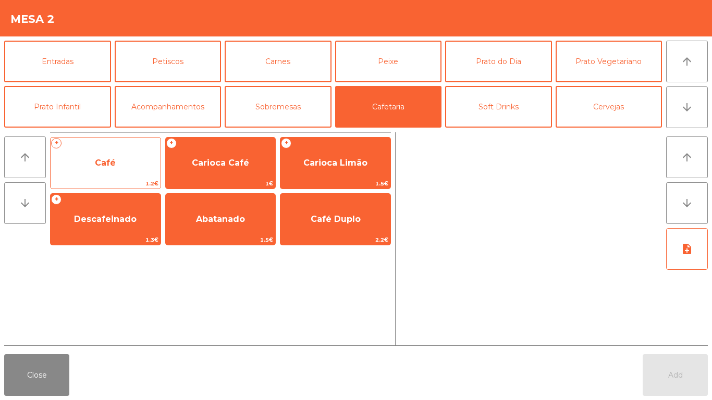
click at [135, 155] on span "Café" at bounding box center [106, 163] width 110 height 28
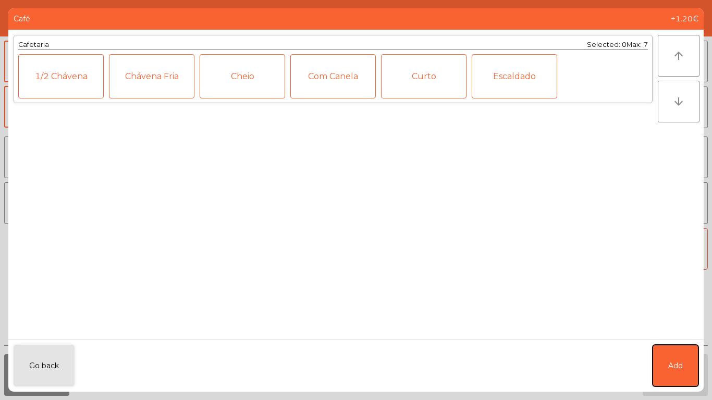
drag, startPoint x: 682, startPoint y: 364, endPoint x: 619, endPoint y: 197, distance: 178.8
click at [681, 363] on span "Add" at bounding box center [675, 366] width 15 height 11
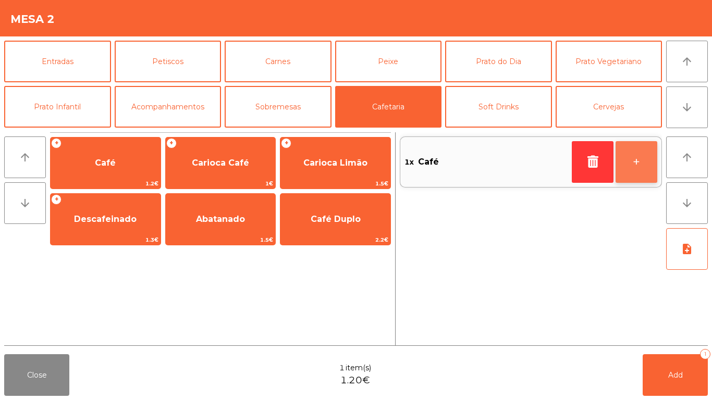
click at [633, 166] on button "+" at bounding box center [637, 162] width 42 height 42
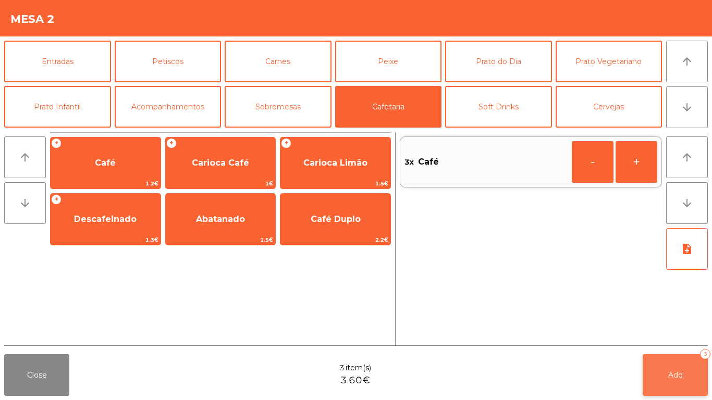
click at [655, 375] on button "Add 3" at bounding box center [675, 375] width 65 height 42
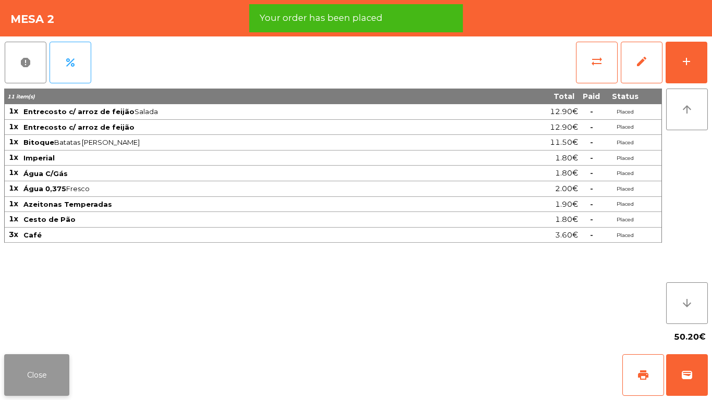
drag, startPoint x: 39, startPoint y: 378, endPoint x: 33, endPoint y: 370, distance: 9.7
click at [39, 377] on button "Close" at bounding box center [36, 375] width 65 height 42
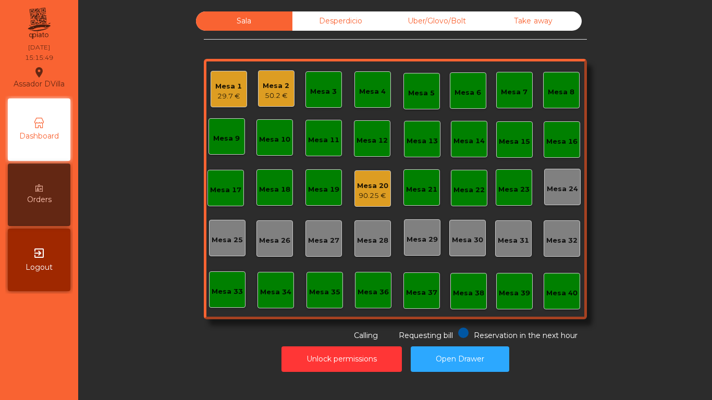
click at [366, 188] on div "Mesa 20" at bounding box center [372, 186] width 31 height 10
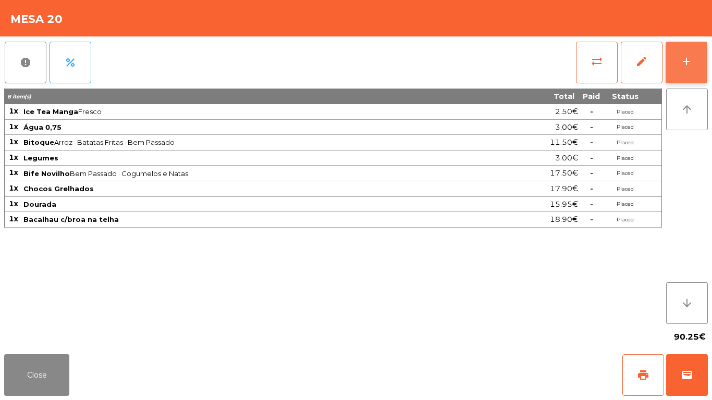
click at [698, 66] on button "add" at bounding box center [687, 63] width 42 height 42
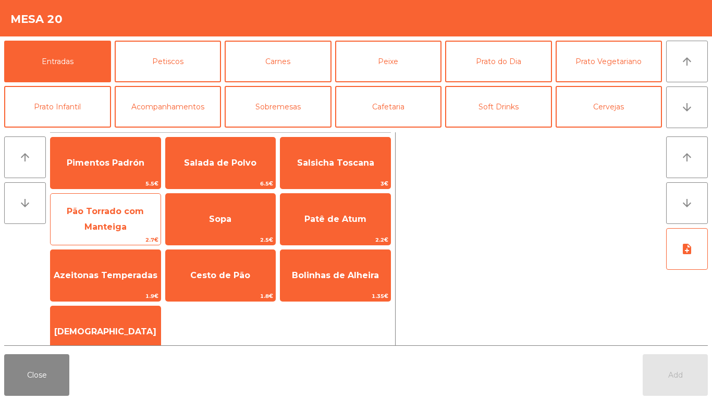
drag, startPoint x: 232, startPoint y: 275, endPoint x: 119, endPoint y: 241, distance: 117.6
click at [231, 275] on span "Cesto de Pão" at bounding box center [220, 276] width 60 height 10
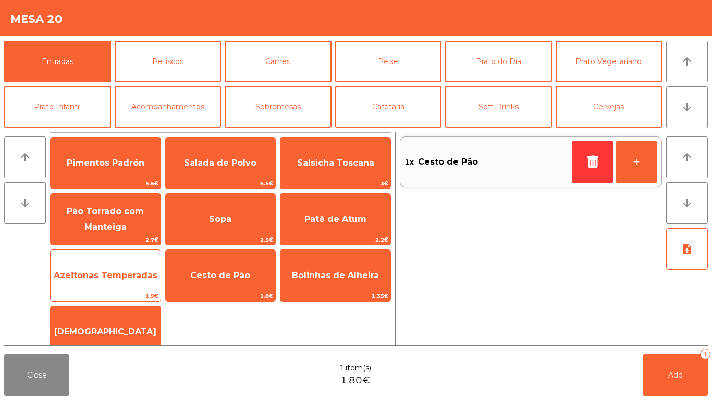
click at [94, 267] on span "Azeitonas Temperadas" at bounding box center [106, 276] width 110 height 28
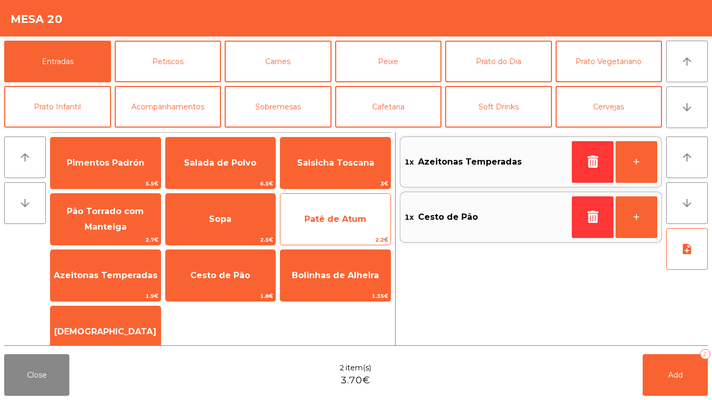
click at [305, 229] on span "Patê de Atum" at bounding box center [335, 219] width 110 height 28
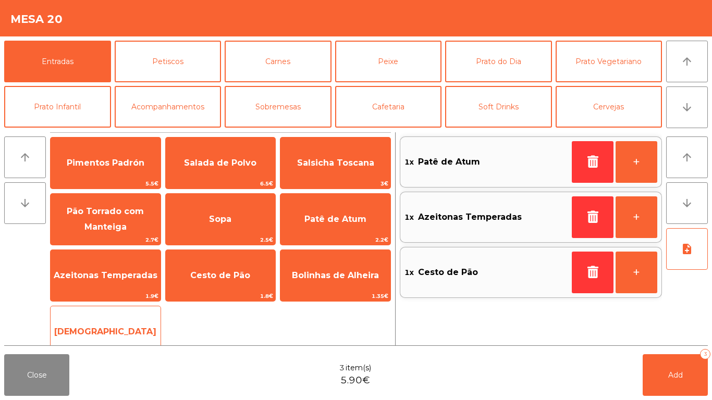
click at [127, 322] on span "[DEMOGRAPHIC_DATA]" at bounding box center [106, 332] width 110 height 28
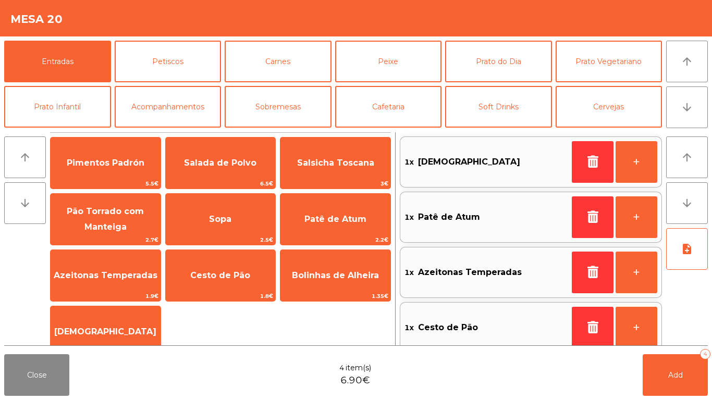
click at [709, 382] on div "Close 4 item(s) 6.90€ Add 4" at bounding box center [356, 375] width 712 height 50
click at [695, 359] on button "Add 4" at bounding box center [675, 375] width 65 height 42
